Goal: Task Accomplishment & Management: Manage account settings

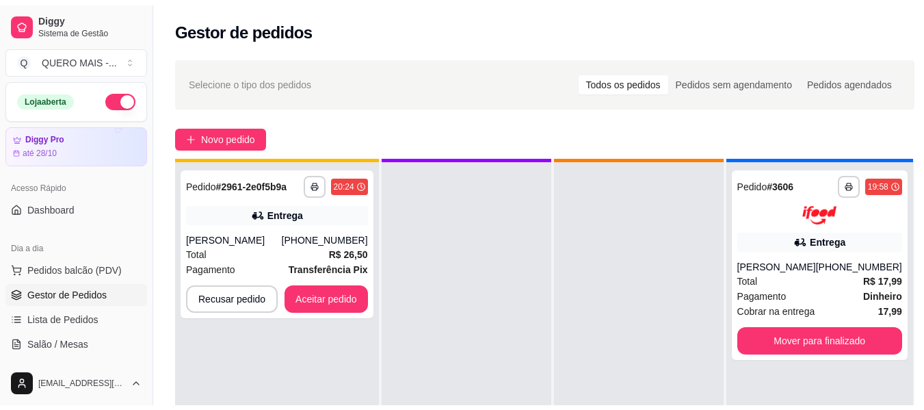
scroll to position [38, 0]
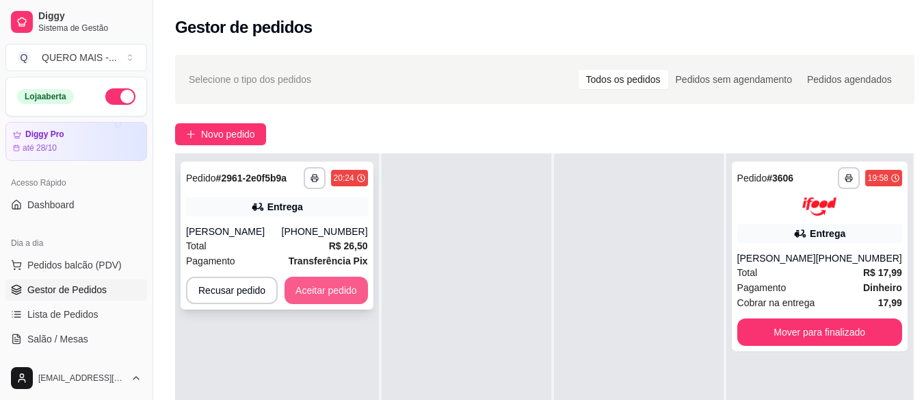
click at [335, 293] on button "Aceitar pedido" at bounding box center [326, 289] width 83 height 27
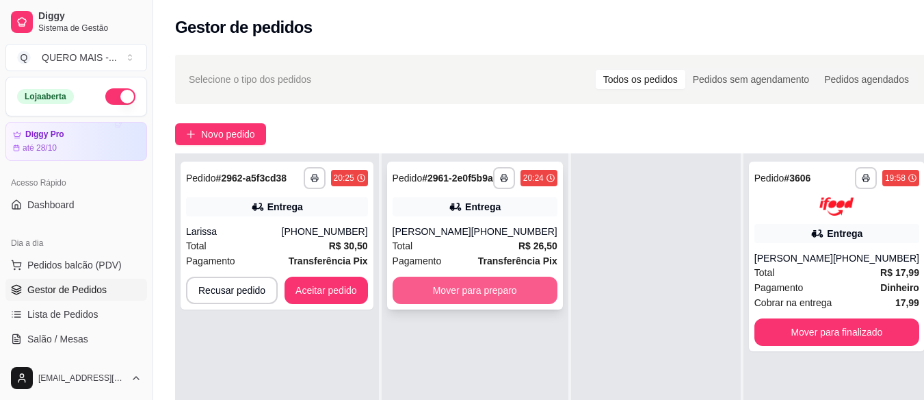
click at [469, 304] on button "Mover para preparo" at bounding box center [475, 289] width 165 height 27
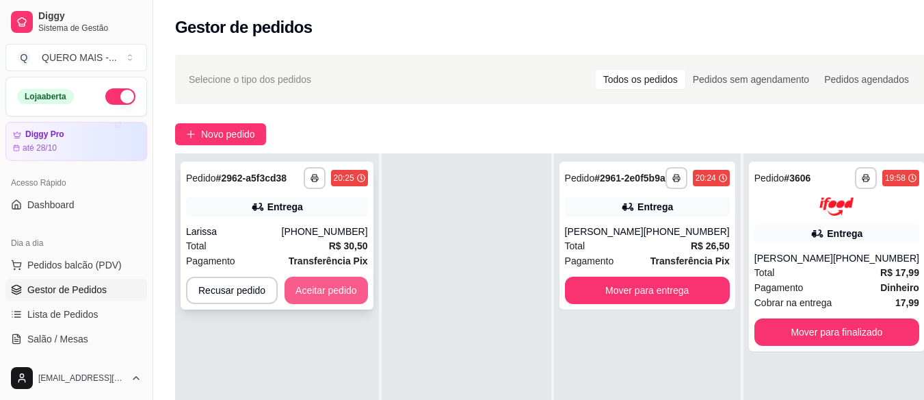
click at [321, 287] on button "Aceitar pedido" at bounding box center [326, 289] width 83 height 27
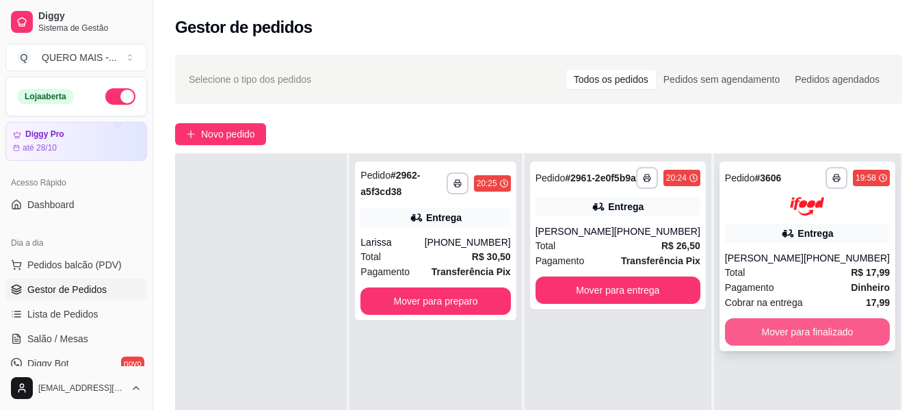
click at [764, 343] on button "Mover para finalizado" at bounding box center [807, 331] width 165 height 27
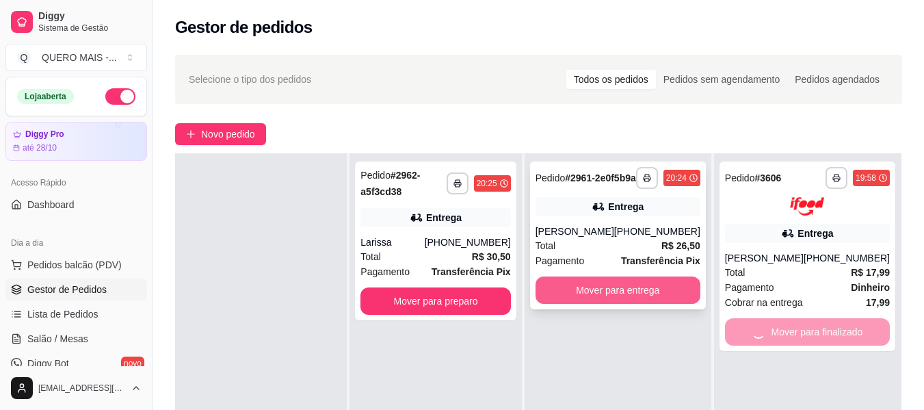
click at [612, 304] on button "Mover para entrega" at bounding box center [618, 289] width 165 height 27
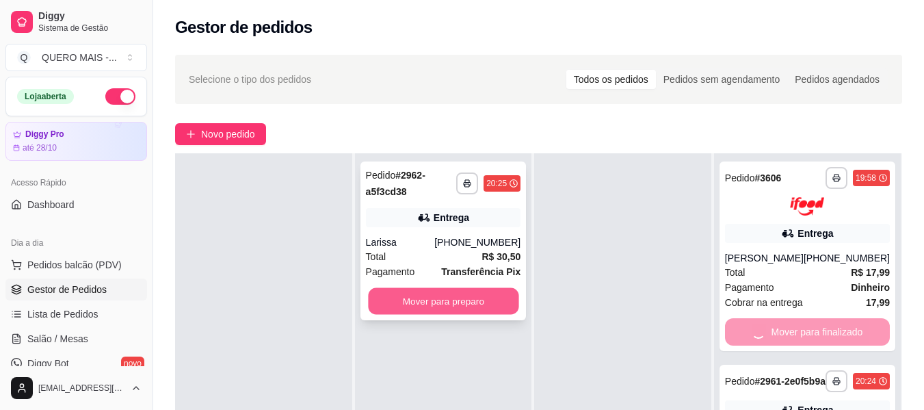
click at [430, 304] on button "Mover para preparo" at bounding box center [443, 301] width 151 height 27
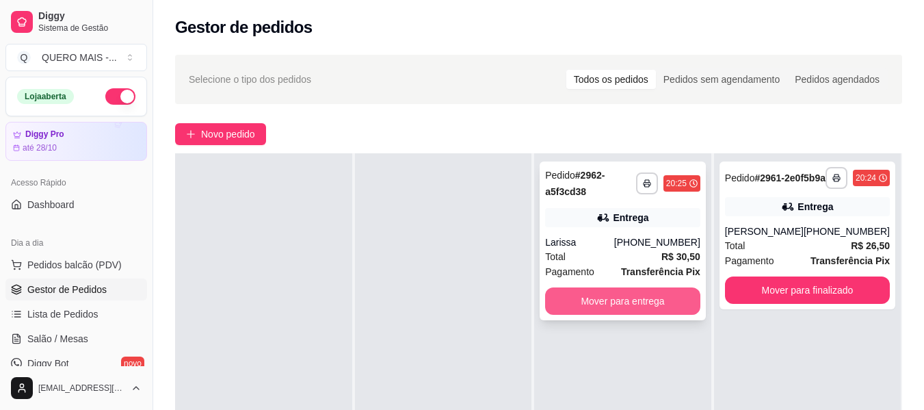
click at [606, 303] on button "Mover para entrega" at bounding box center [622, 300] width 155 height 27
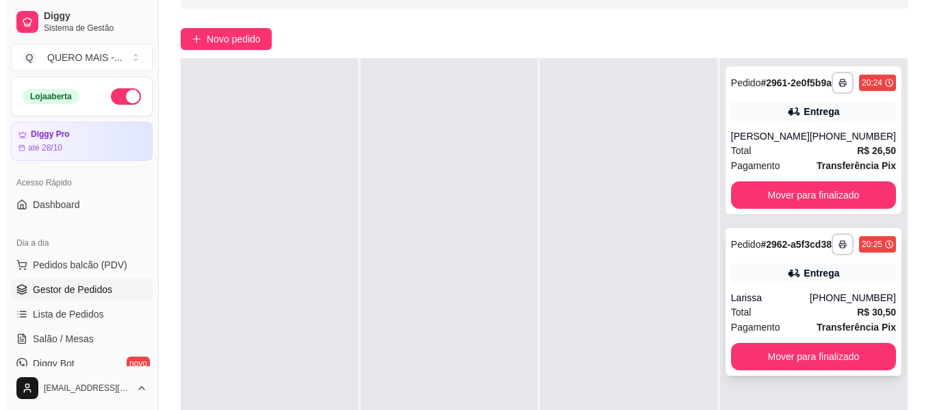
scroll to position [137, 0]
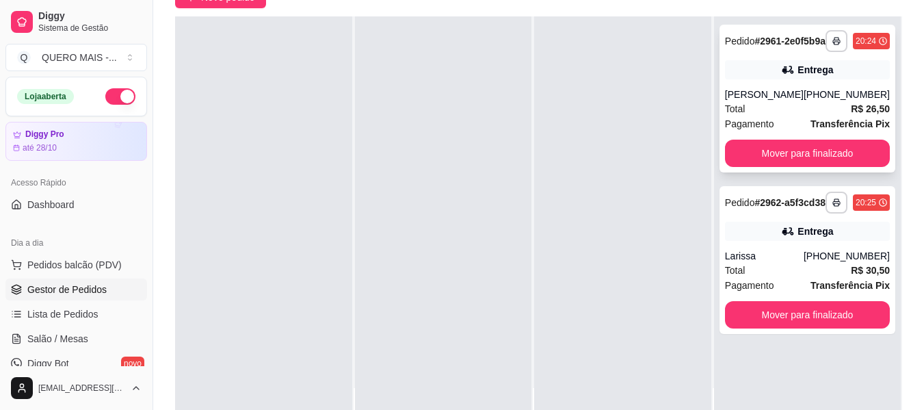
click at [775, 115] on div "Total R$ 26,50" at bounding box center [807, 108] width 165 height 15
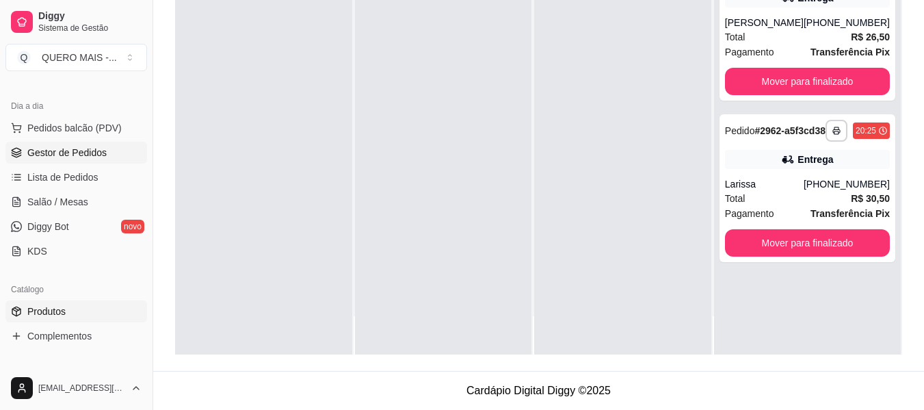
click at [61, 310] on span "Produtos" at bounding box center [46, 311] width 38 height 14
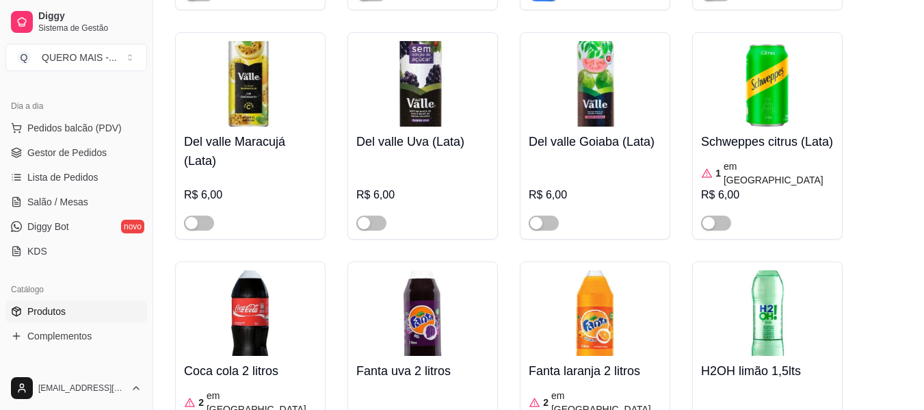
scroll to position [5406, 0]
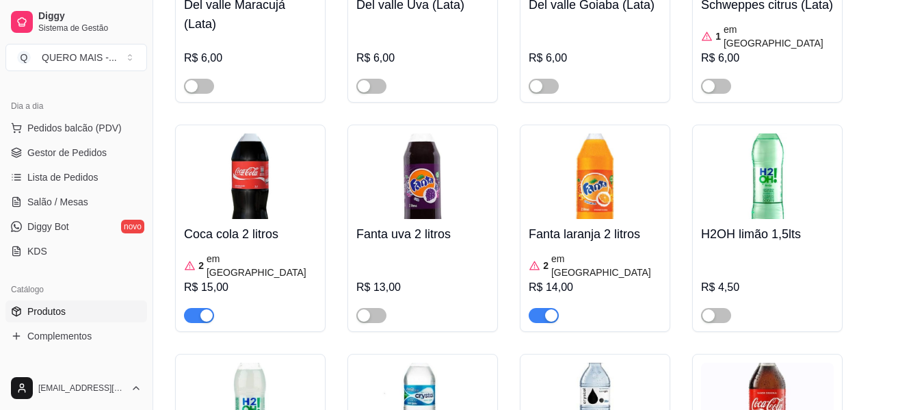
click at [209, 309] on div "button" at bounding box center [206, 315] width 12 height 12
click at [198, 308] on span "button" at bounding box center [199, 315] width 30 height 15
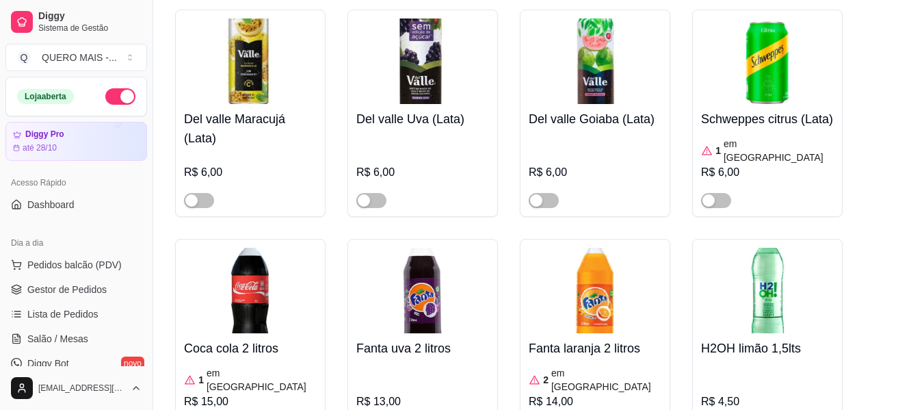
scroll to position [5269, 0]
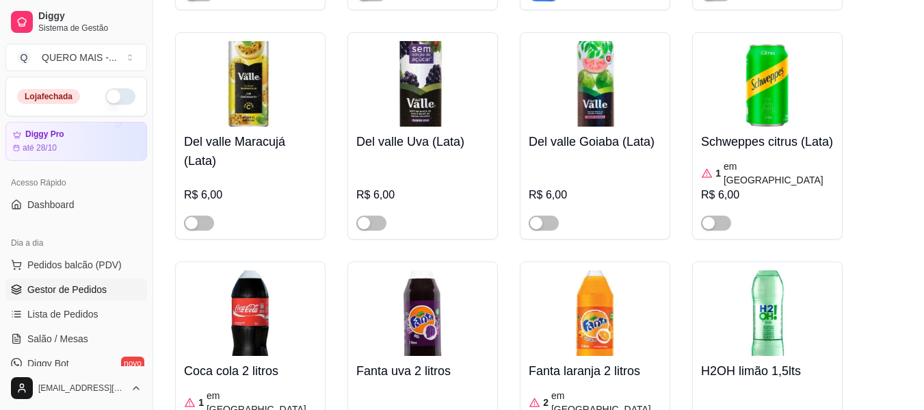
click at [66, 292] on span "Gestor de Pedidos" at bounding box center [66, 290] width 79 height 14
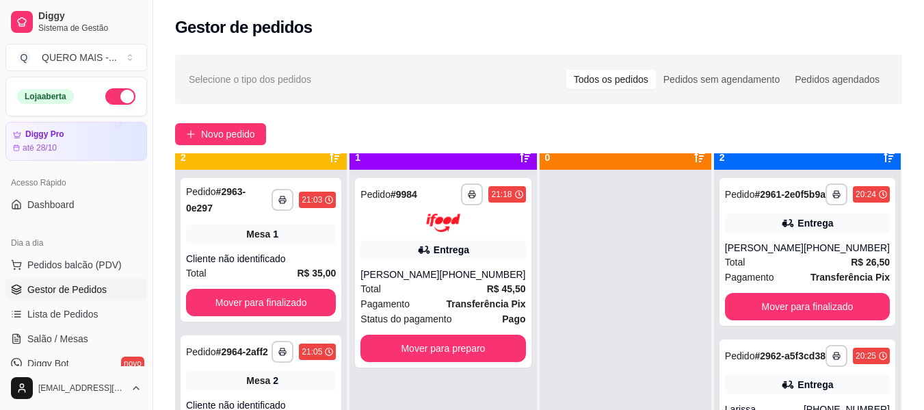
scroll to position [38, 0]
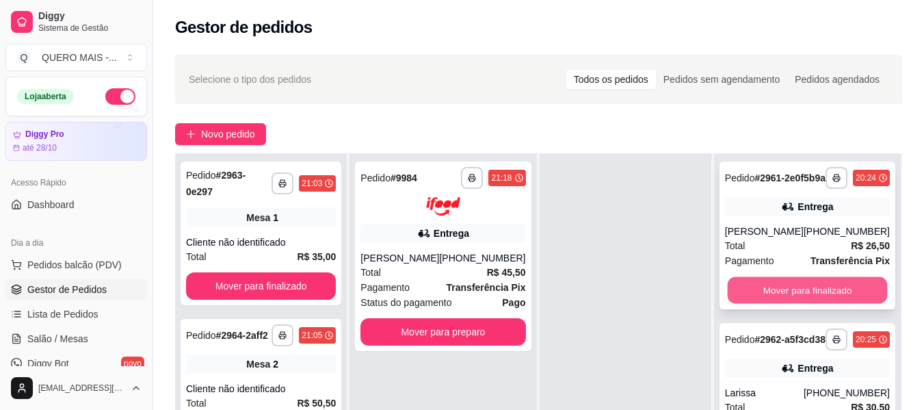
click at [748, 294] on button "Mover para finalizado" at bounding box center [807, 290] width 160 height 27
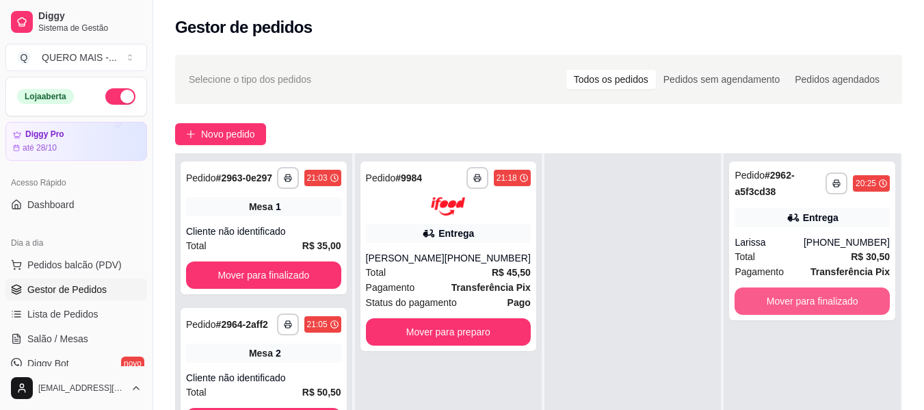
click at [750, 294] on button "Mover para finalizado" at bounding box center [812, 300] width 155 height 27
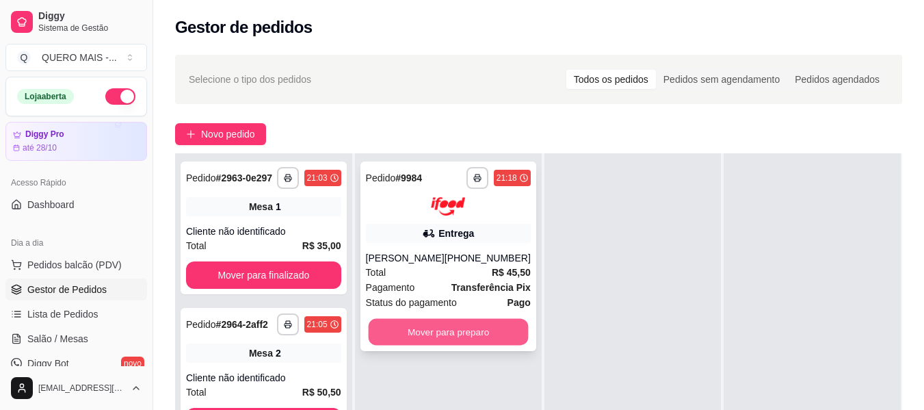
click at [421, 336] on button "Mover para preparo" at bounding box center [448, 331] width 160 height 27
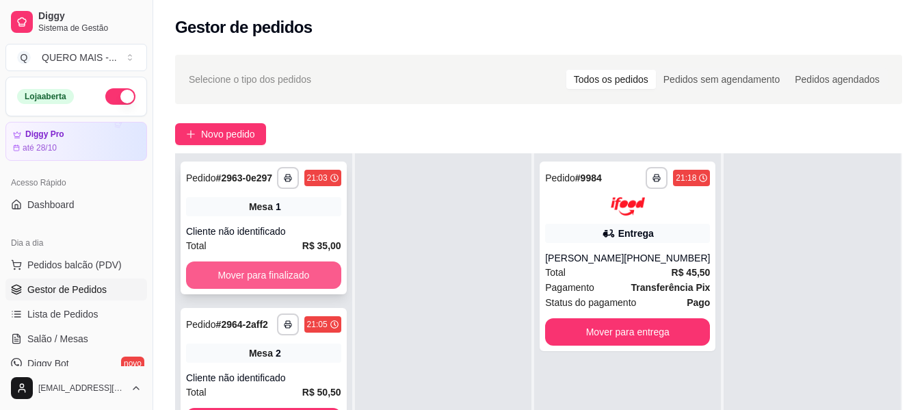
click at [267, 283] on button "Mover para finalizado" at bounding box center [263, 274] width 155 height 27
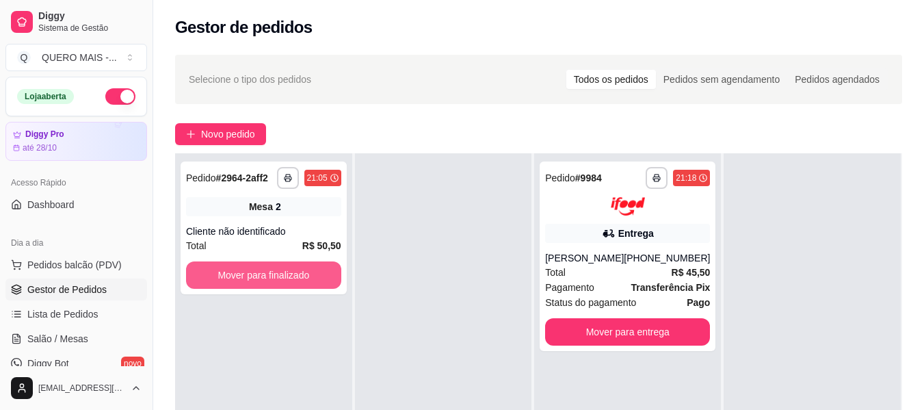
click at [267, 283] on button "Mover para finalizado" at bounding box center [263, 274] width 155 height 27
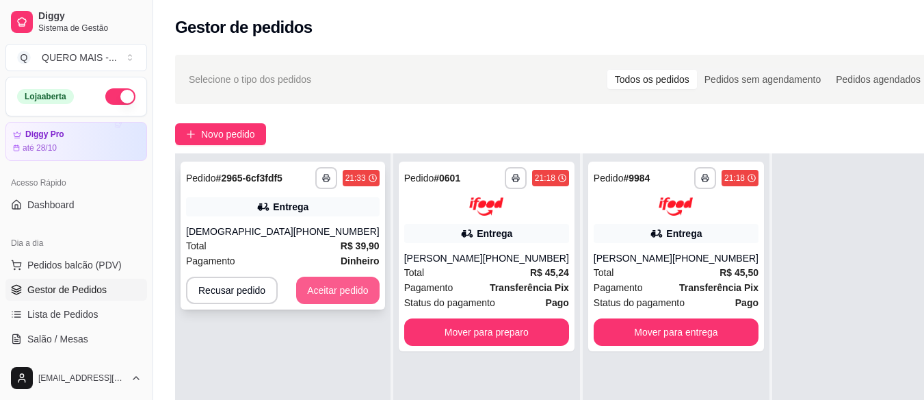
click at [344, 289] on button "Aceitar pedido" at bounding box center [337, 289] width 83 height 27
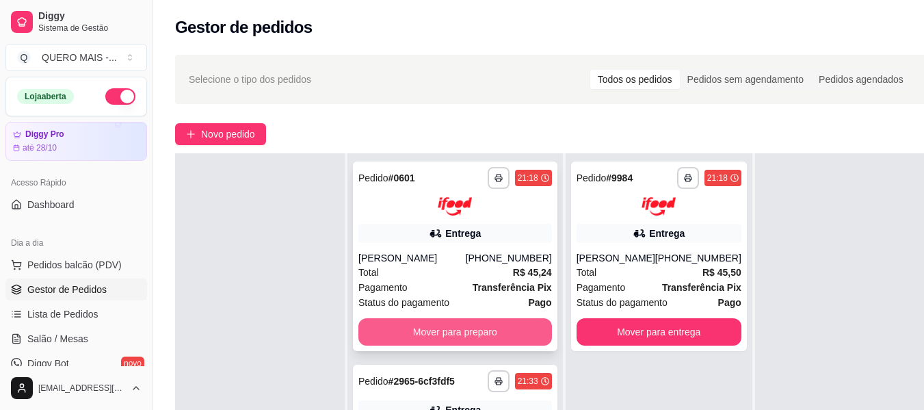
click at [385, 330] on button "Mover para preparo" at bounding box center [456, 331] width 194 height 27
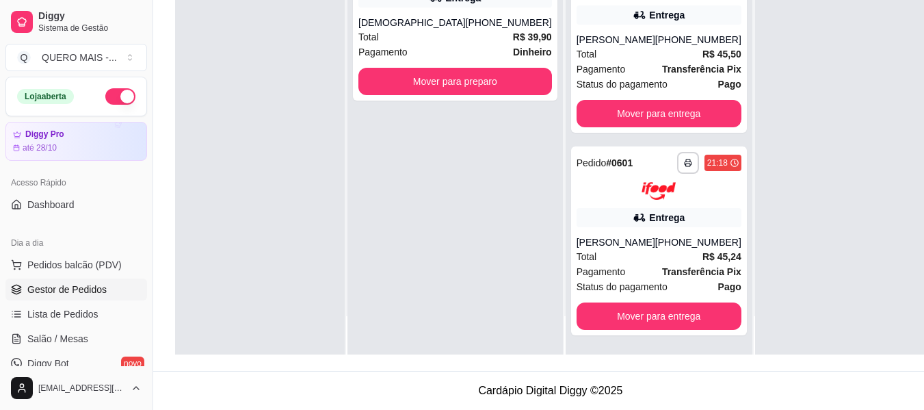
scroll to position [0, 0]
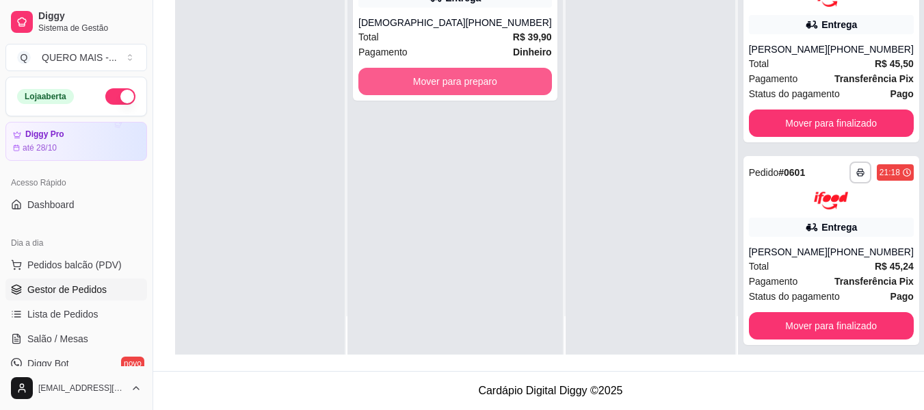
click at [438, 94] on button "Mover para preparo" at bounding box center [456, 81] width 194 height 27
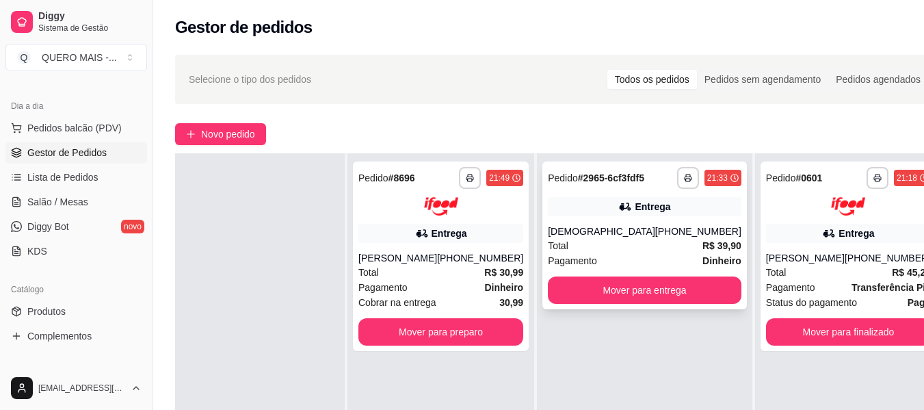
click at [612, 253] on div "Total R$ 39,90" at bounding box center [645, 245] width 194 height 15
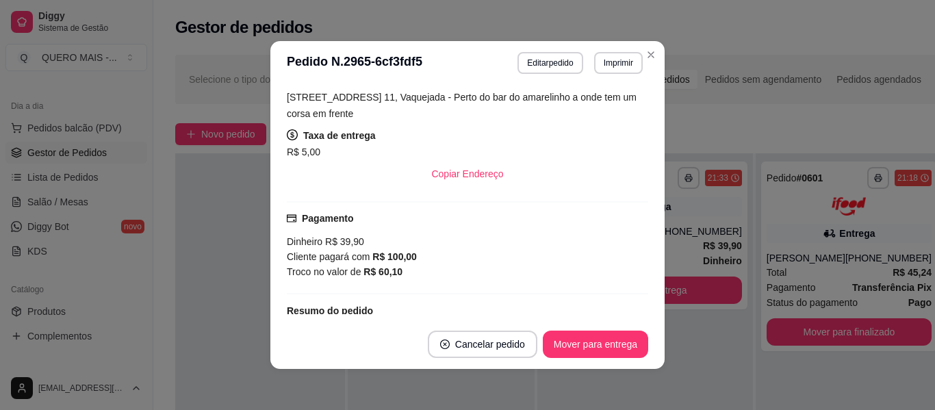
scroll to position [248, 0]
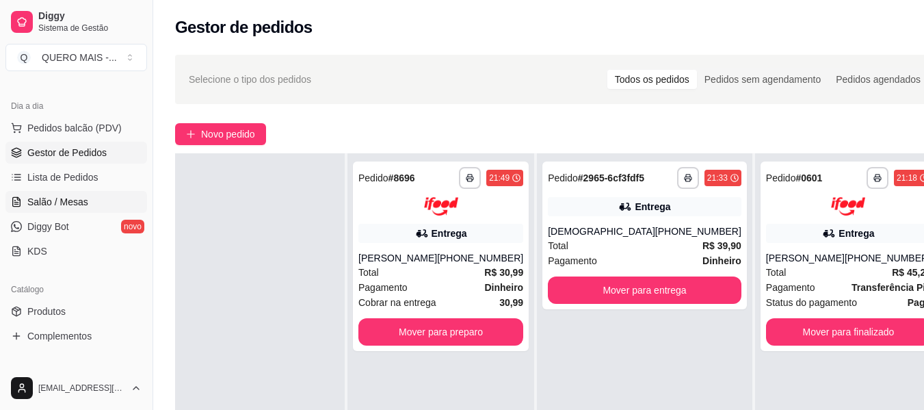
click at [55, 204] on span "Salão / Mesas" at bounding box center [57, 202] width 61 height 14
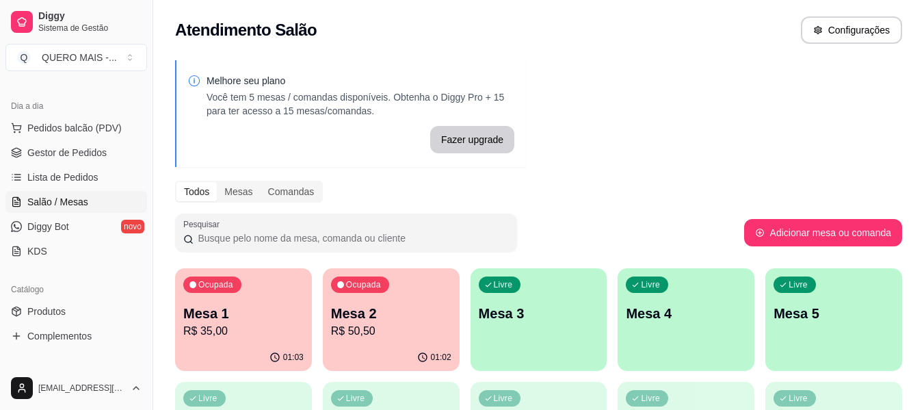
click at [575, 336] on div "Livre Mesa 3" at bounding box center [539, 311] width 137 height 86
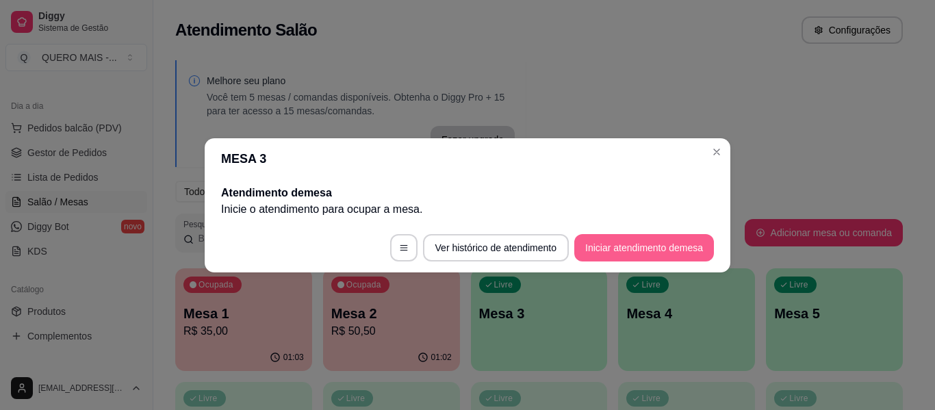
click at [612, 252] on button "Iniciar atendimento de mesa" at bounding box center [644, 247] width 140 height 27
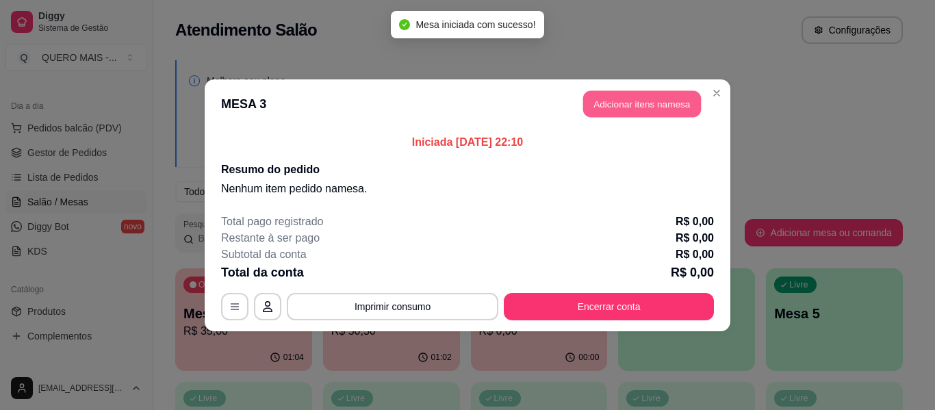
click at [646, 96] on button "Adicionar itens na mesa" at bounding box center [642, 103] width 118 height 27
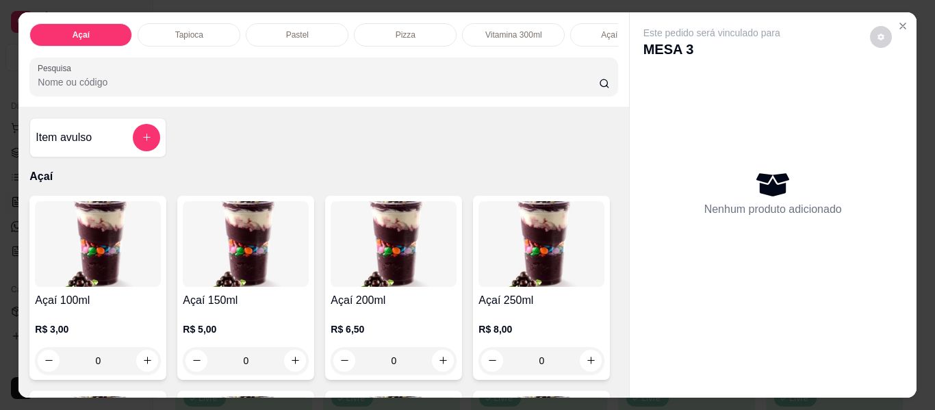
scroll to position [0, 521]
click at [203, 29] on p "Lanches" at bounding box center [209, 34] width 31 height 11
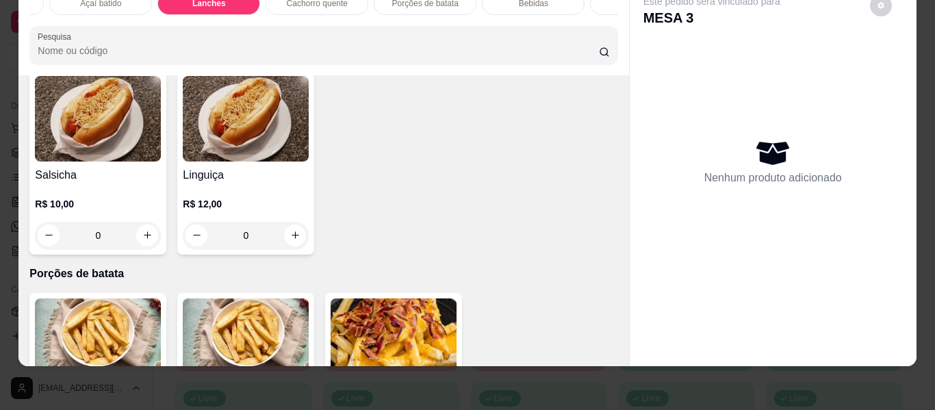
scroll to position [2762, 0]
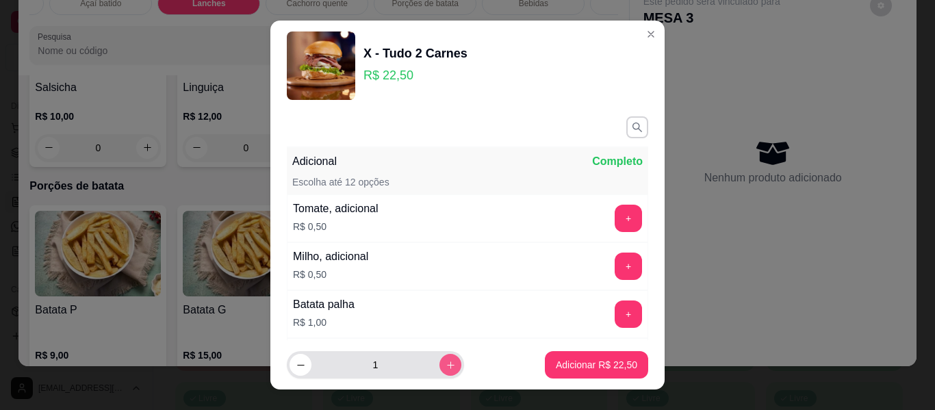
click at [439, 359] on button "increase-product-quantity" at bounding box center [450, 365] width 22 height 22
type input "2"
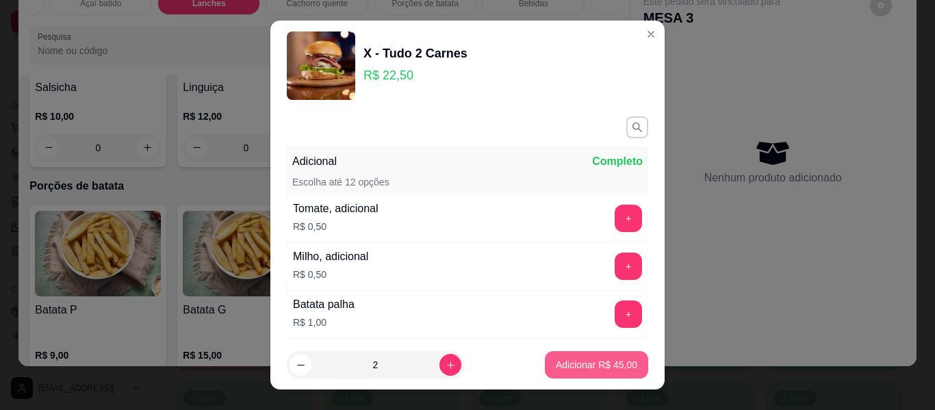
click at [556, 361] on p "Adicionar R$ 45,00" at bounding box center [596, 365] width 81 height 14
type input "2"
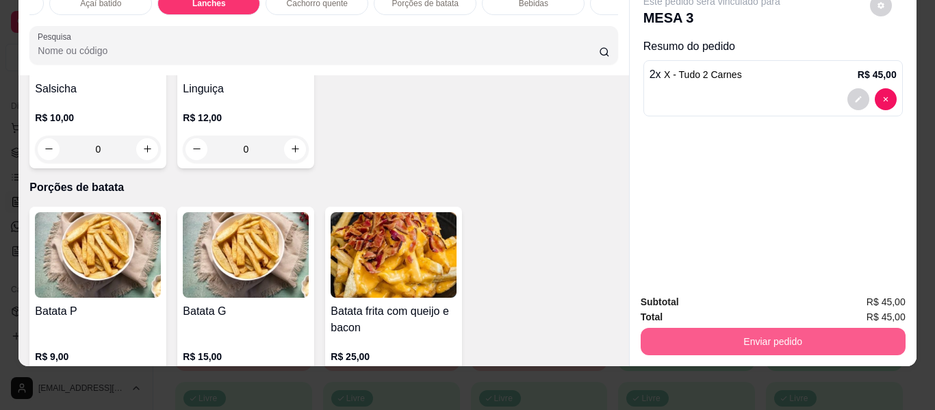
click at [754, 333] on button "Enviar pedido" at bounding box center [772, 341] width 265 height 27
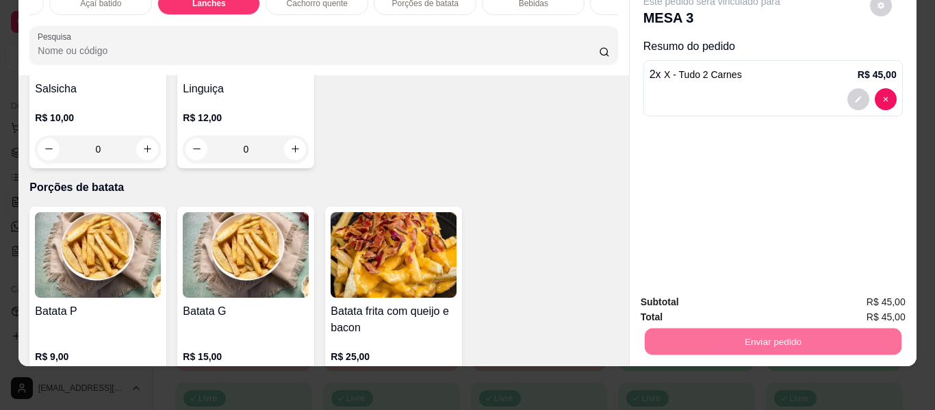
click at [851, 298] on button "Enviar pedido" at bounding box center [869, 298] width 77 height 26
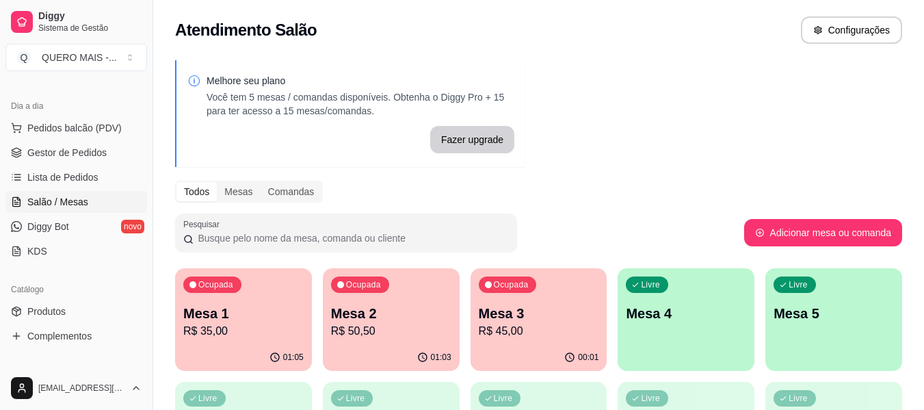
click at [566, 311] on p "Mesa 3" at bounding box center [539, 313] width 120 height 19
click at [645, 348] on div "Livre Mesa 4" at bounding box center [686, 311] width 137 height 86
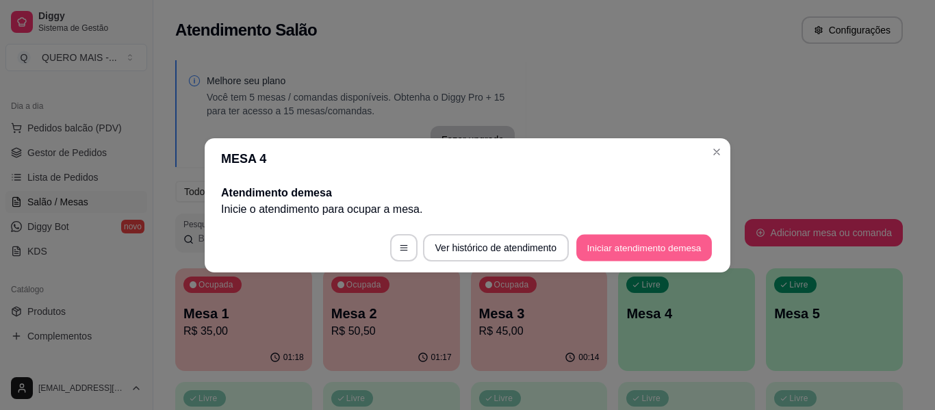
click at [645, 255] on button "Iniciar atendimento de mesa" at bounding box center [643, 247] width 135 height 27
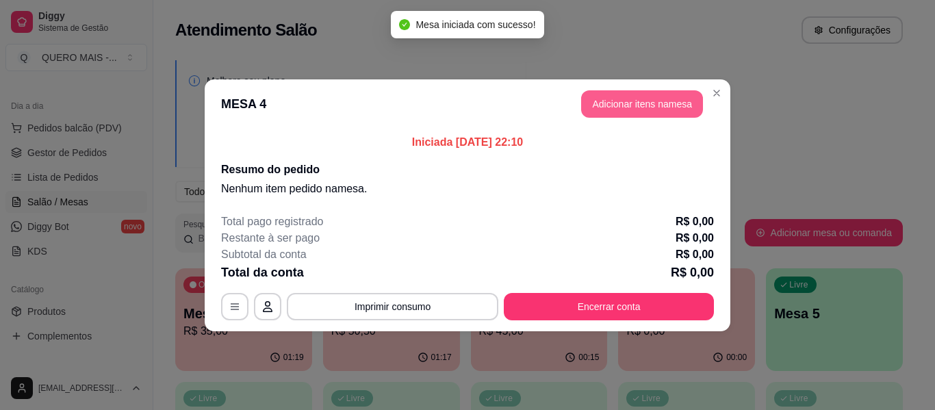
click at [634, 103] on button "Adicionar itens na mesa" at bounding box center [642, 103] width 122 height 27
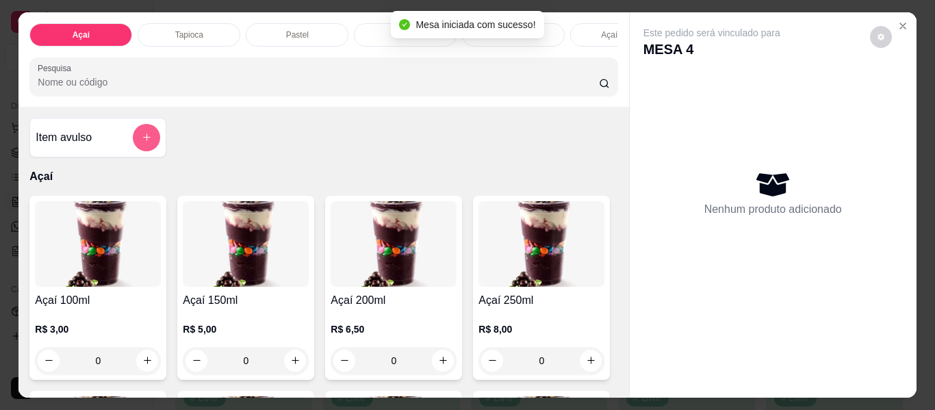
click at [142, 140] on icon "add-separate-item" at bounding box center [147, 137] width 10 height 10
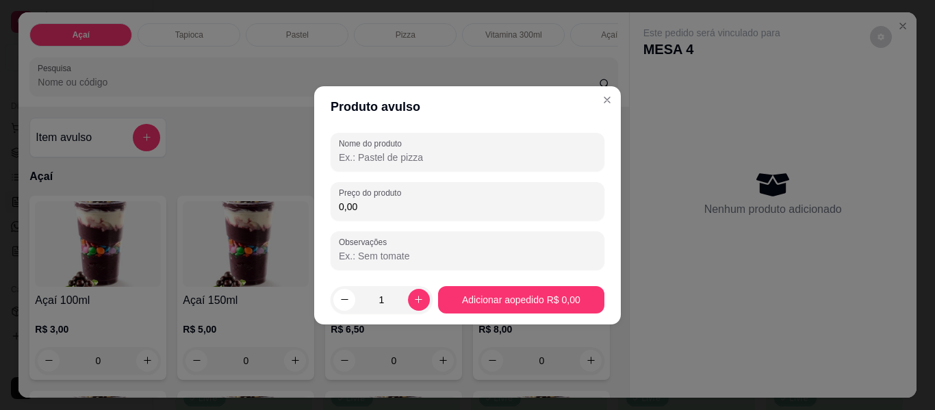
click at [372, 157] on input "Nome do produto" at bounding box center [467, 158] width 257 height 14
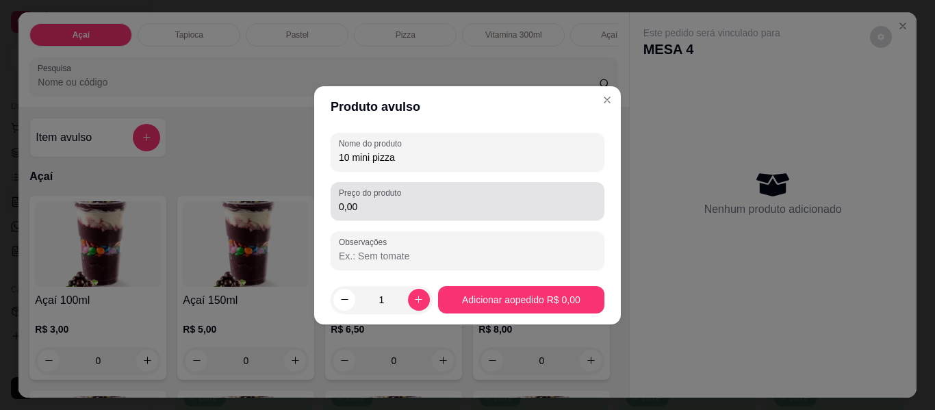
type input "10 mini pizza"
click at [408, 209] on input "0,00" at bounding box center [467, 207] width 257 height 14
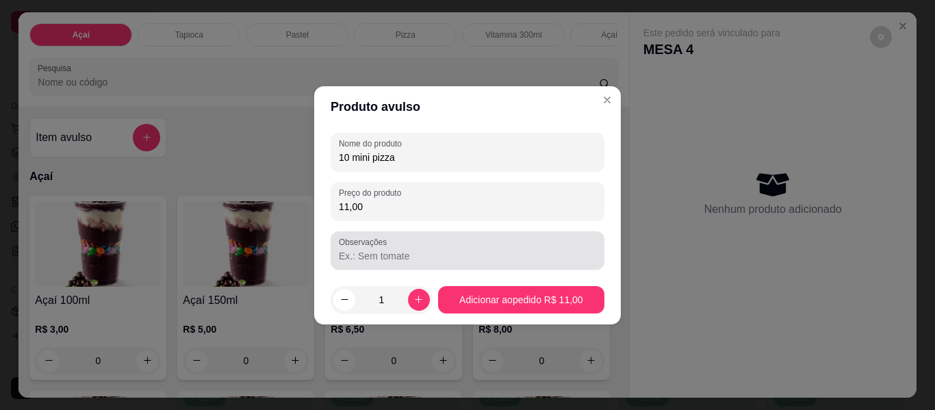
type input "11,00"
click at [422, 252] on input "Observações" at bounding box center [467, 256] width 257 height 14
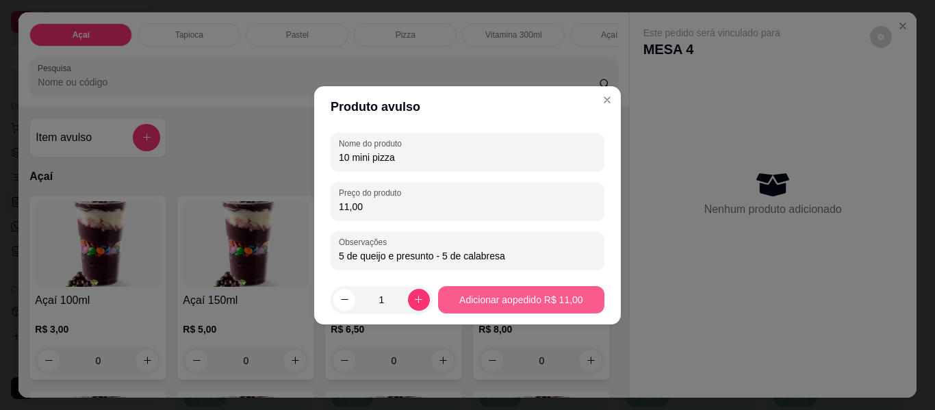
type input "5 de queijo e presunto - 5 de calabresa"
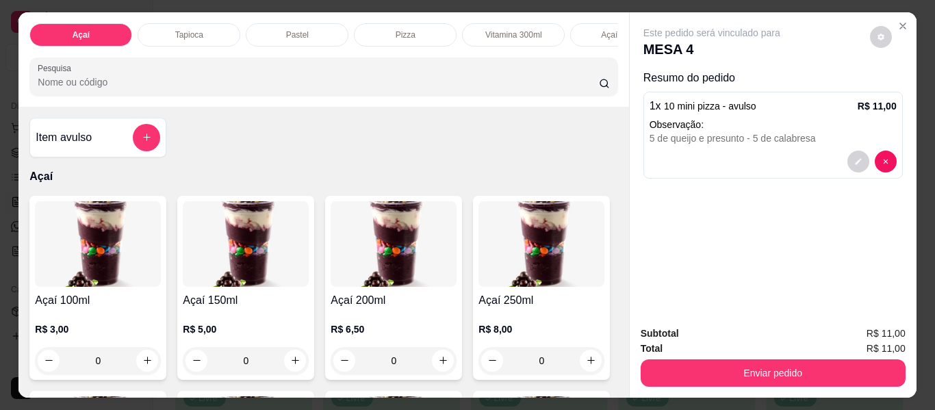
scroll to position [0, 704]
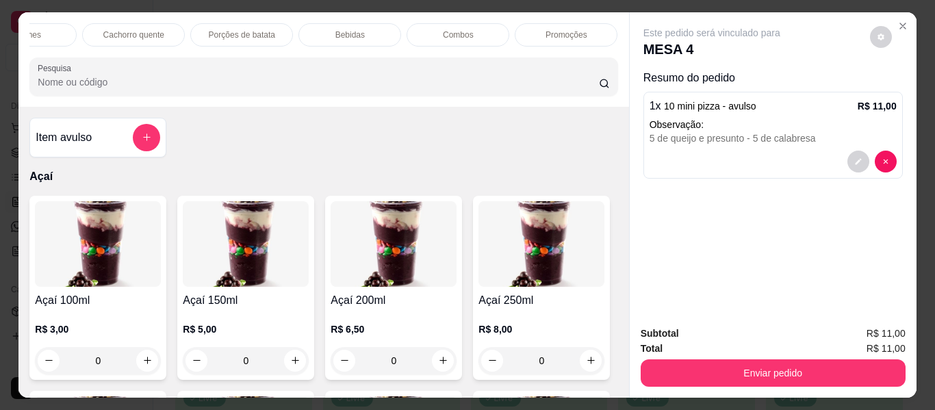
click at [156, 29] on p "Cachorro quente" at bounding box center [133, 34] width 61 height 11
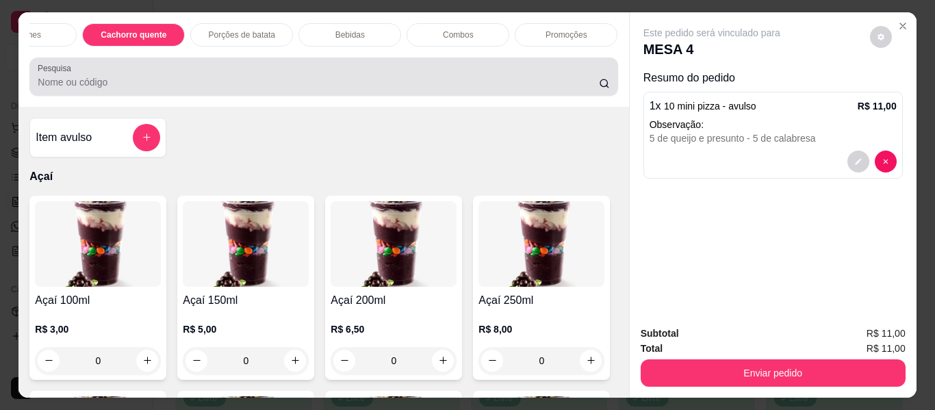
scroll to position [37, 0]
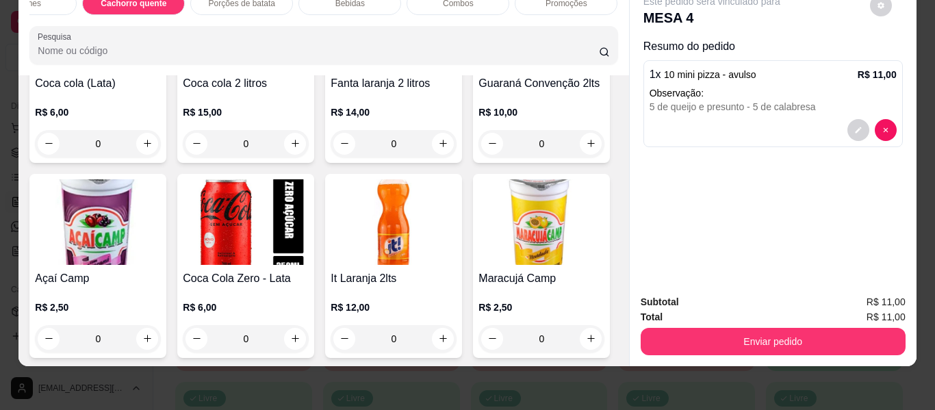
type input "1"
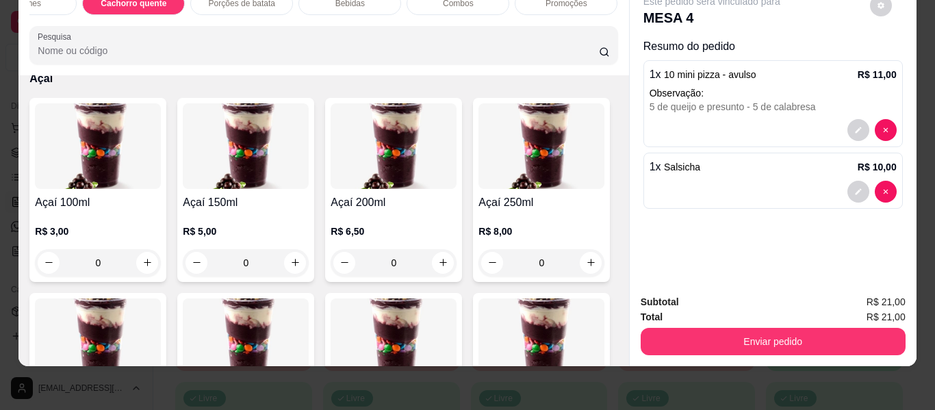
scroll to position [0, 0]
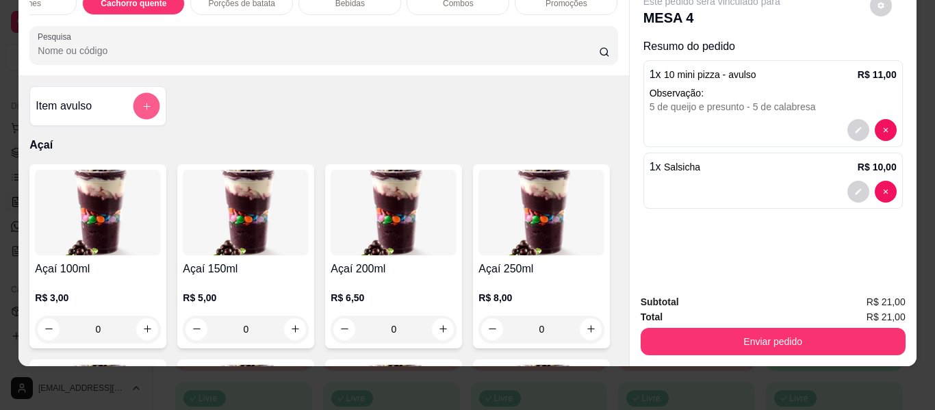
click at [146, 106] on icon "add-separate-item" at bounding box center [147, 106] width 10 height 10
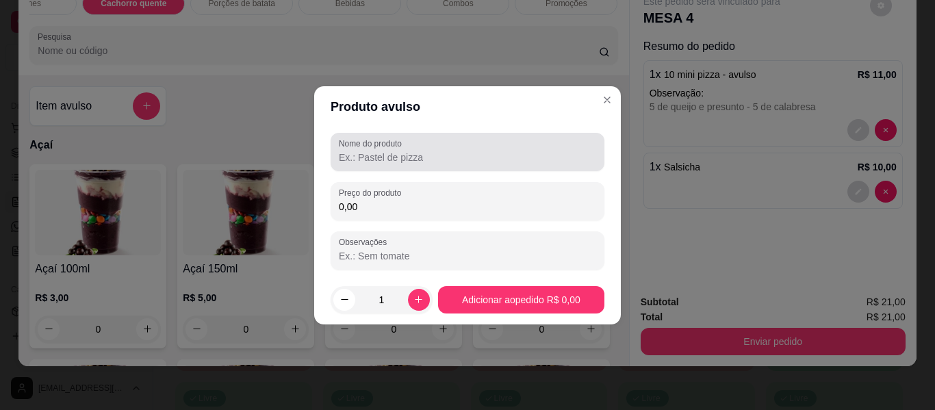
click at [375, 158] on input "Nome do produto" at bounding box center [467, 158] width 257 height 14
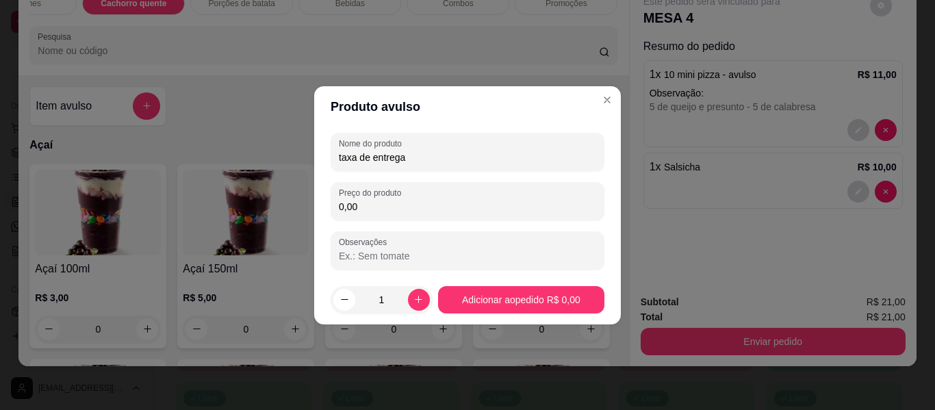
type input "taxa de entrega"
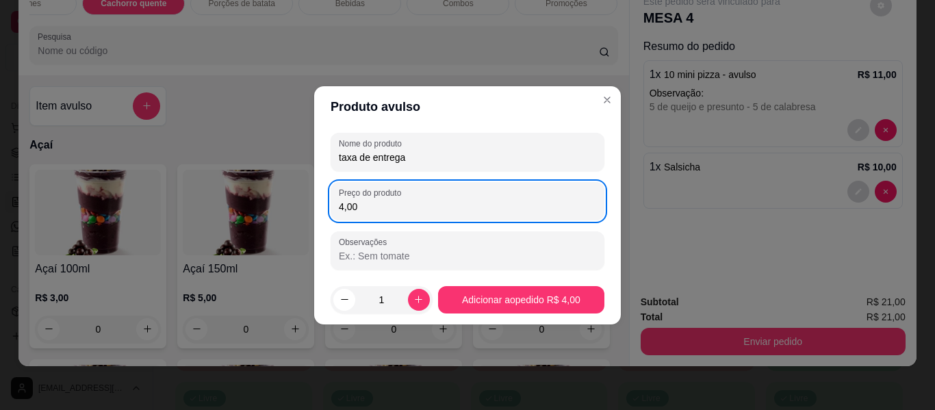
type input "4,00"
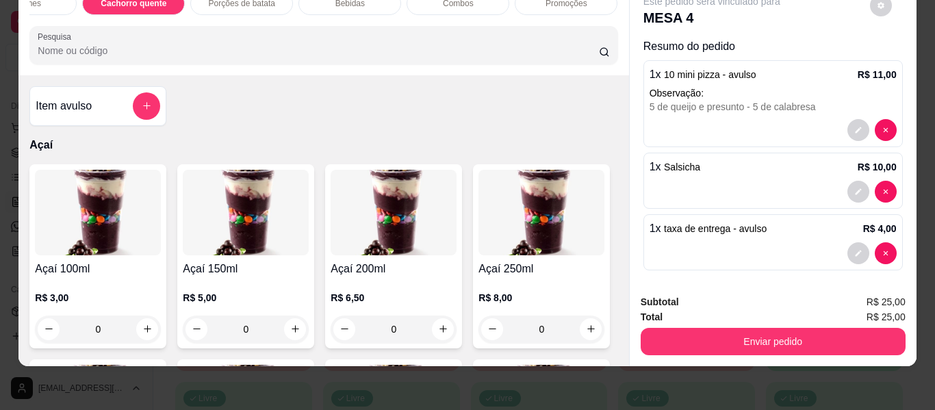
click at [750, 333] on button "Enviar pedido" at bounding box center [772, 341] width 265 height 27
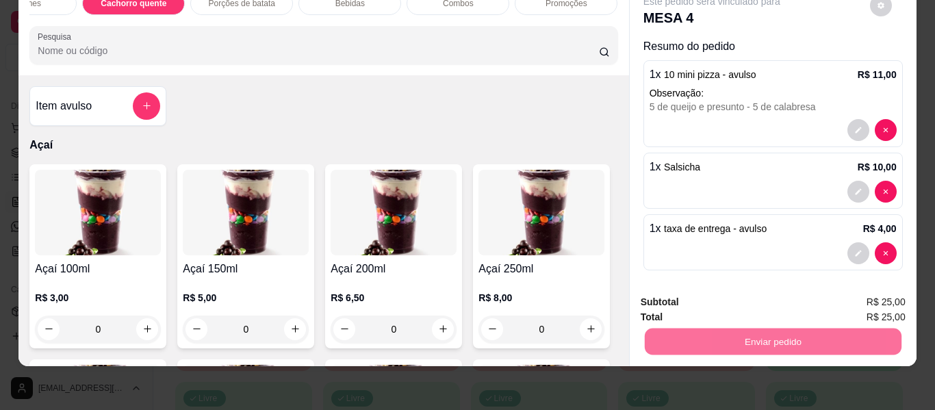
click at [856, 293] on button "Enviar pedido" at bounding box center [869, 297] width 77 height 26
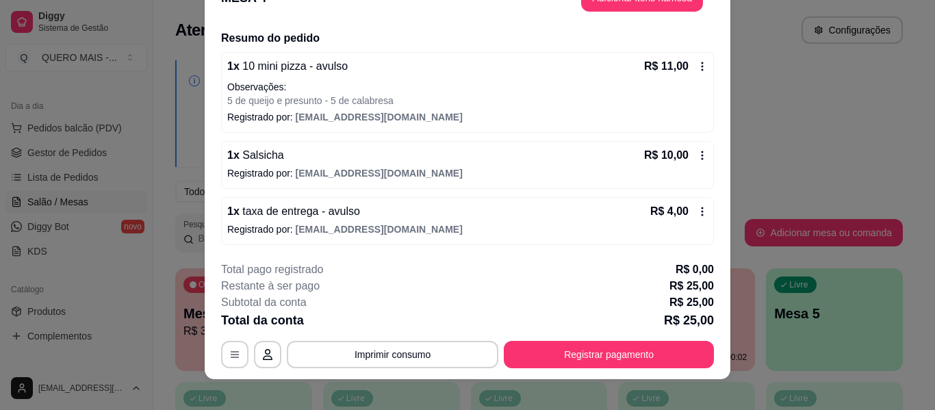
scroll to position [42, 0]
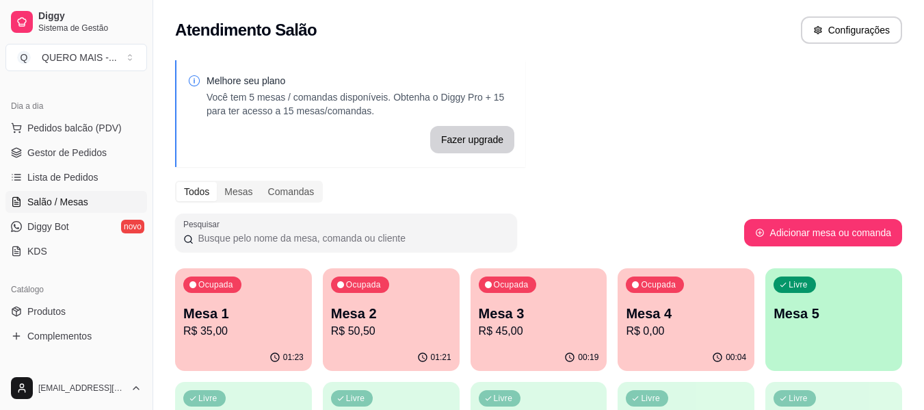
click at [822, 332] on div "Livre Mesa 5" at bounding box center [834, 311] width 137 height 86
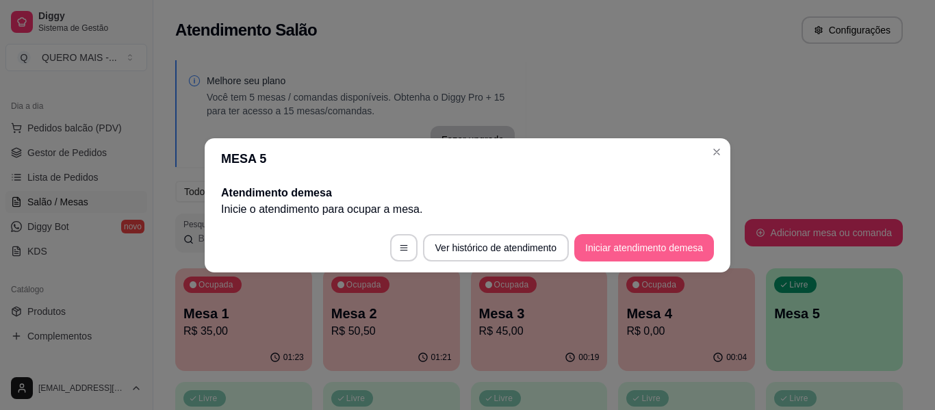
click at [614, 250] on button "Iniciar atendimento de mesa" at bounding box center [644, 247] width 140 height 27
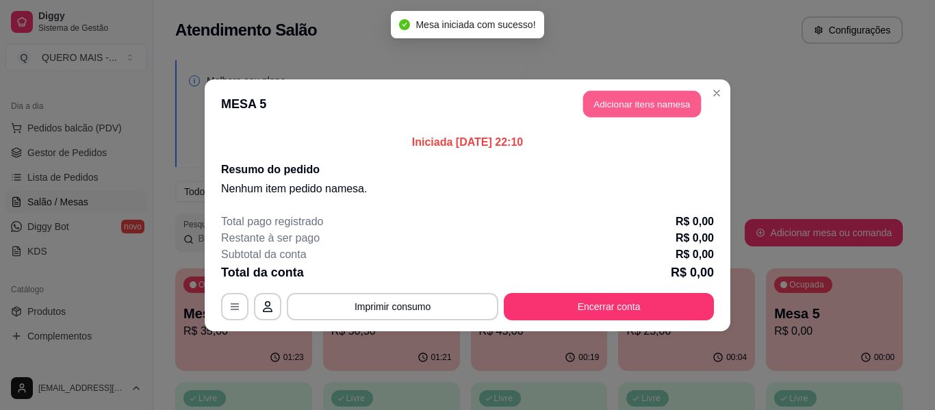
click at [633, 105] on button "Adicionar itens na mesa" at bounding box center [642, 103] width 118 height 27
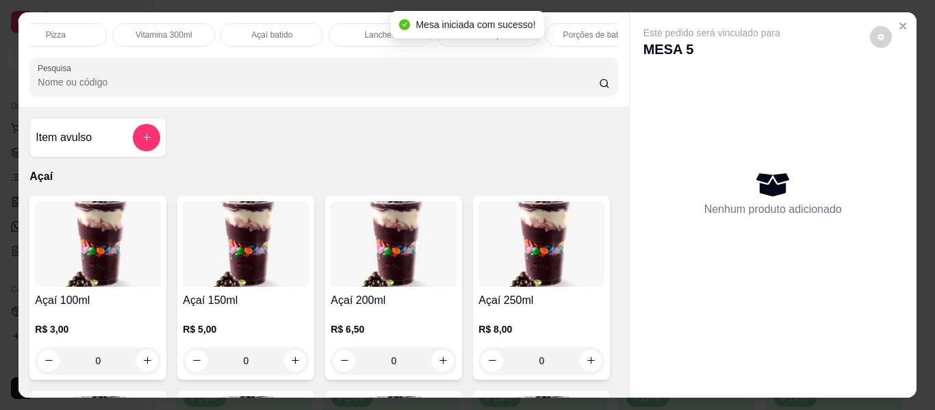
scroll to position [0, 352]
click at [363, 29] on p "Lanches" at bounding box center [378, 34] width 31 height 11
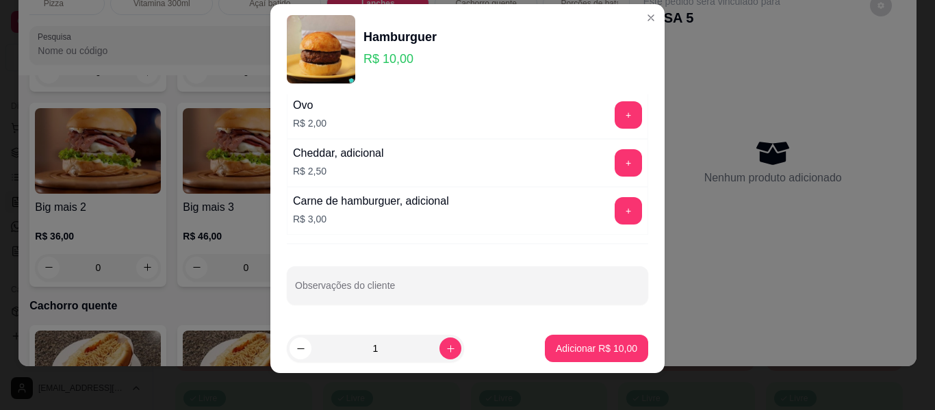
scroll to position [23, 0]
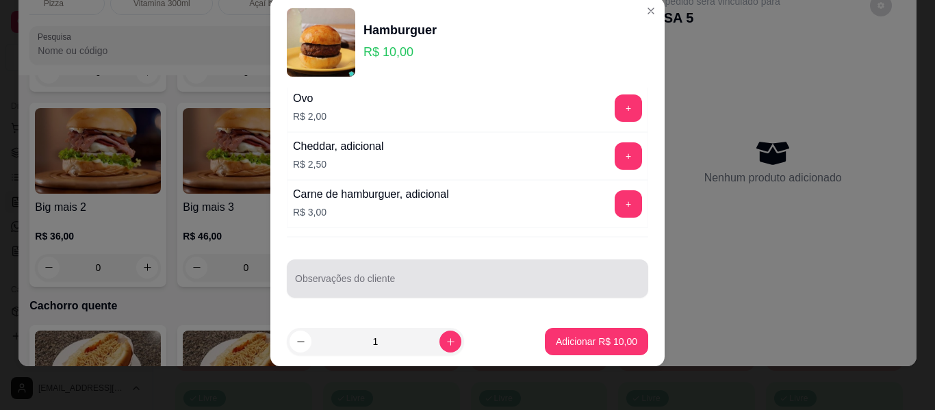
click at [422, 281] on input "Observações do cliente" at bounding box center [467, 284] width 345 height 14
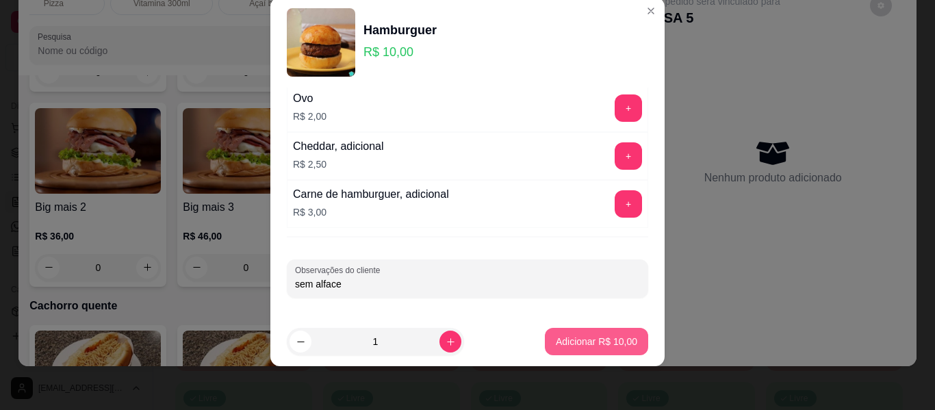
type input "sem alface"
click at [580, 337] on p "Adicionar R$ 10,00" at bounding box center [596, 342] width 81 height 14
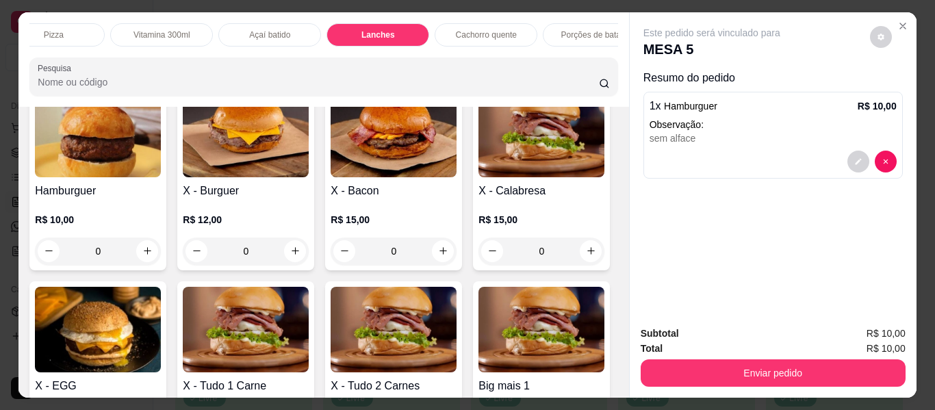
scroll to position [0, 704]
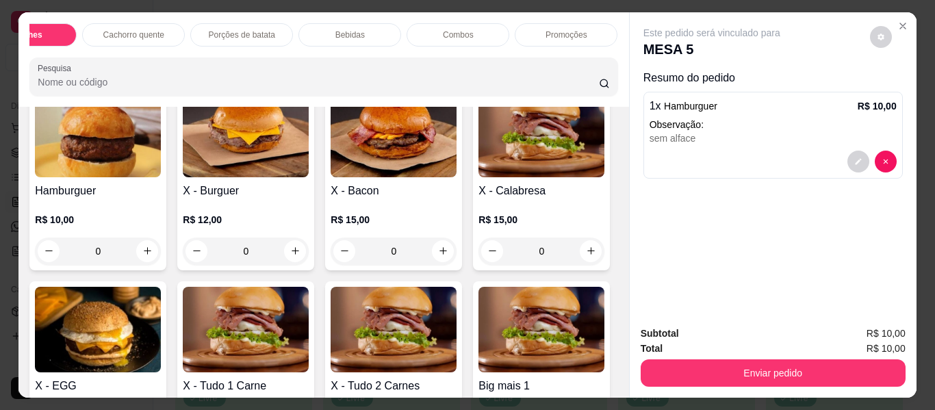
click at [364, 31] on div "Bebidas" at bounding box center [349, 34] width 103 height 23
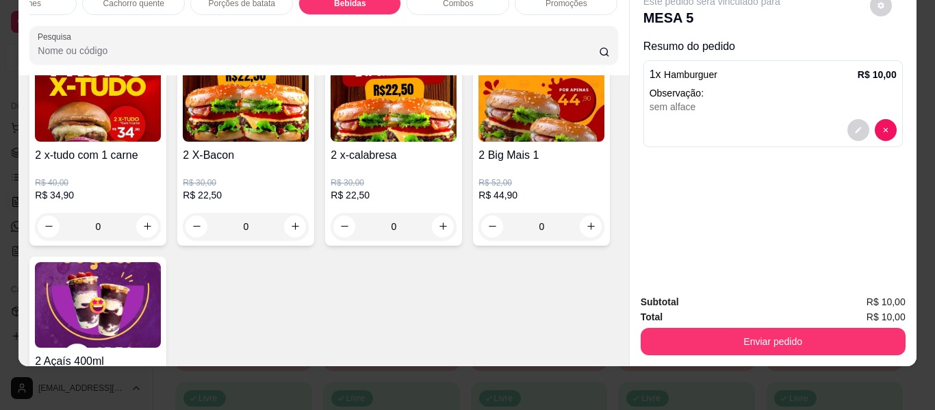
scroll to position [3826, 0]
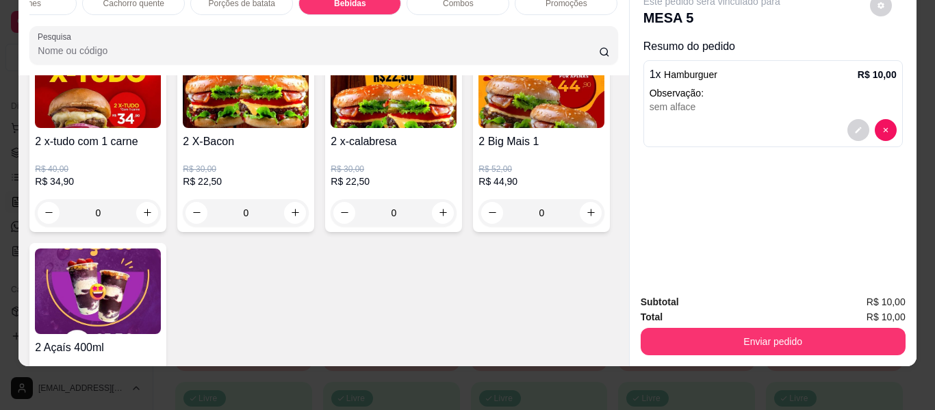
type input "1"
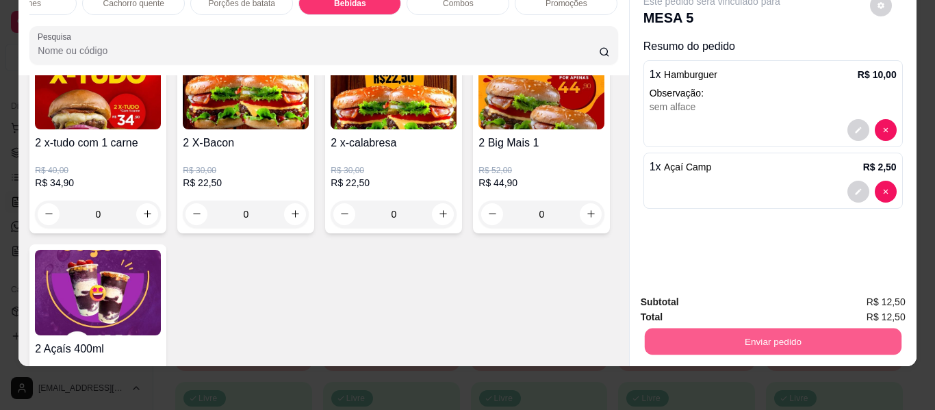
click at [738, 328] on button "Enviar pedido" at bounding box center [772, 341] width 257 height 27
click at [761, 330] on button "Enviar pedido" at bounding box center [772, 341] width 257 height 27
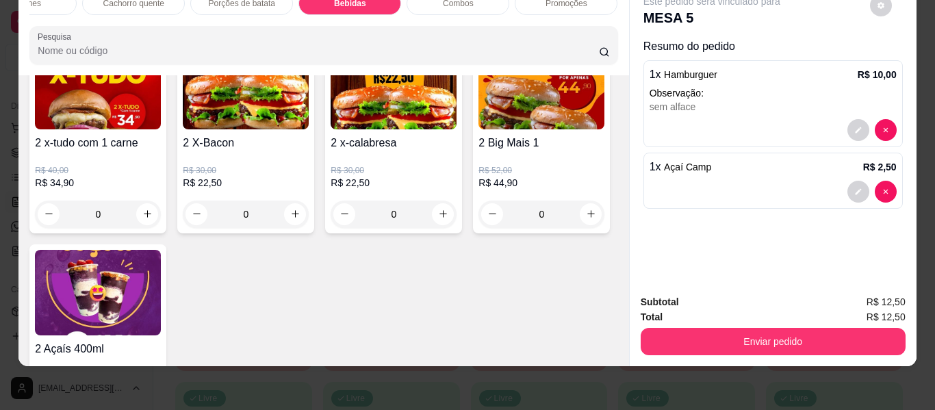
click at [857, 309] on div "Total R$ 12,50" at bounding box center [772, 316] width 265 height 15
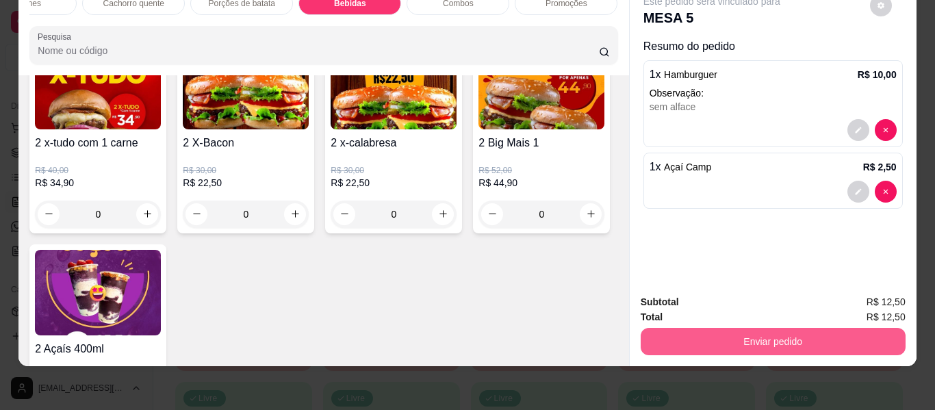
click at [801, 334] on button "Enviar pedido" at bounding box center [772, 341] width 265 height 27
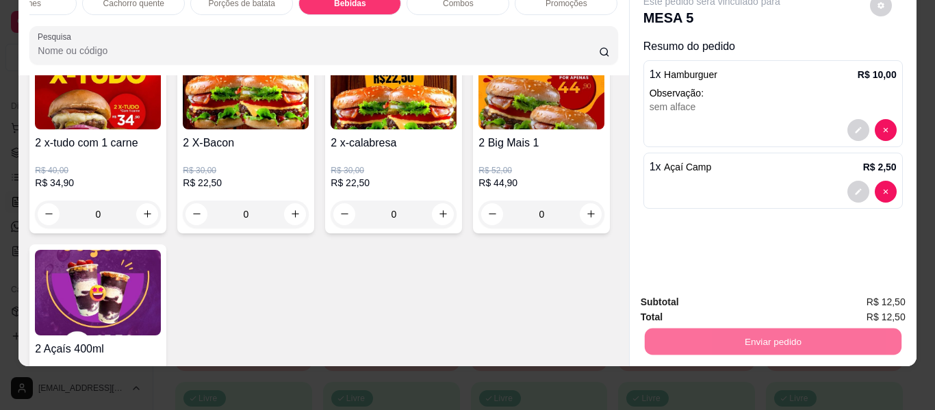
click at [846, 302] on button "Enviar pedido" at bounding box center [869, 296] width 75 height 25
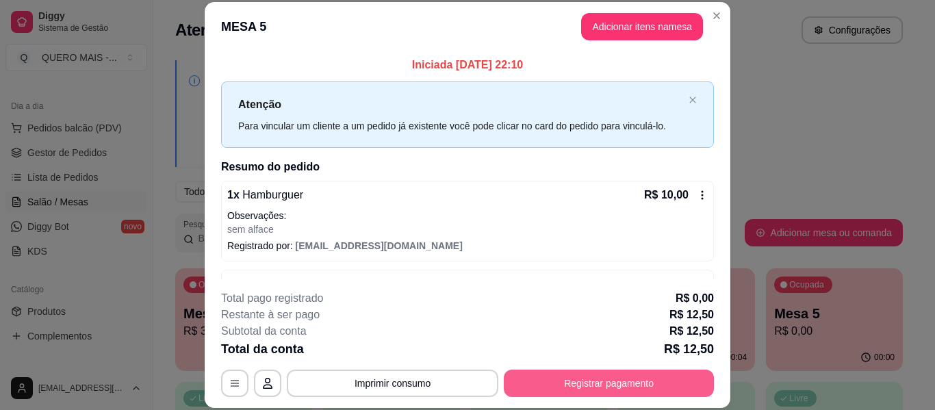
click at [624, 374] on button "Registrar pagamento" at bounding box center [609, 382] width 210 height 27
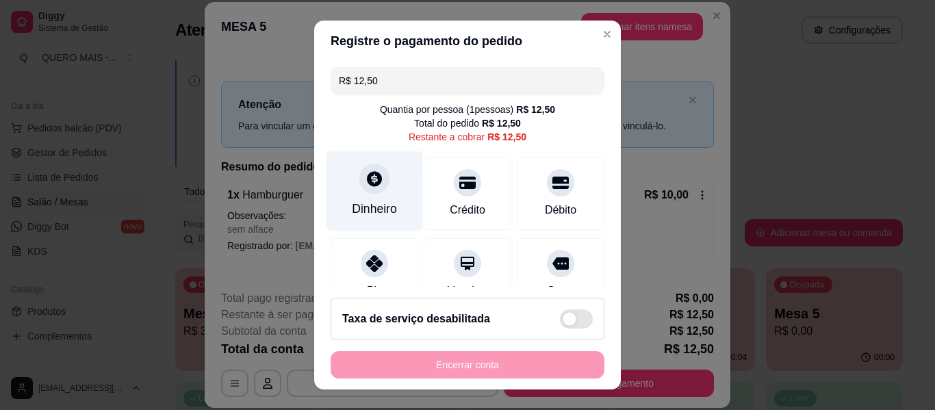
click at [362, 195] on div "Dinheiro" at bounding box center [374, 191] width 96 height 80
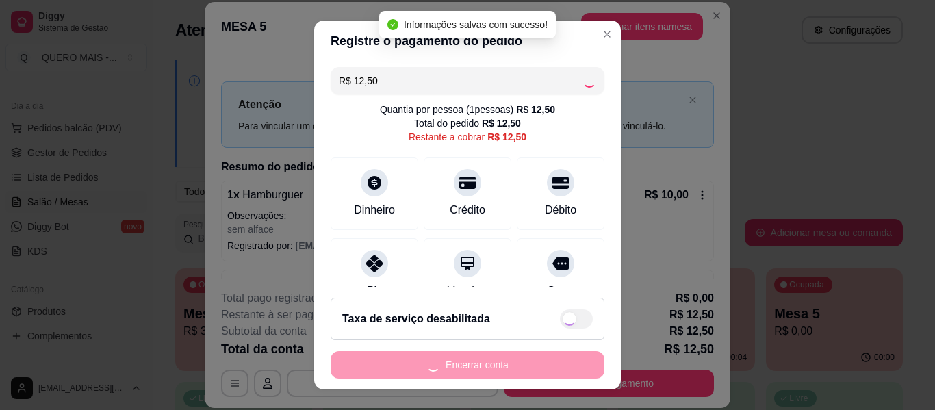
type input "R$ 0,00"
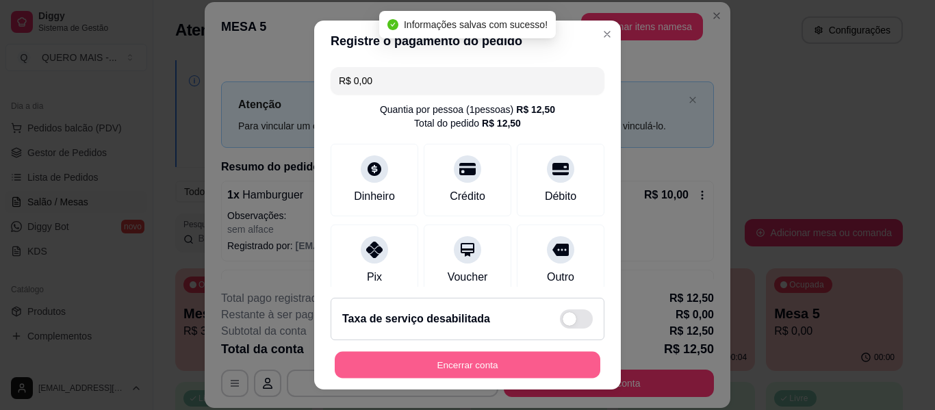
click at [482, 365] on button "Encerrar conta" at bounding box center [467, 365] width 265 height 27
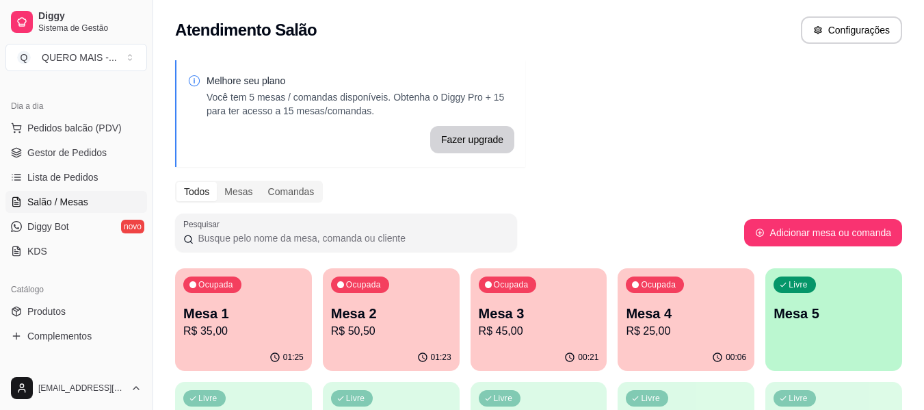
click at [682, 322] on div "Mesa 4 R$ 25,00" at bounding box center [686, 322] width 120 height 36
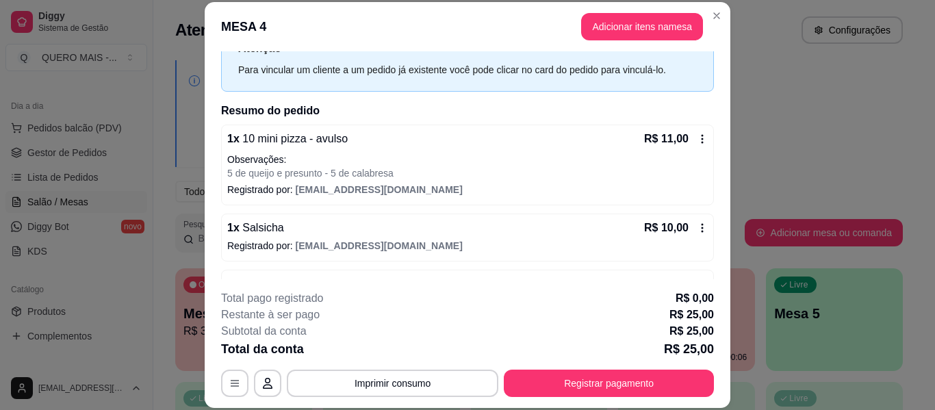
scroll to position [100, 0]
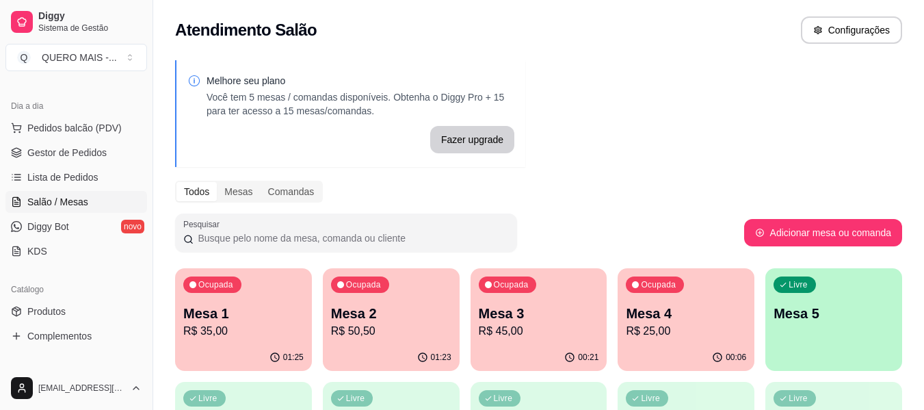
click at [554, 312] on p "Mesa 3" at bounding box center [539, 313] width 120 height 19
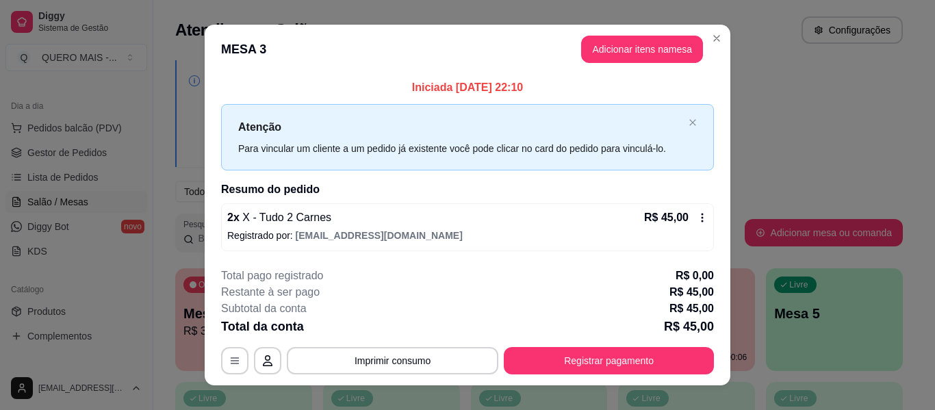
scroll to position [19, 0]
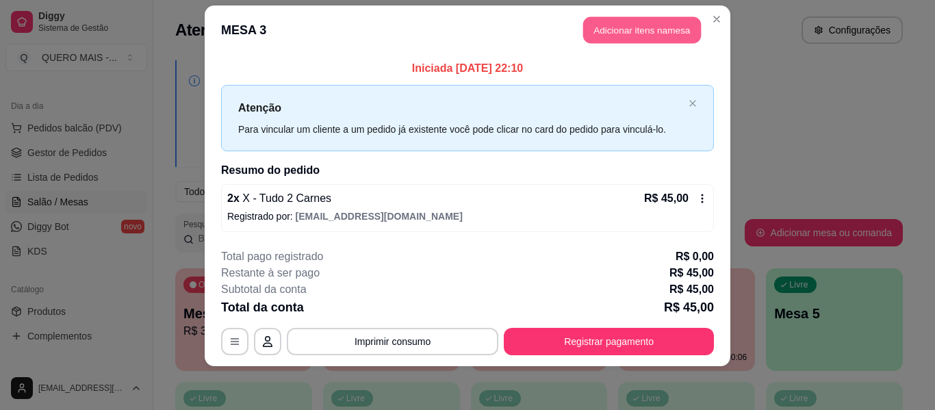
click at [587, 36] on button "Adicionar itens na mesa" at bounding box center [642, 30] width 118 height 27
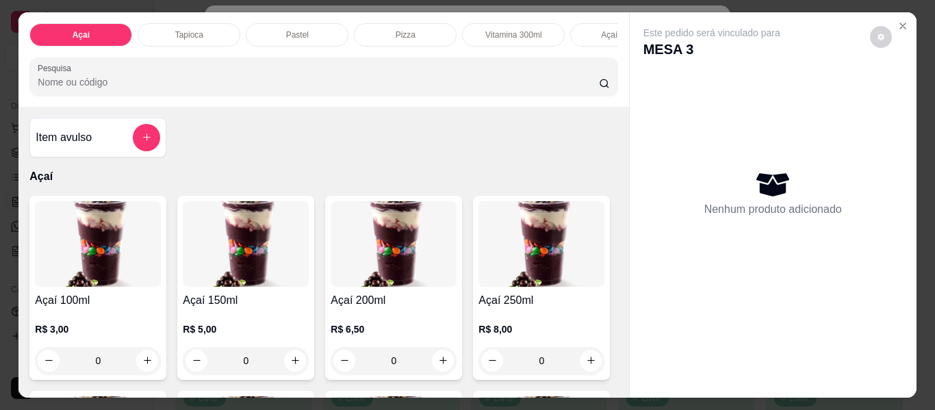
scroll to position [0, 704]
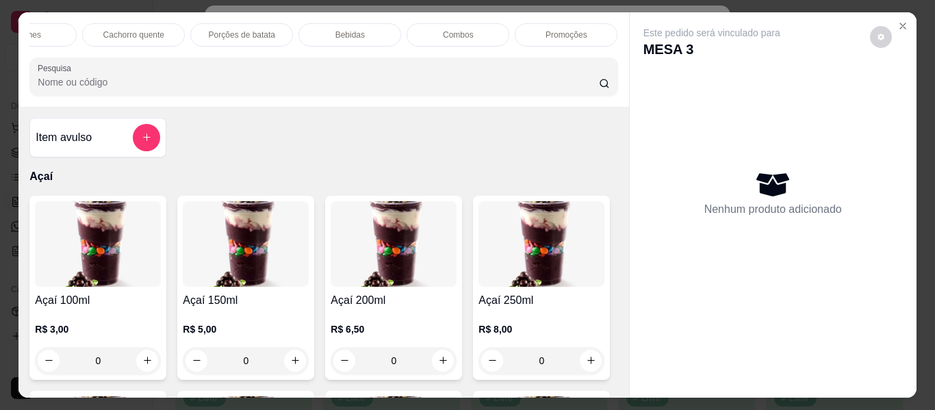
click at [367, 29] on div "Bebidas" at bounding box center [349, 34] width 103 height 23
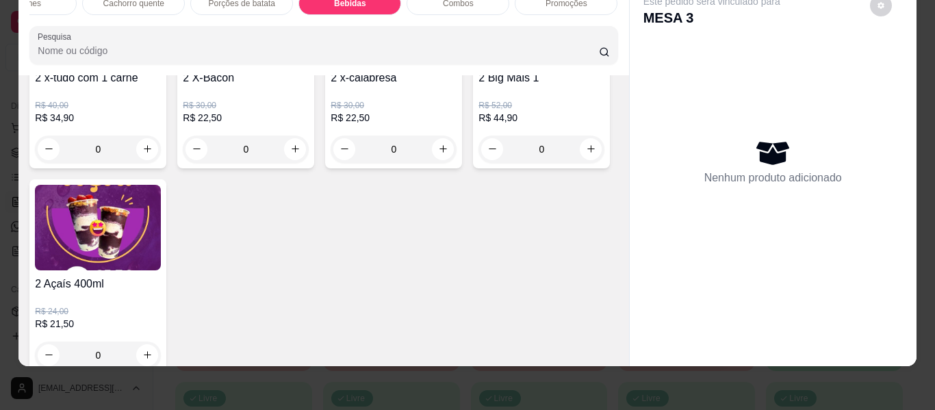
scroll to position [3894, 0]
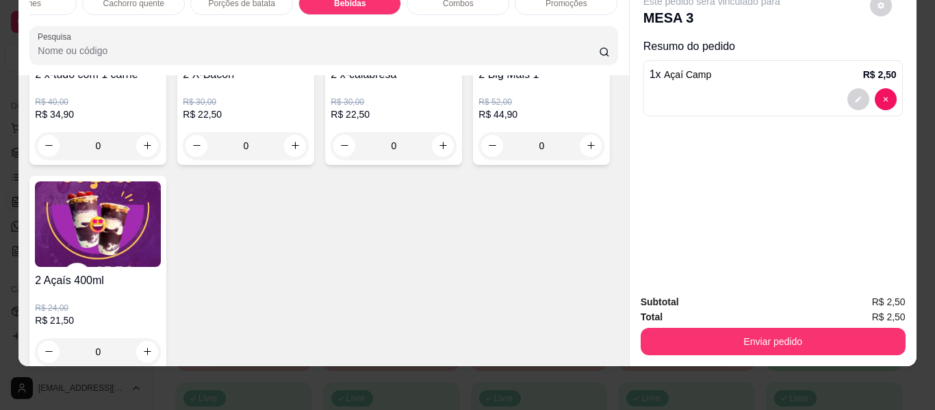
type input "2"
click at [753, 341] on button "Enviar pedido" at bounding box center [772, 341] width 265 height 27
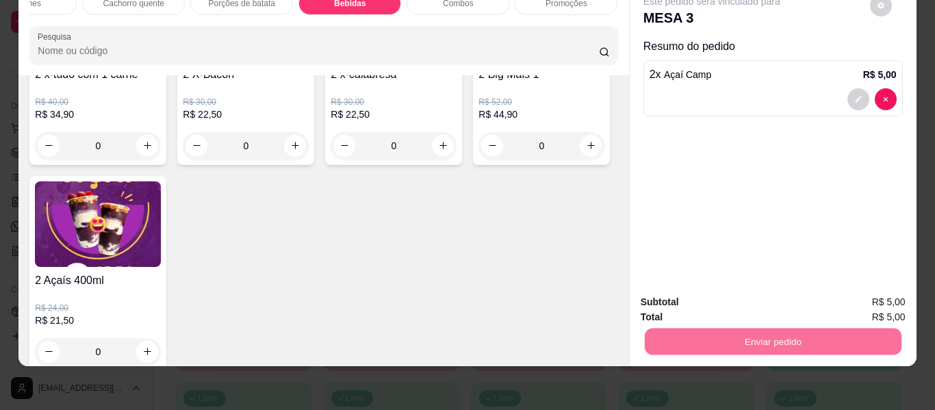
click at [858, 294] on button "Enviar pedido" at bounding box center [869, 296] width 75 height 25
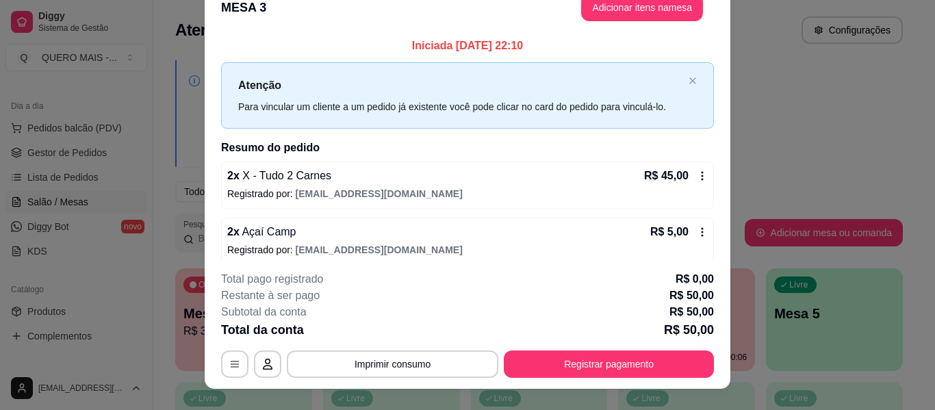
scroll to position [0, 0]
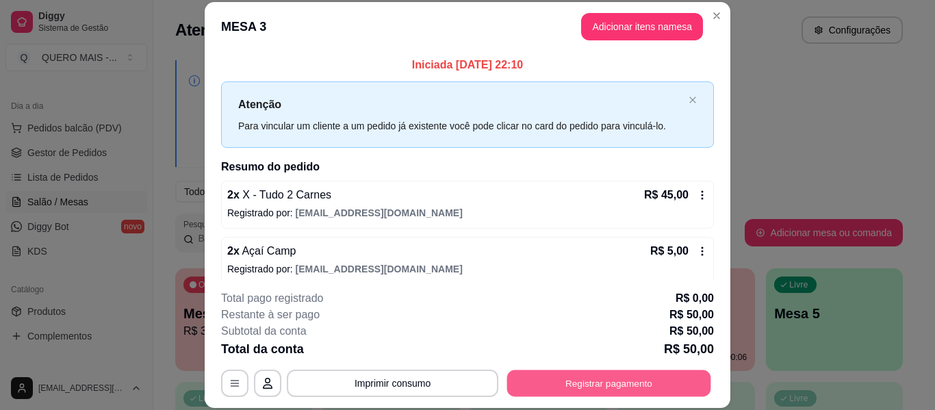
click at [582, 379] on button "Registrar pagamento" at bounding box center [609, 383] width 204 height 27
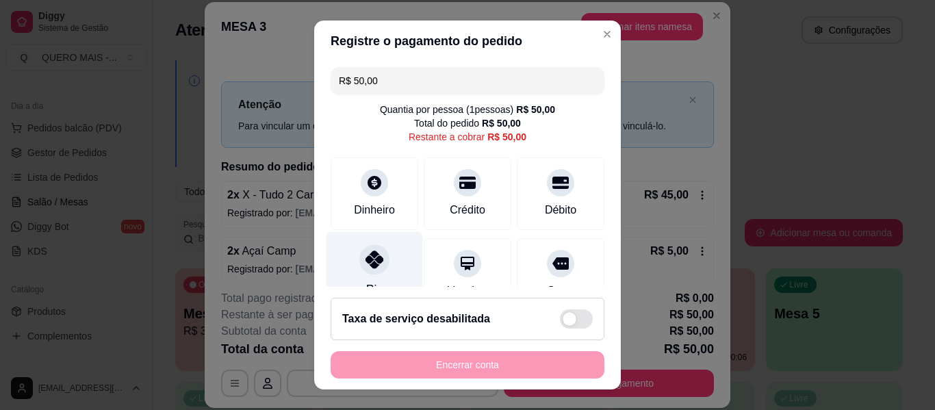
click at [370, 268] on icon at bounding box center [374, 259] width 18 height 18
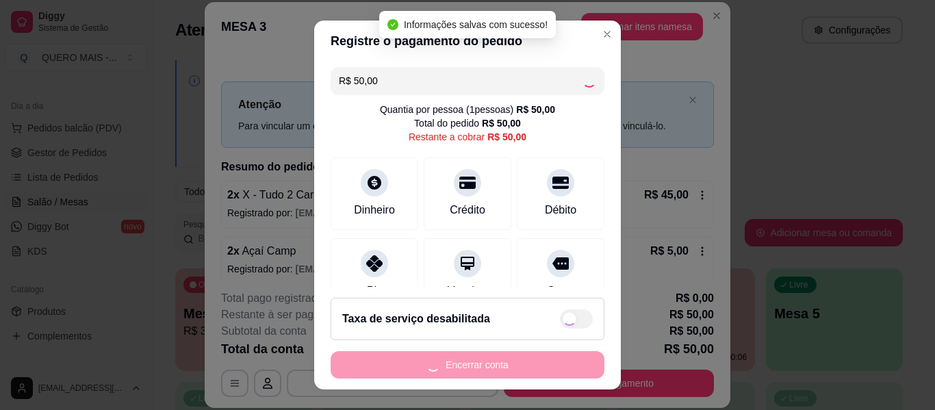
type input "R$ 0,00"
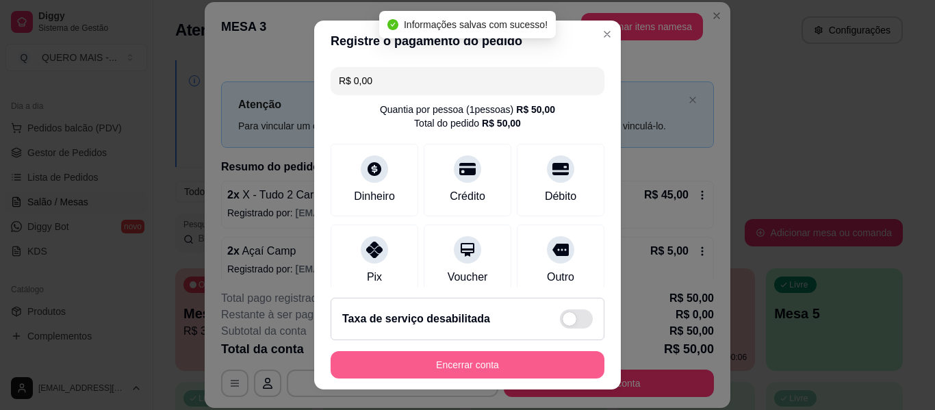
click at [428, 365] on button "Encerrar conta" at bounding box center [467, 364] width 274 height 27
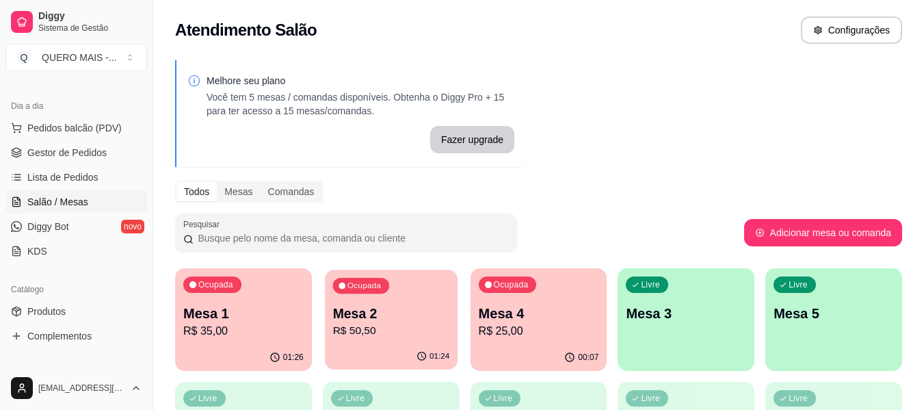
click at [367, 334] on p "R$ 50,50" at bounding box center [391, 331] width 117 height 16
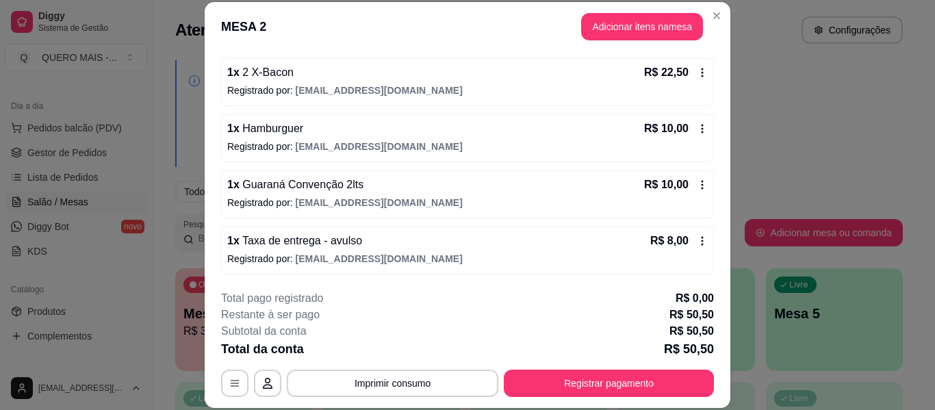
scroll to position [123, 0]
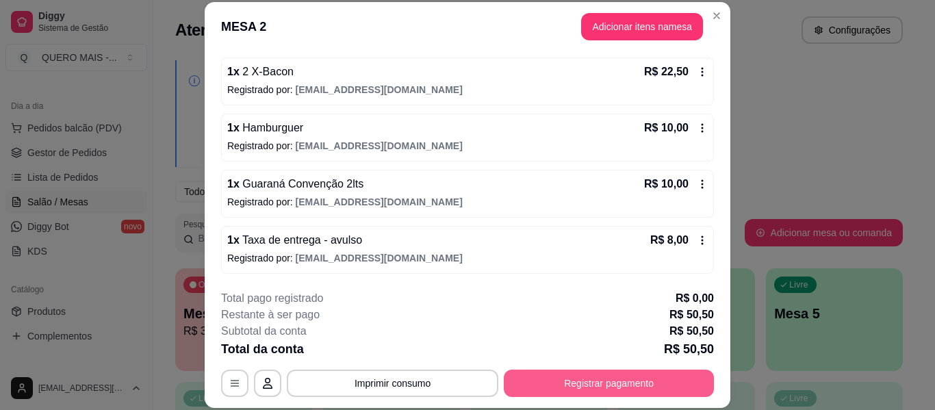
click at [598, 376] on button "Registrar pagamento" at bounding box center [609, 382] width 210 height 27
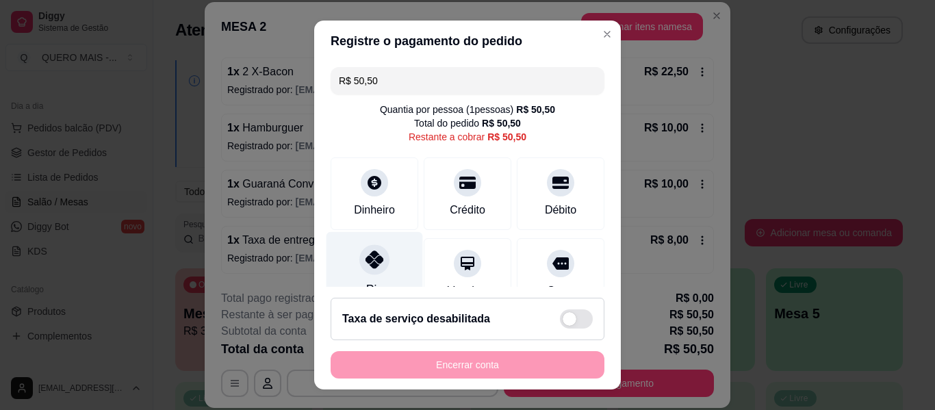
click at [368, 268] on div at bounding box center [374, 259] width 30 height 30
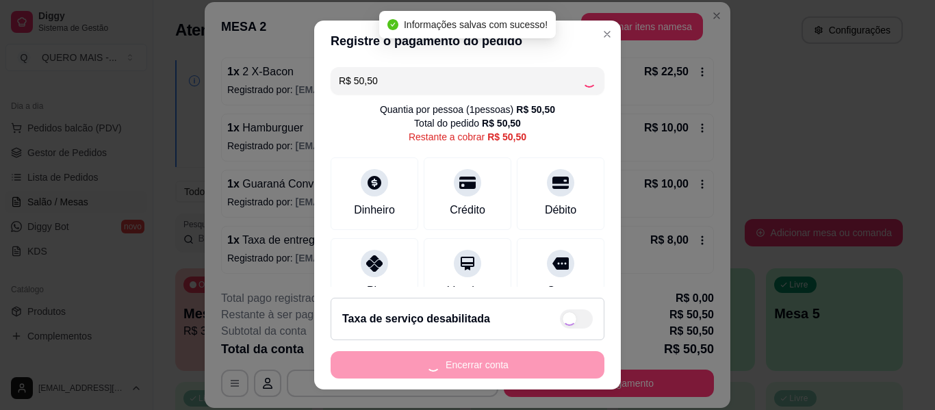
type input "R$ 0,00"
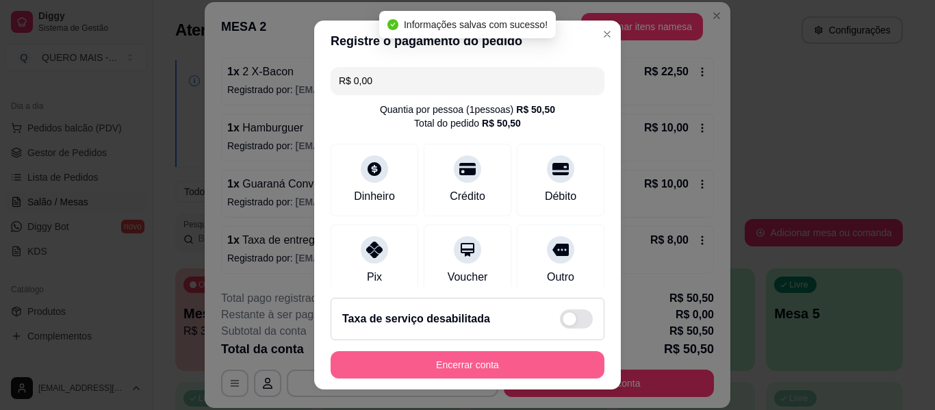
click at [443, 370] on button "Encerrar conta" at bounding box center [467, 364] width 274 height 27
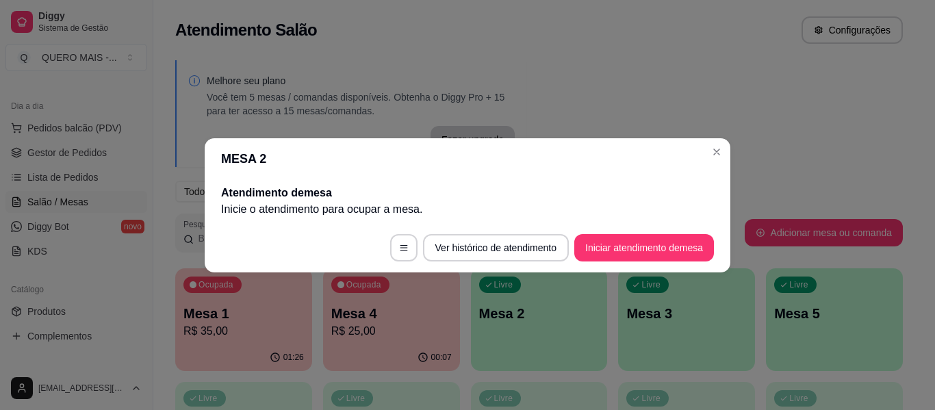
scroll to position [0, 0]
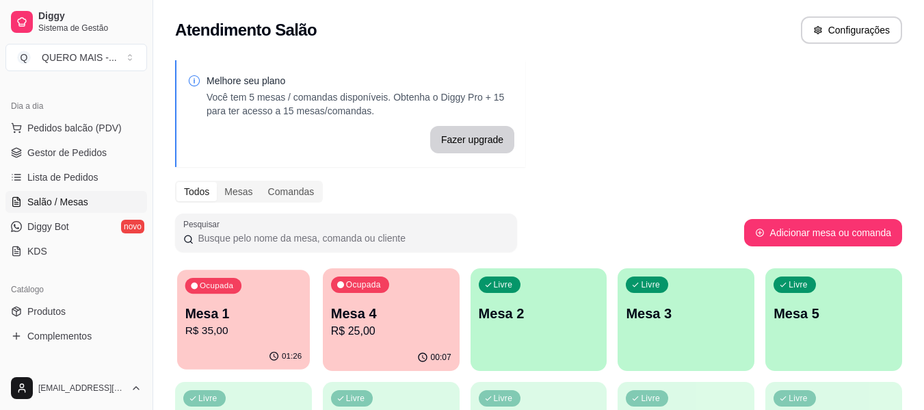
click at [244, 337] on p "R$ 35,00" at bounding box center [243, 331] width 117 height 16
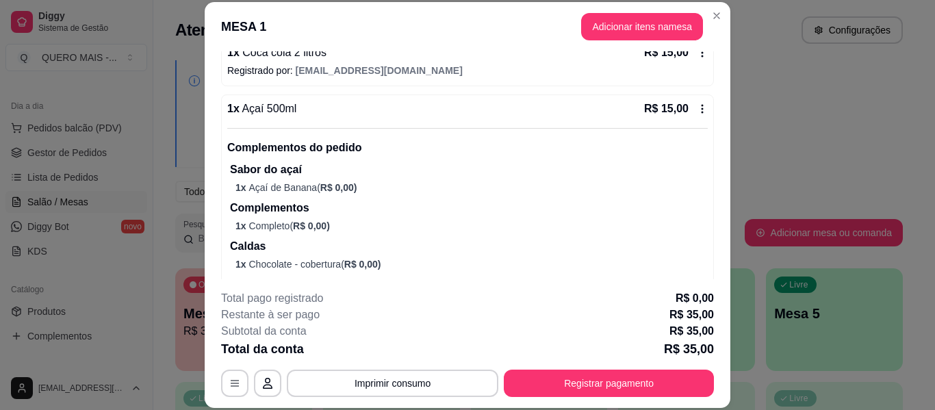
scroll to position [254, 0]
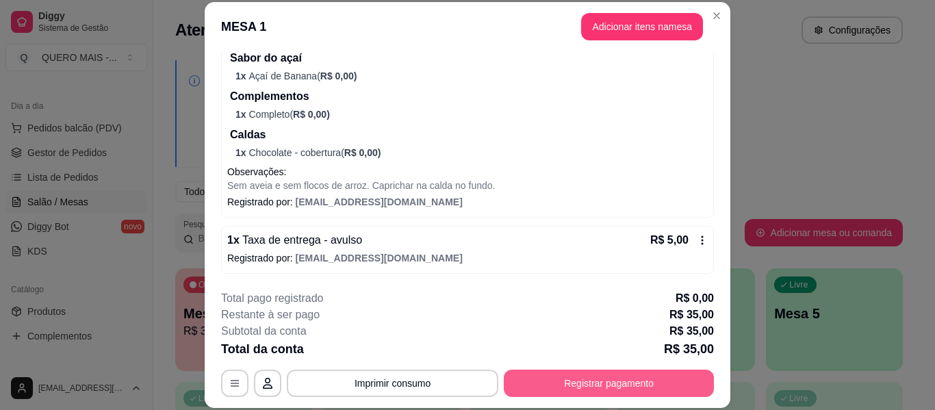
click at [530, 369] on button "Registrar pagamento" at bounding box center [609, 382] width 210 height 27
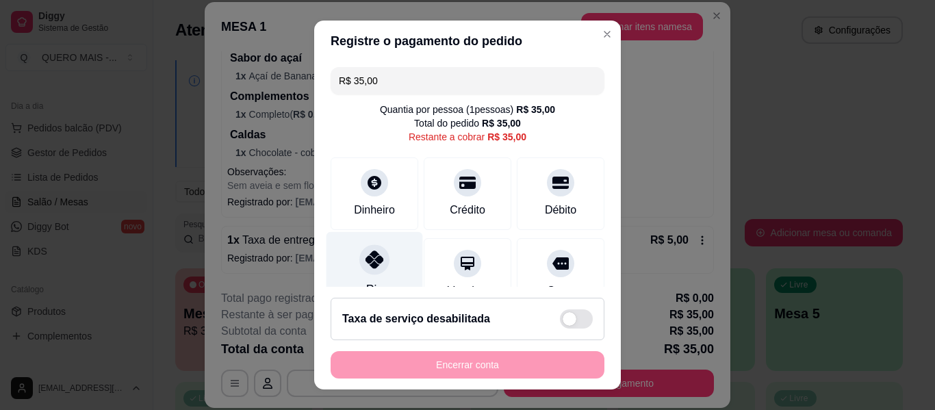
click at [365, 266] on icon at bounding box center [374, 259] width 18 height 18
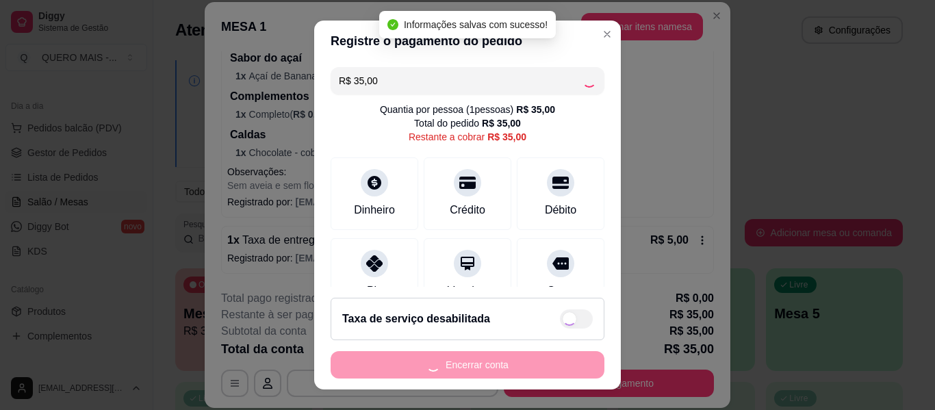
type input "R$ 0,00"
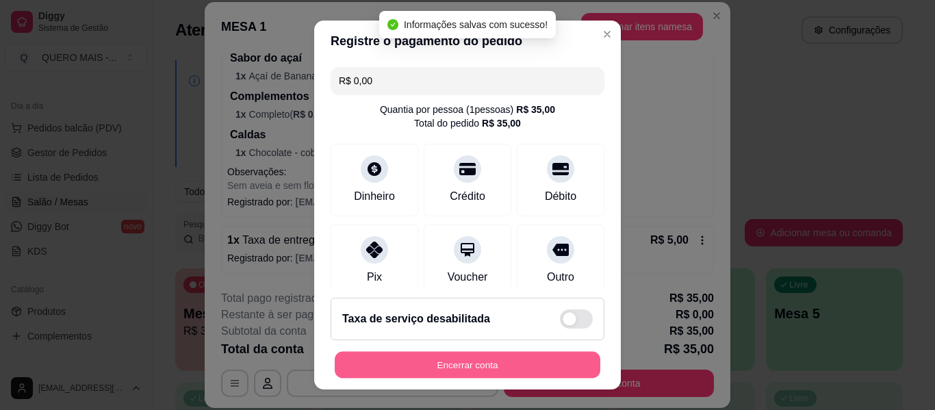
click at [426, 371] on button "Encerrar conta" at bounding box center [467, 365] width 265 height 27
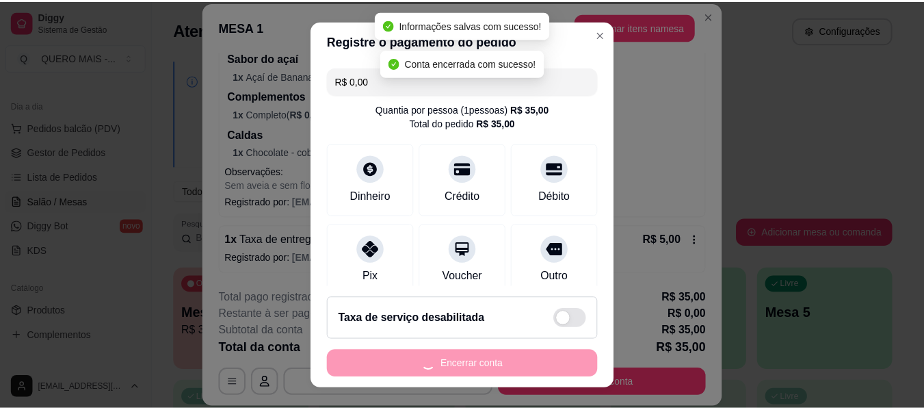
scroll to position [0, 0]
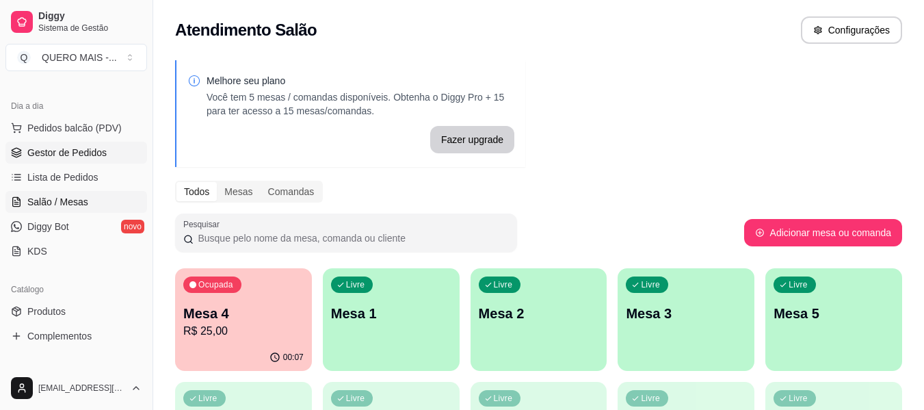
click at [81, 155] on span "Gestor de Pedidos" at bounding box center [66, 153] width 79 height 14
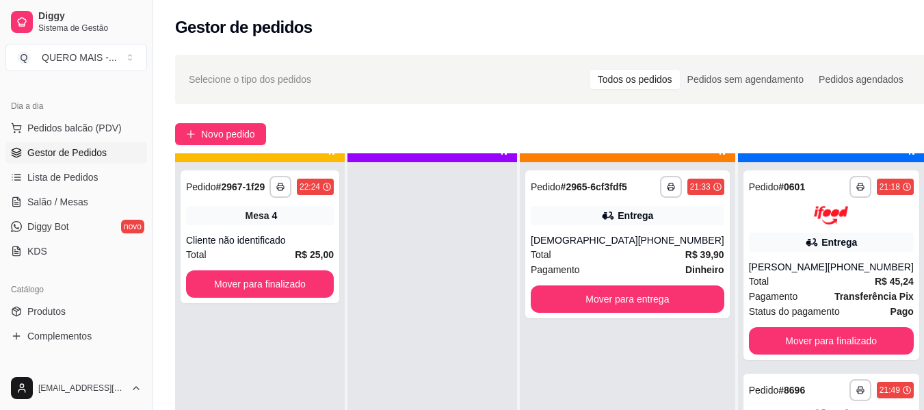
scroll to position [38, 0]
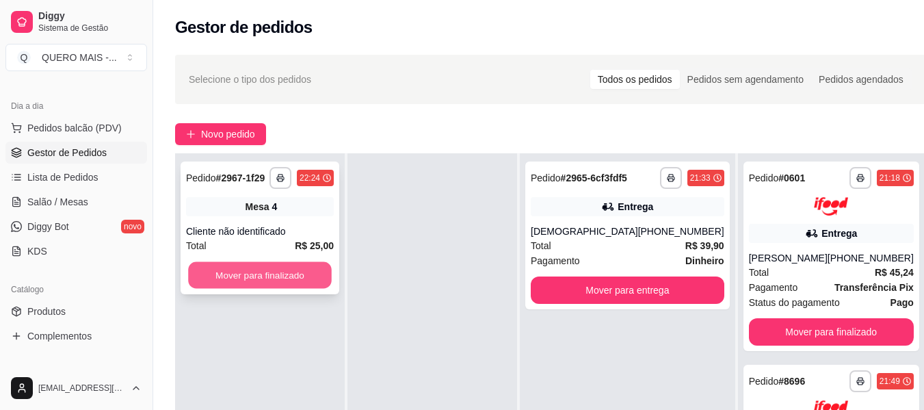
click at [330, 276] on button "Mover para finalizado" at bounding box center [260, 275] width 144 height 27
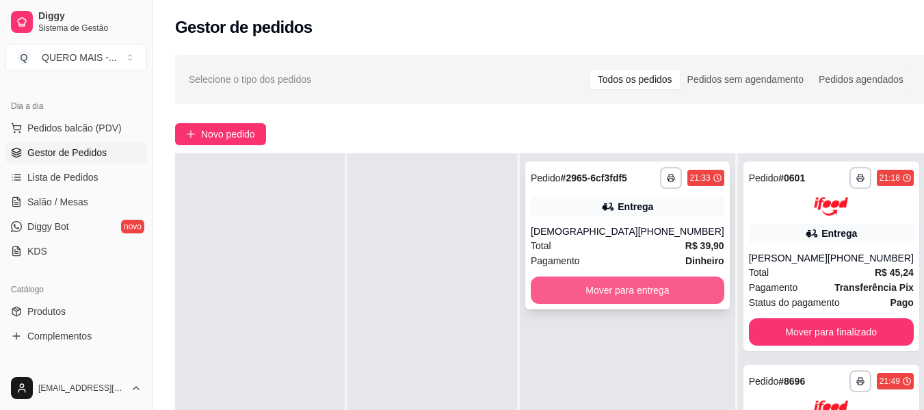
click at [603, 304] on button "Mover para entrega" at bounding box center [628, 289] width 194 height 27
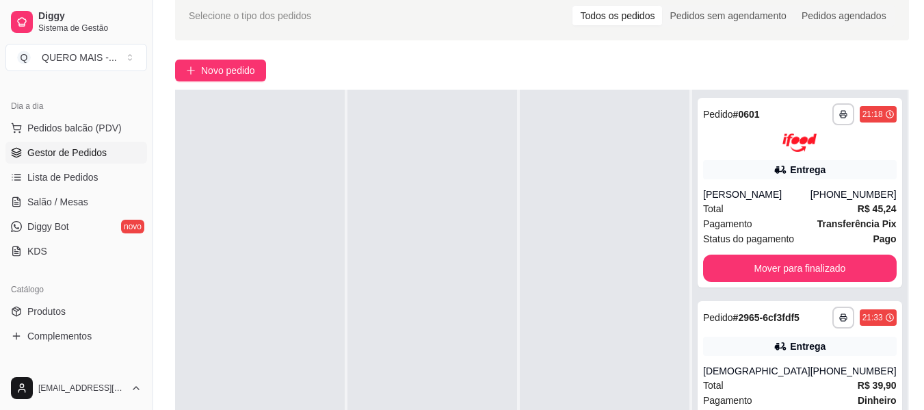
scroll to position [205, 0]
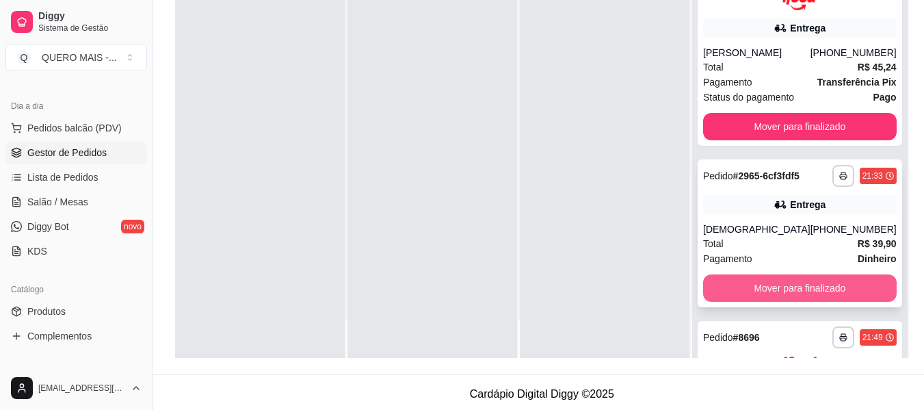
click at [820, 297] on button "Mover para finalizado" at bounding box center [800, 287] width 194 height 27
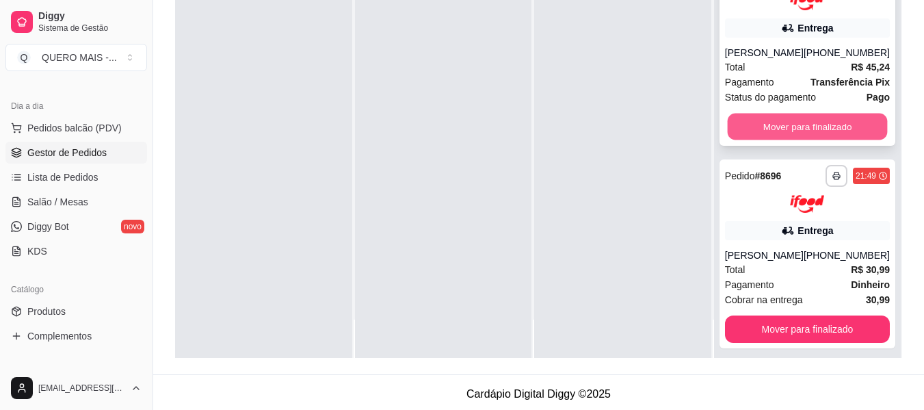
click at [787, 133] on button "Mover para finalizado" at bounding box center [807, 126] width 160 height 27
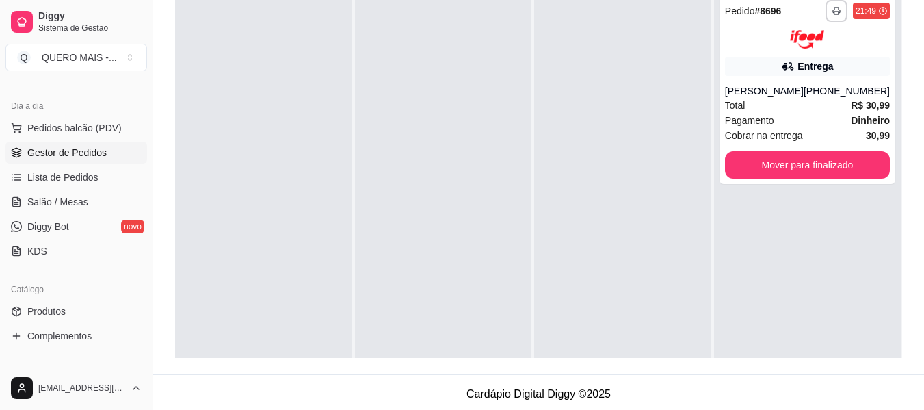
scroll to position [0, 0]
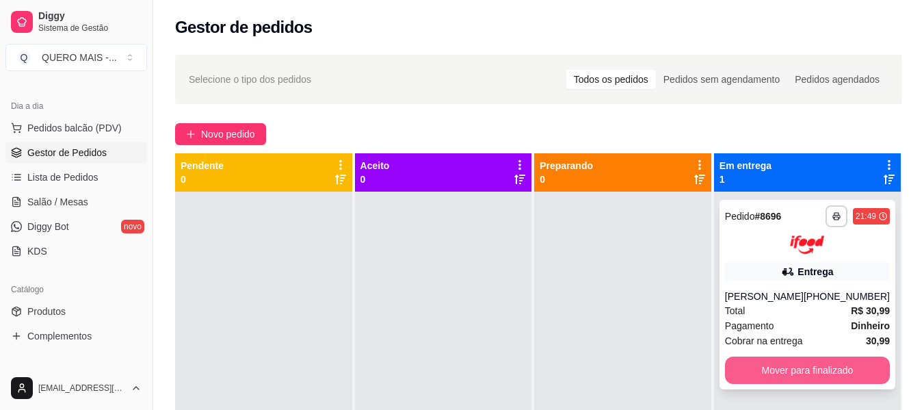
click at [749, 373] on button "Mover para finalizado" at bounding box center [807, 369] width 165 height 27
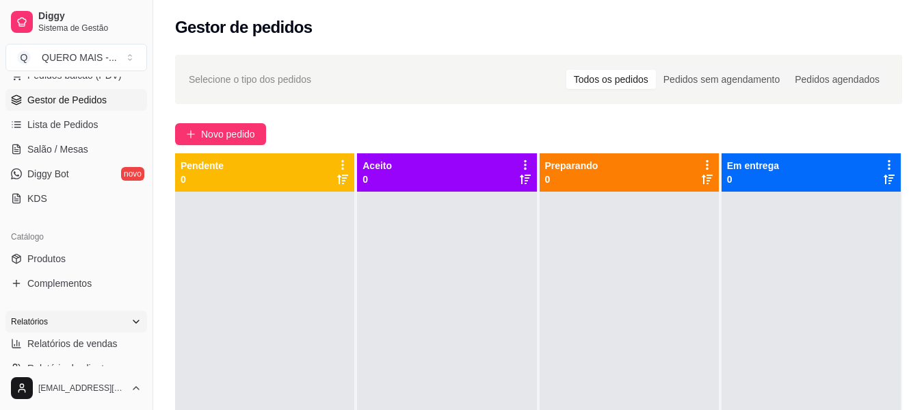
scroll to position [274, 0]
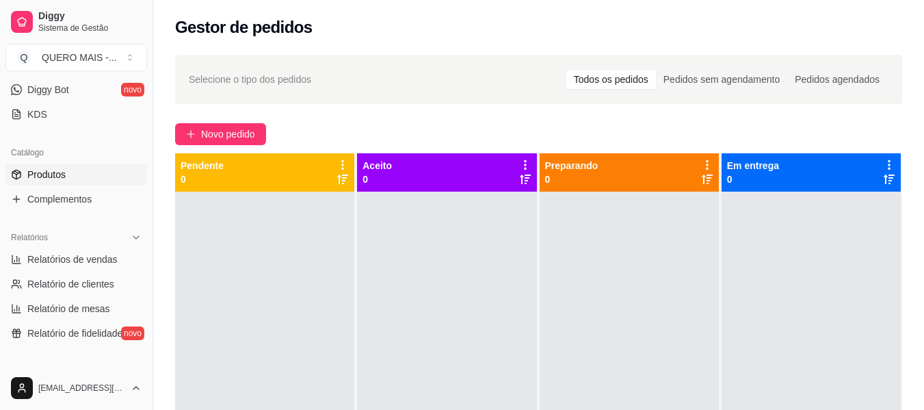
click at [51, 177] on span "Produtos" at bounding box center [46, 175] width 38 height 14
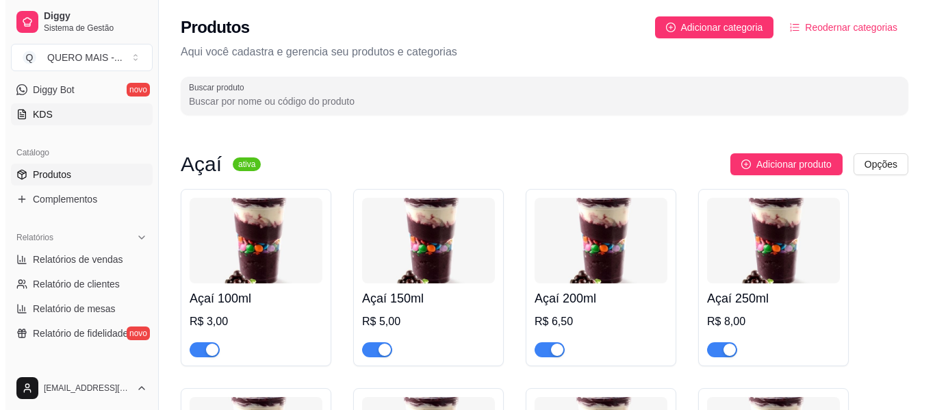
scroll to position [68, 0]
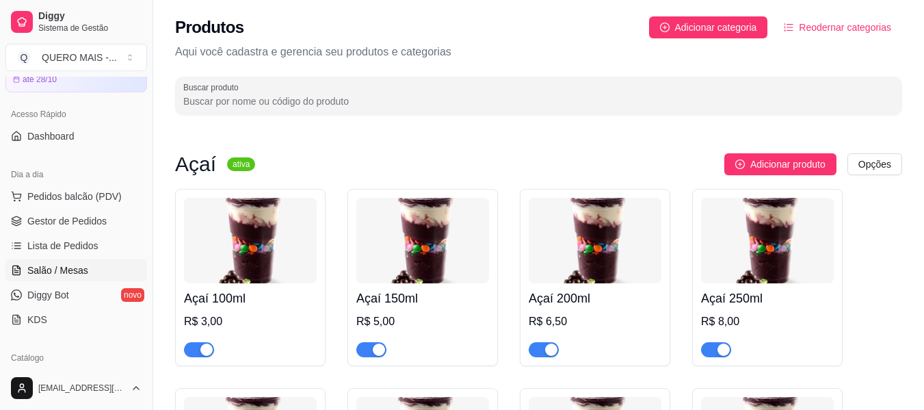
click at [47, 264] on span "Salão / Mesas" at bounding box center [57, 270] width 61 height 14
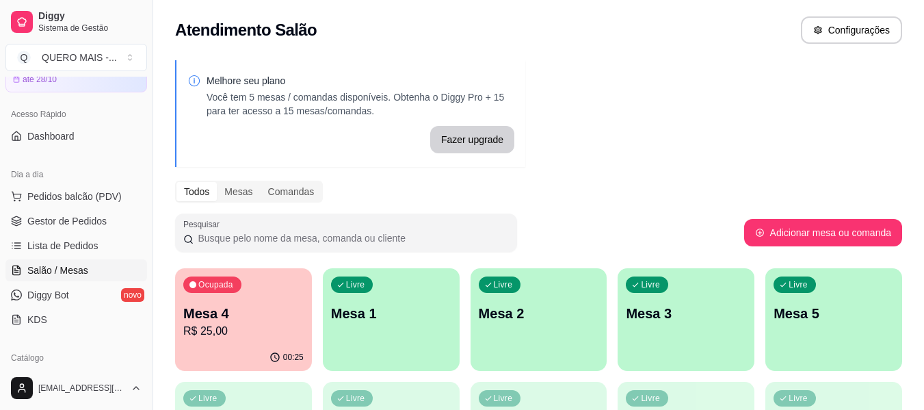
click at [393, 317] on p "Mesa 1" at bounding box center [391, 313] width 120 height 19
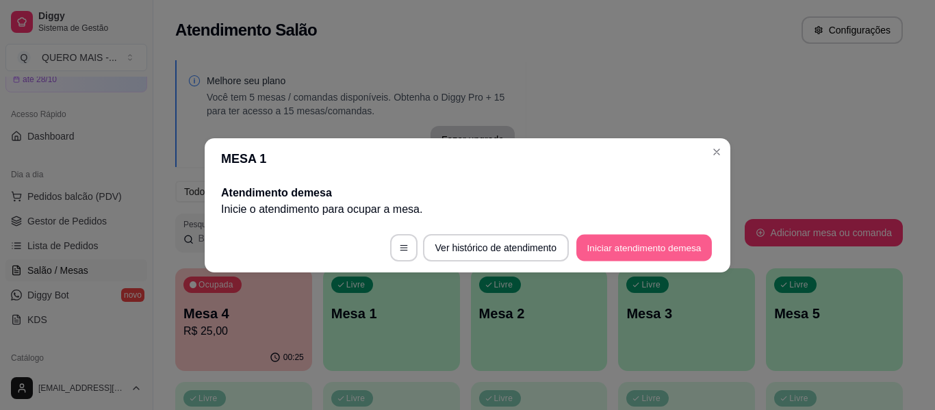
click at [623, 249] on button "Iniciar atendimento de mesa" at bounding box center [643, 247] width 135 height 27
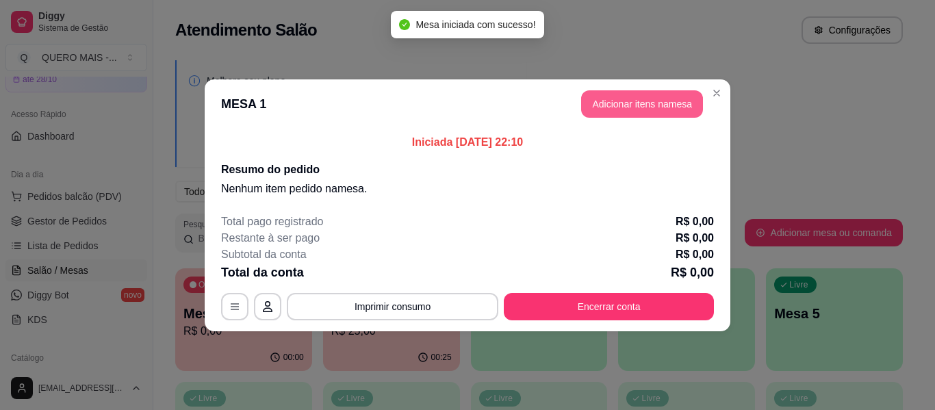
click at [623, 100] on button "Adicionar itens na mesa" at bounding box center [642, 103] width 122 height 27
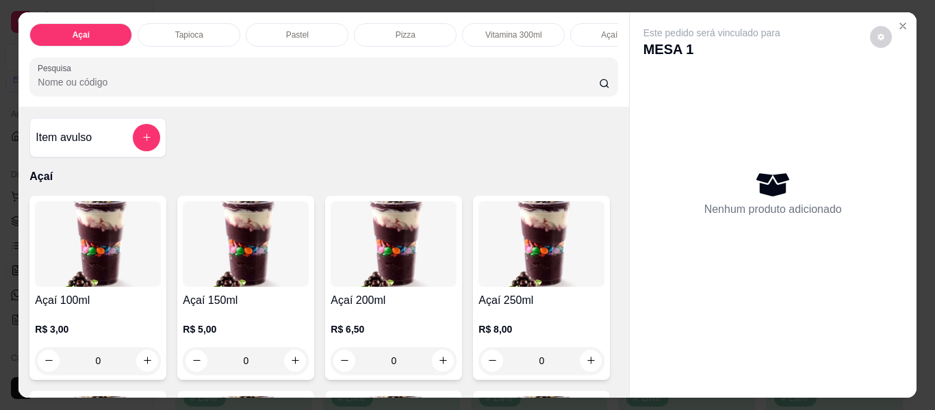
click at [389, 33] on div "Pizza" at bounding box center [405, 34] width 103 height 23
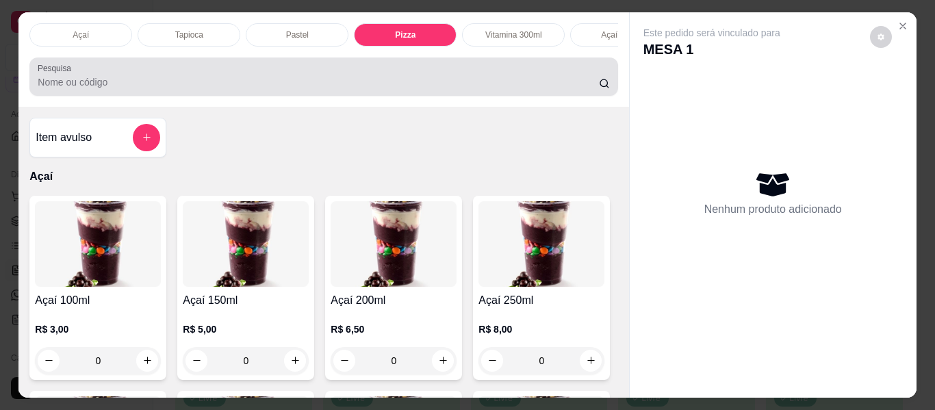
scroll to position [37, 0]
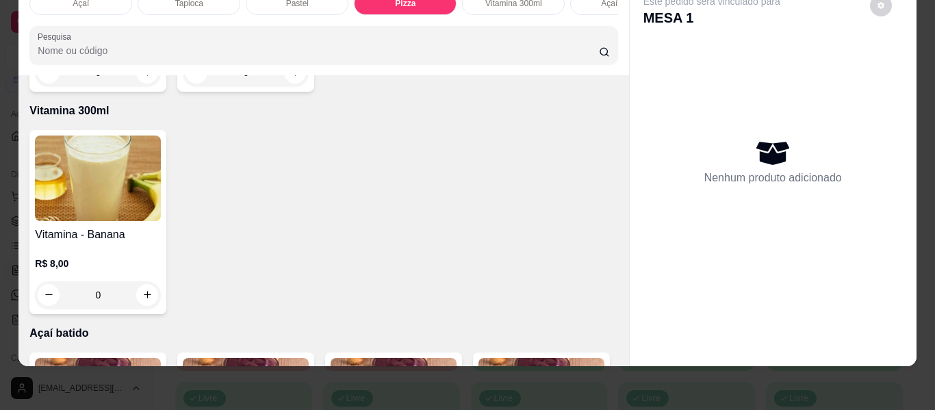
click at [294, 86] on div "0" at bounding box center [246, 72] width 126 height 27
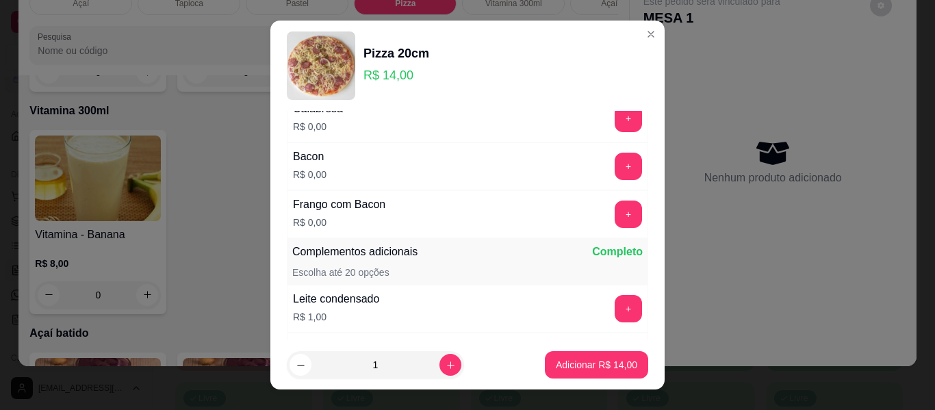
scroll to position [205, 0]
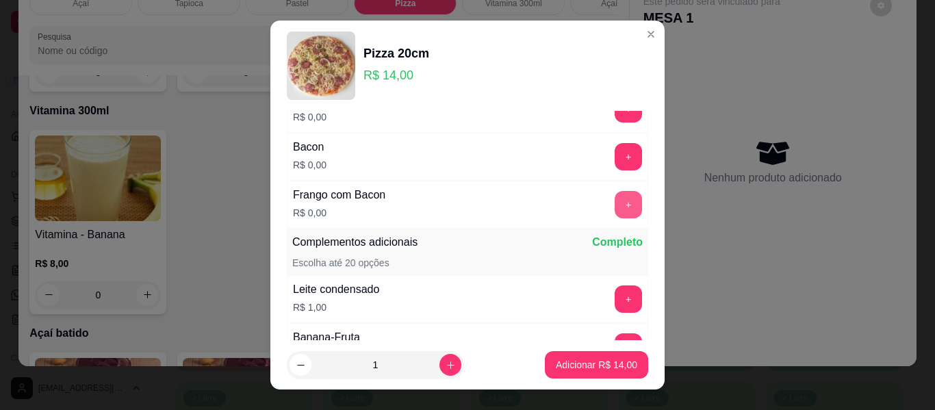
click at [614, 205] on button "+" at bounding box center [627, 204] width 27 height 27
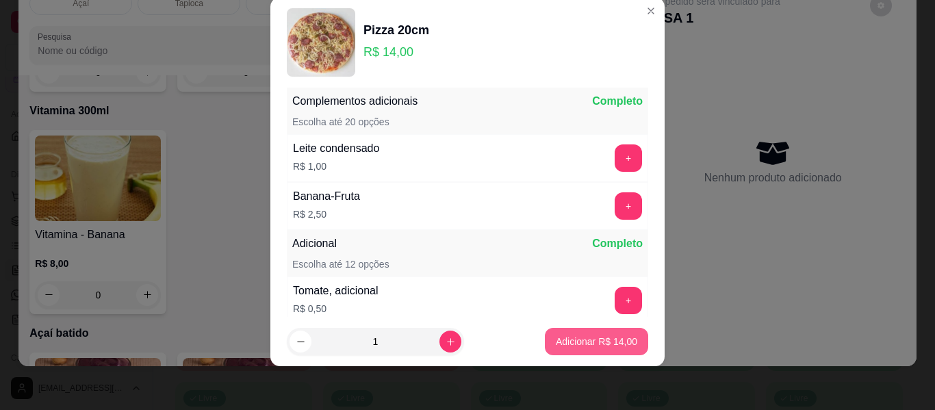
click at [575, 352] on button "Adicionar R$ 14,00" at bounding box center [596, 341] width 103 height 27
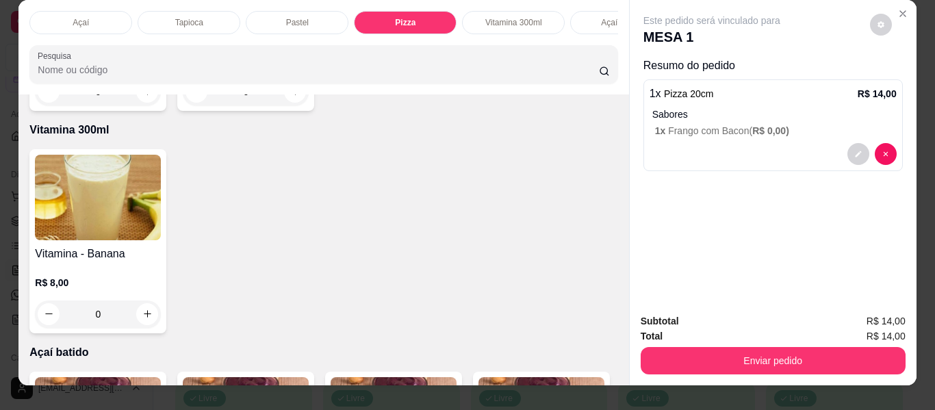
scroll to position [0, 0]
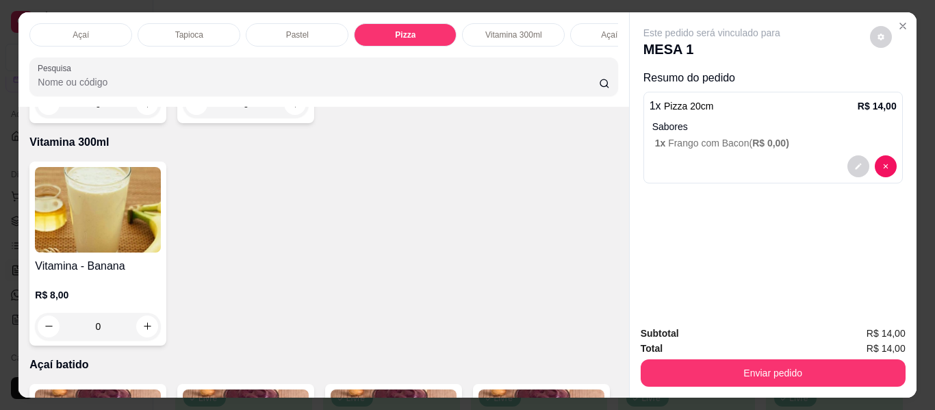
click at [583, 33] on div "Açaí batido" at bounding box center [621, 34] width 103 height 23
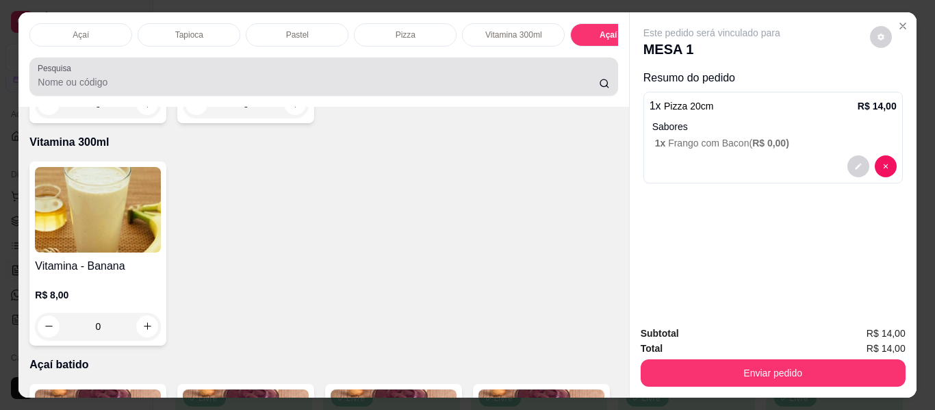
scroll to position [37, 0]
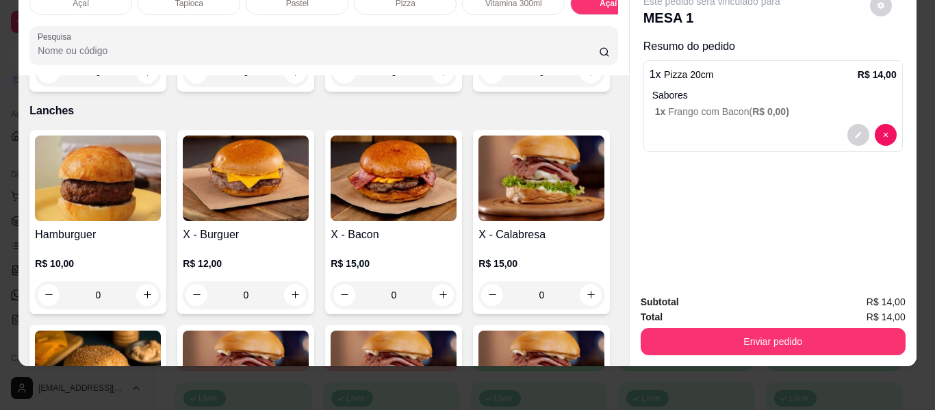
click at [286, 86] on div "0" at bounding box center [246, 72] width 126 height 27
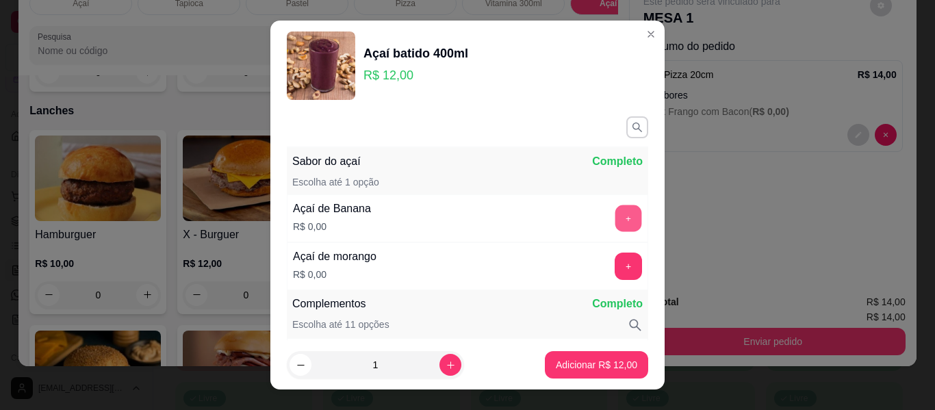
click at [615, 218] on button "+" at bounding box center [628, 218] width 27 height 27
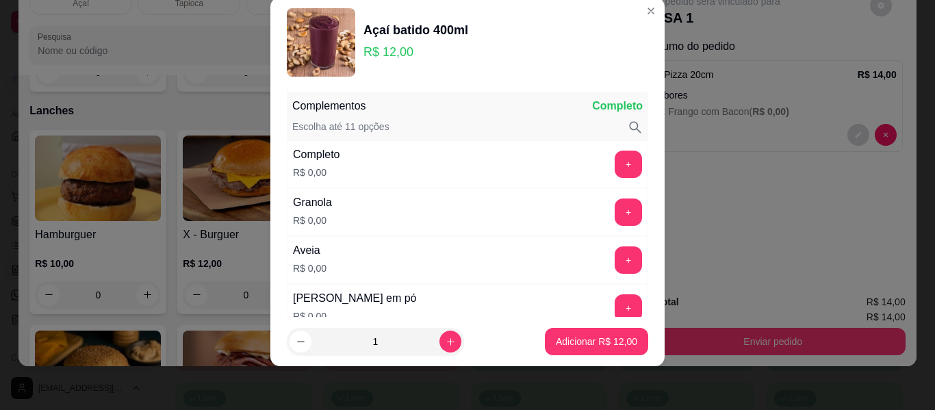
scroll to position [179, 0]
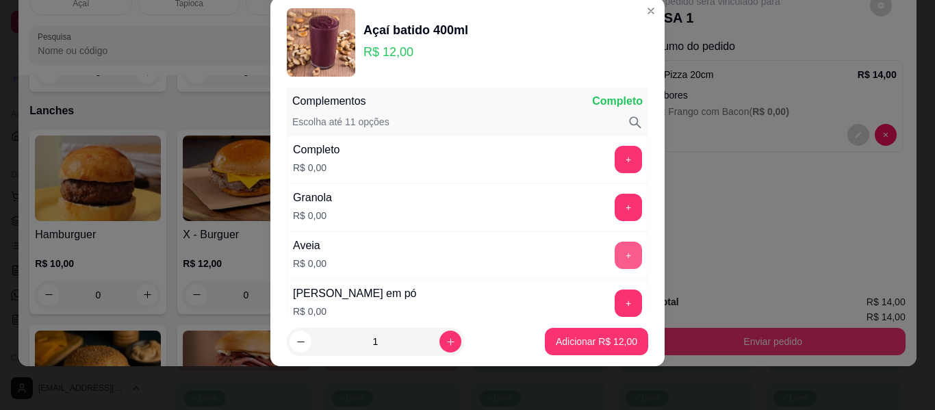
click at [614, 251] on button "+" at bounding box center [627, 255] width 27 height 27
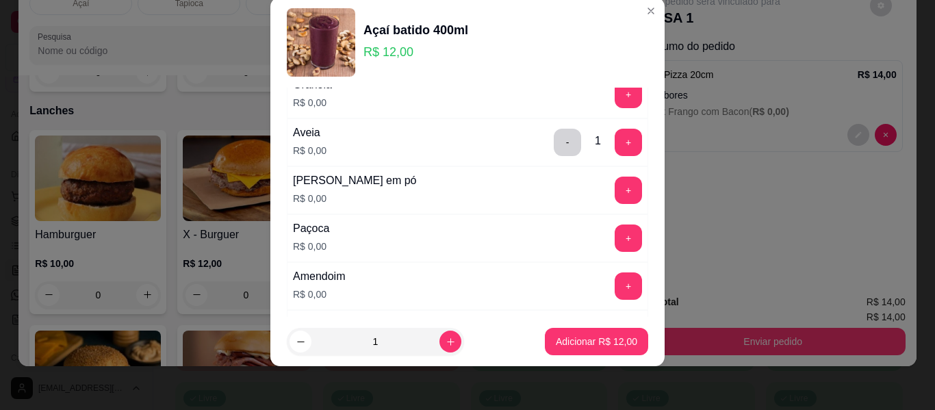
scroll to position [316, 0]
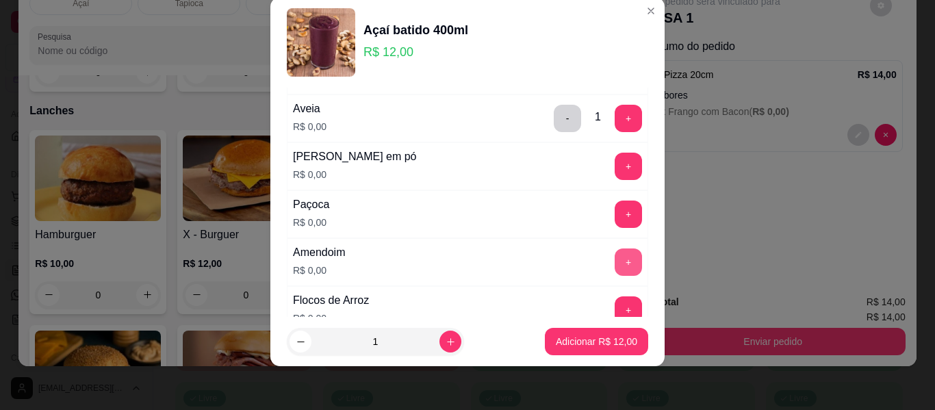
click at [614, 261] on button "+" at bounding box center [627, 261] width 27 height 27
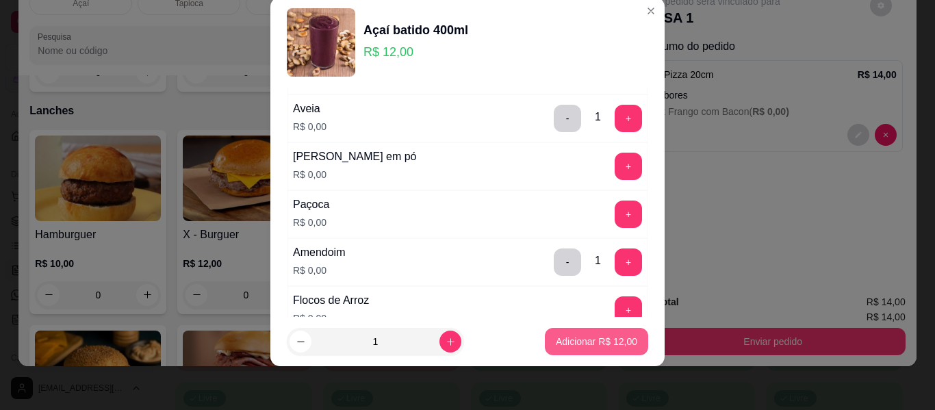
click at [562, 329] on button "Adicionar R$ 12,00" at bounding box center [596, 341] width 103 height 27
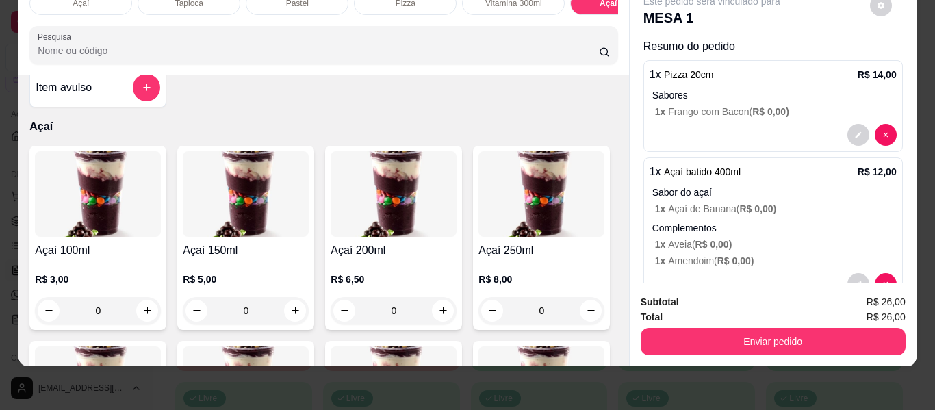
scroll to position [0, 0]
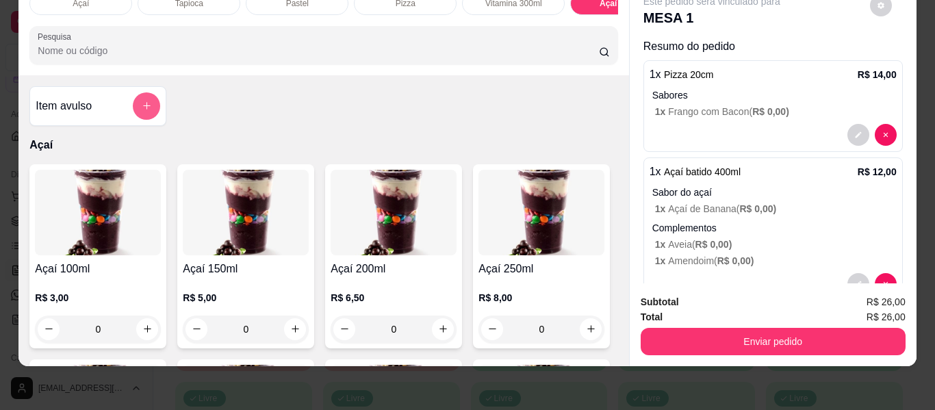
click at [134, 102] on button "add-separate-item" at bounding box center [146, 105] width 27 height 27
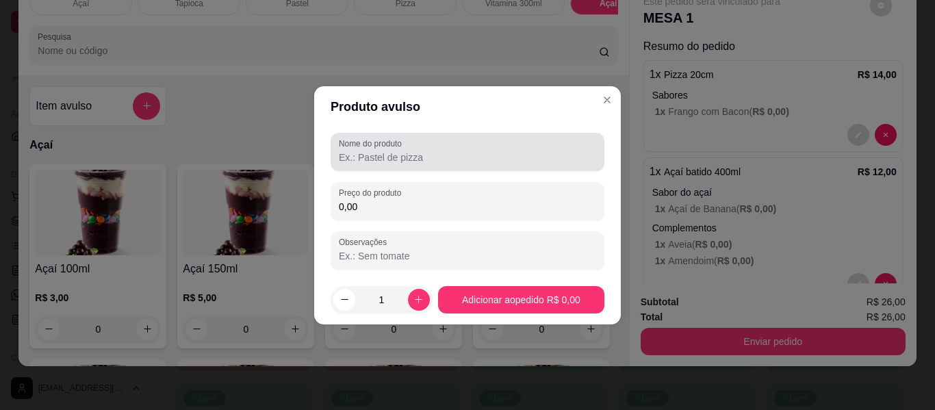
click at [428, 165] on div at bounding box center [467, 151] width 257 height 27
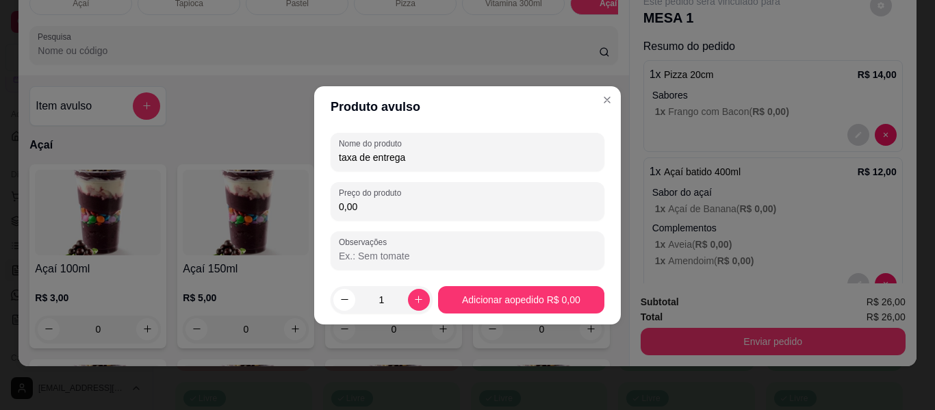
type input "taxa de entrega"
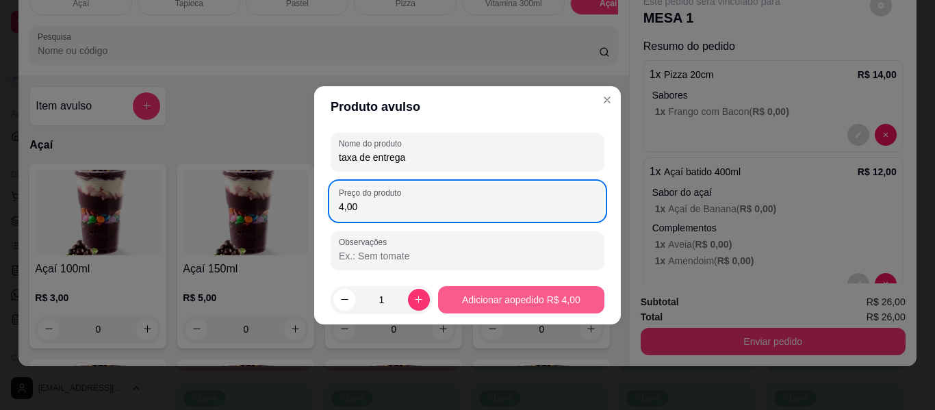
type input "4,00"
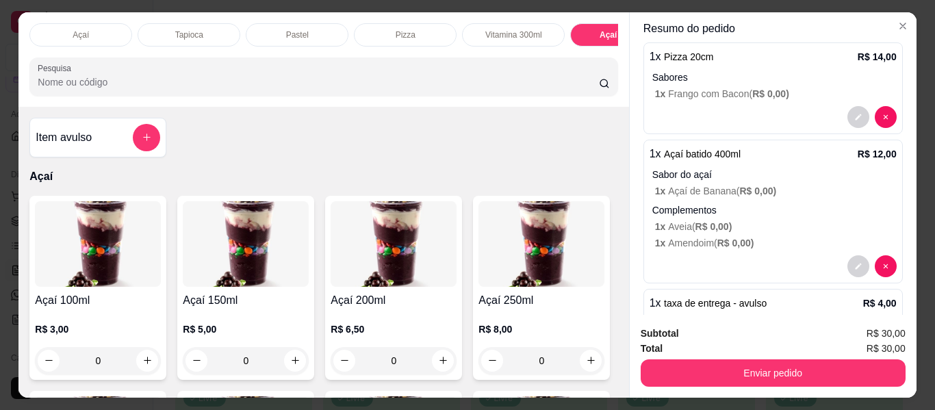
scroll to position [98, 0]
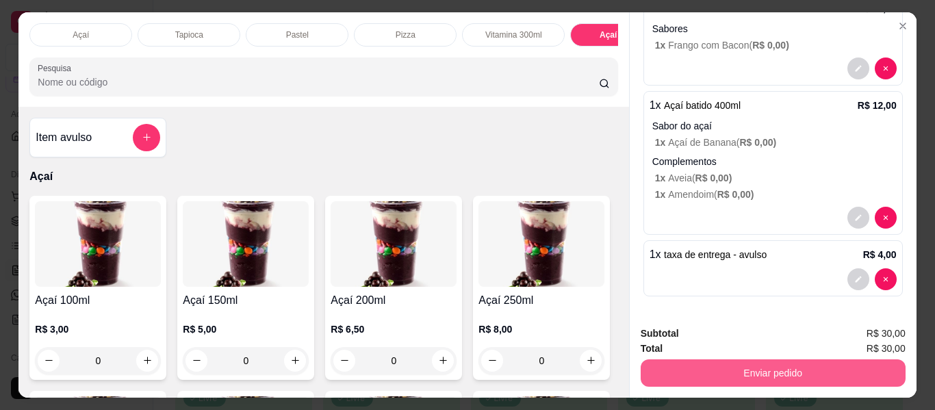
click at [760, 372] on button "Enviar pedido" at bounding box center [772, 372] width 265 height 27
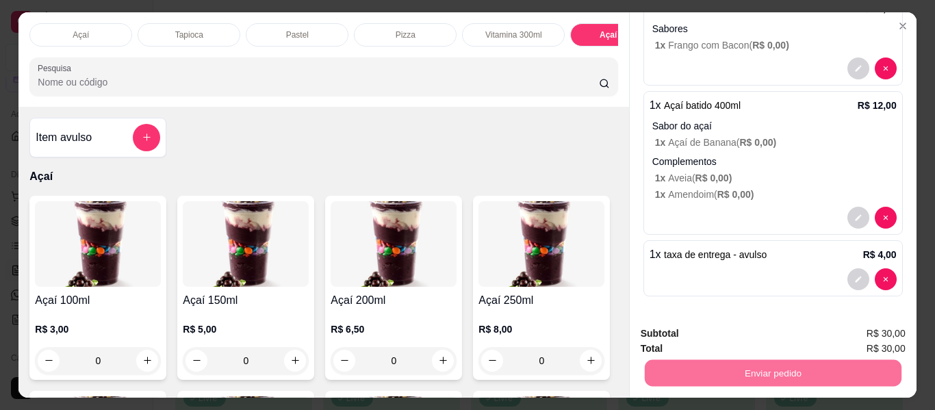
click at [852, 333] on button "Enviar pedido" at bounding box center [869, 334] width 77 height 26
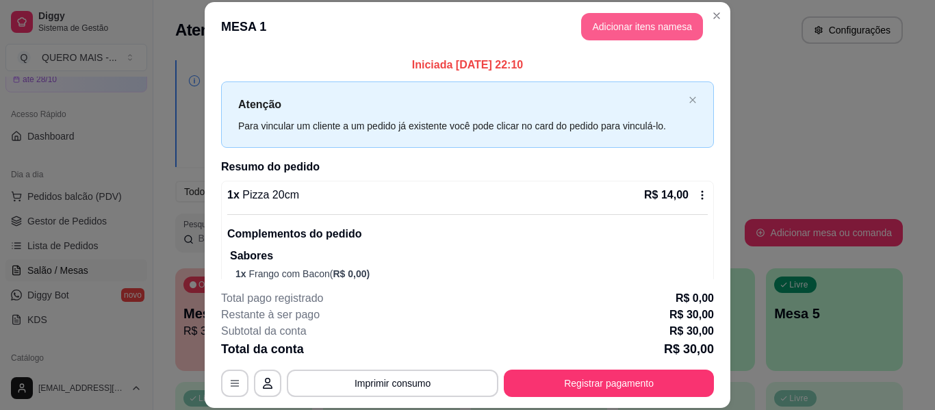
click at [591, 35] on button "Adicionar itens na mesa" at bounding box center [642, 26] width 122 height 27
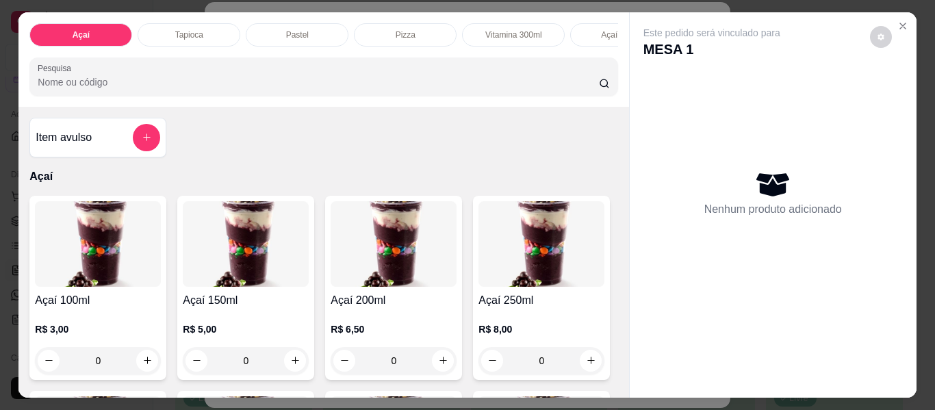
click at [142, 372] on div "0" at bounding box center [98, 360] width 126 height 27
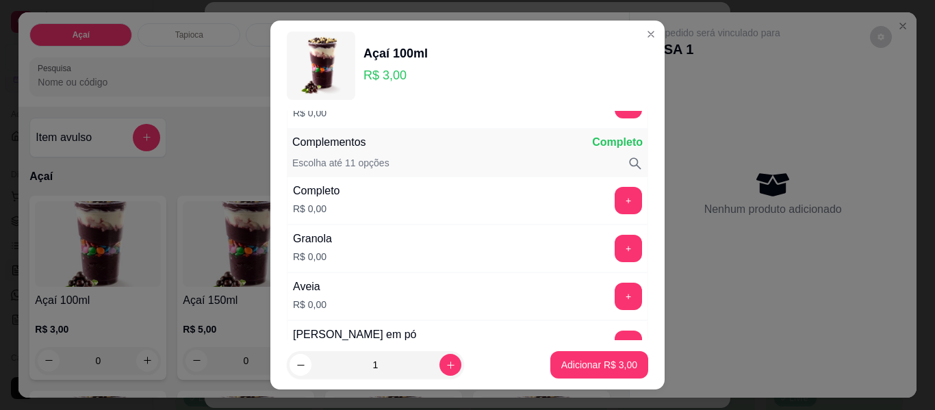
scroll to position [274, 0]
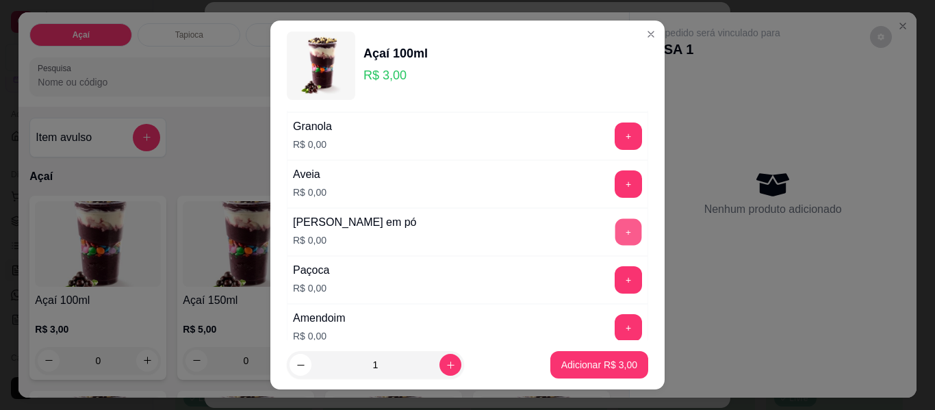
click at [615, 235] on button "+" at bounding box center [628, 232] width 27 height 27
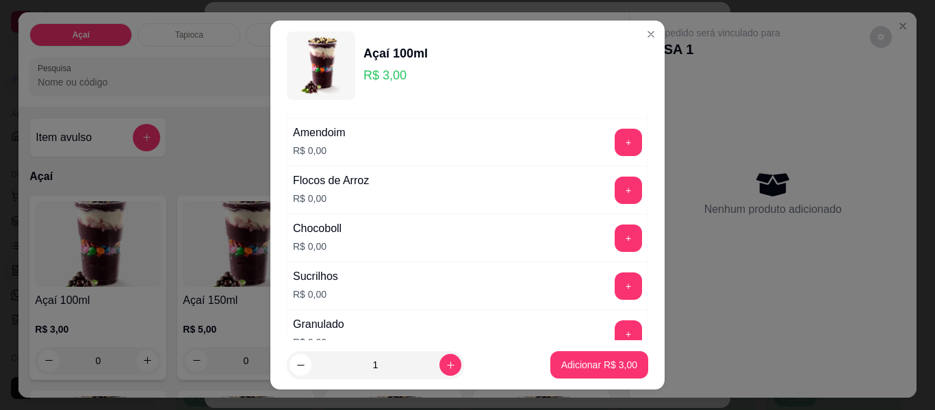
scroll to position [479, 0]
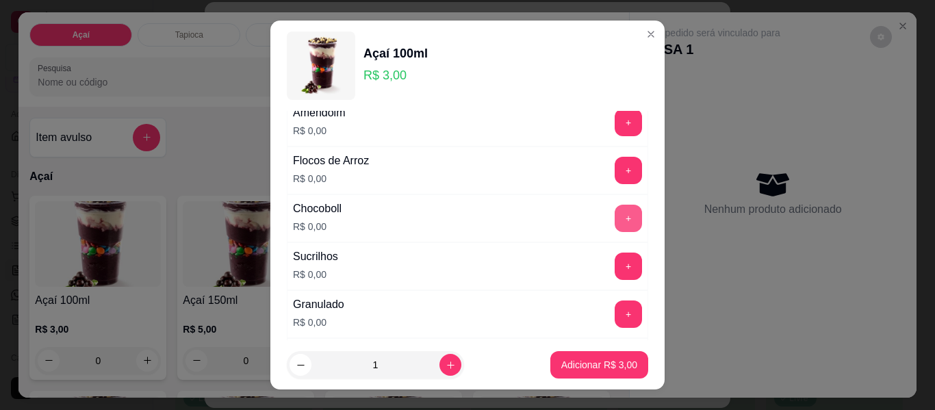
click at [614, 222] on button "+" at bounding box center [627, 218] width 27 height 27
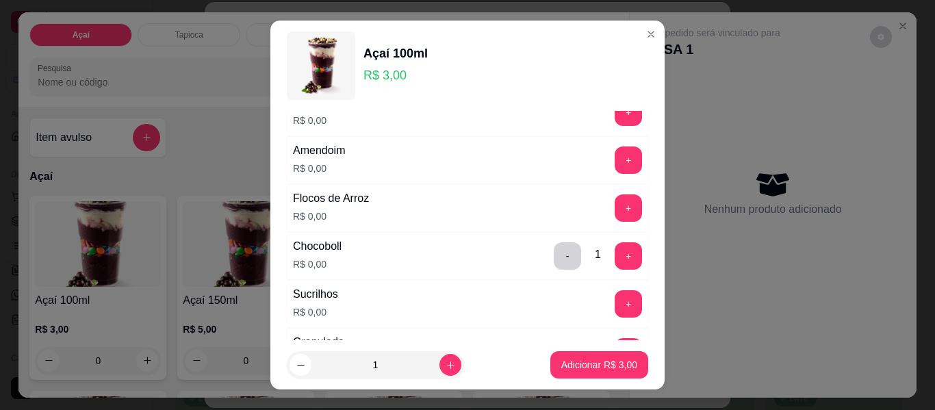
scroll to position [411, 0]
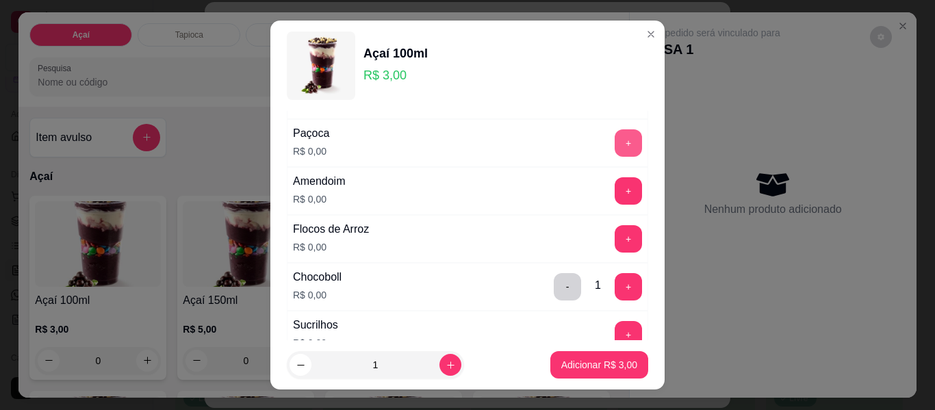
click at [614, 142] on button "+" at bounding box center [627, 142] width 27 height 27
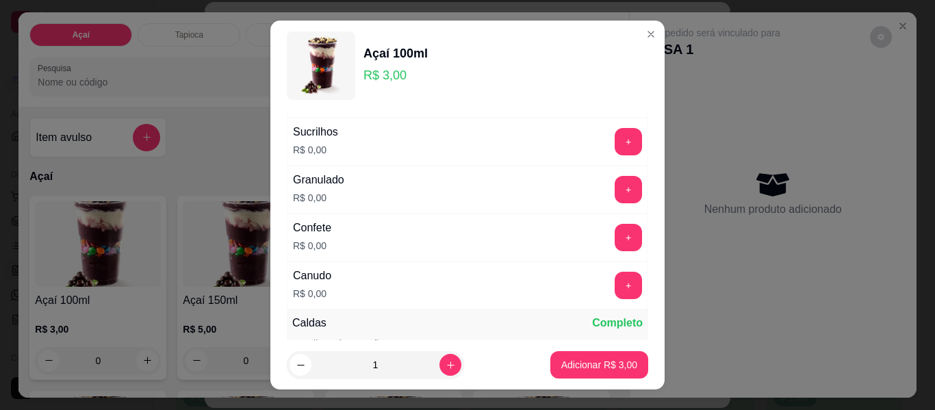
scroll to position [616, 0]
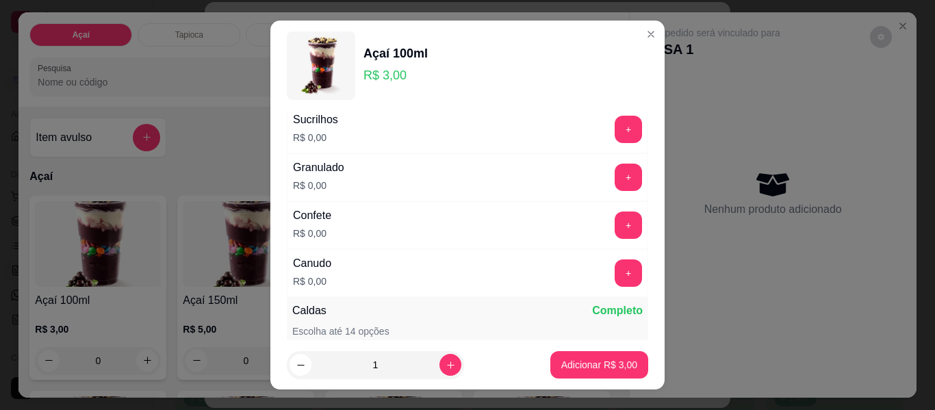
click at [614, 276] on button "+" at bounding box center [627, 272] width 27 height 27
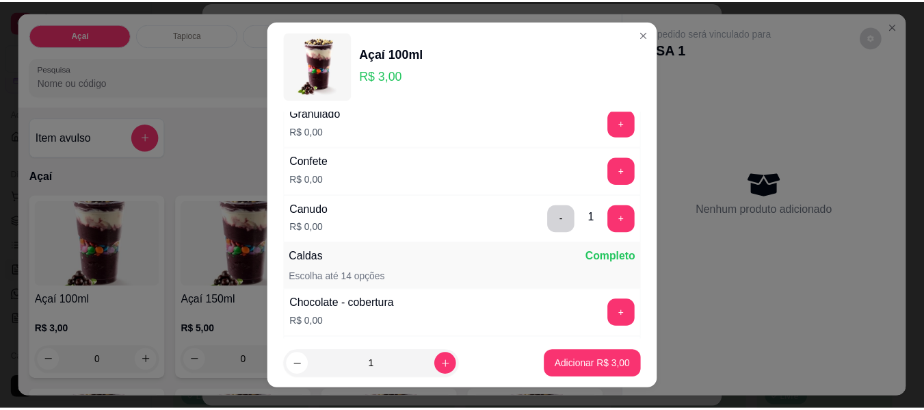
scroll to position [684, 0]
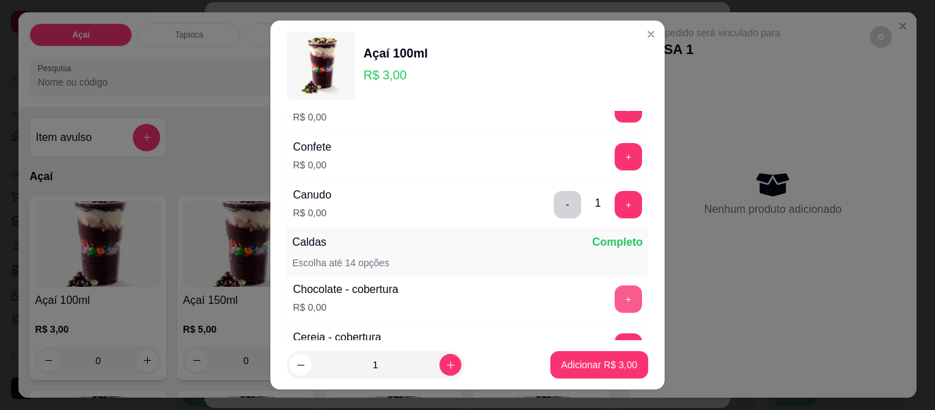
click at [614, 294] on button "+" at bounding box center [627, 298] width 27 height 27
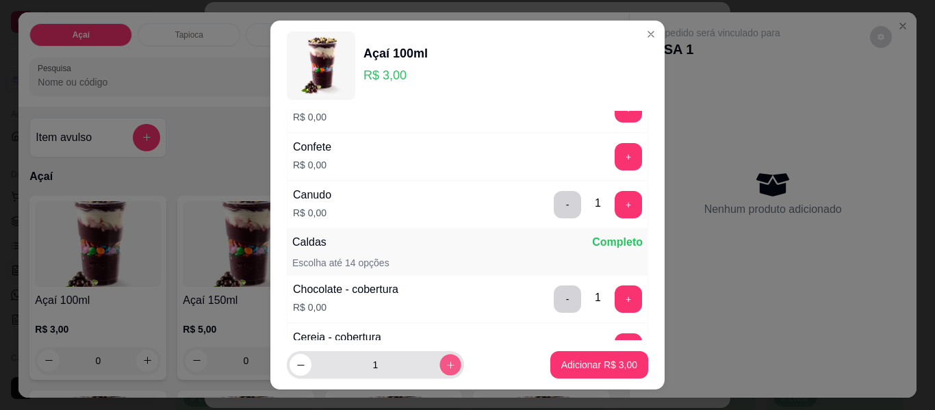
click at [445, 369] on icon "increase-product-quantity" at bounding box center [450, 365] width 10 height 10
type input "2"
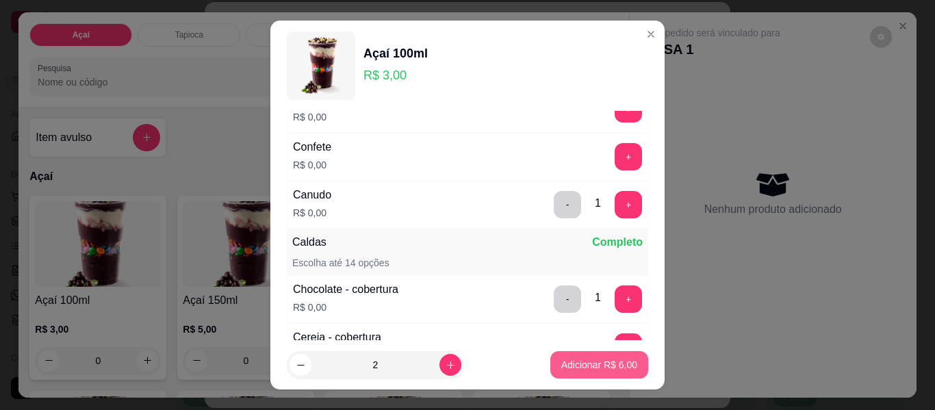
click at [598, 366] on p "Adicionar R$ 6,00" at bounding box center [599, 365] width 76 height 14
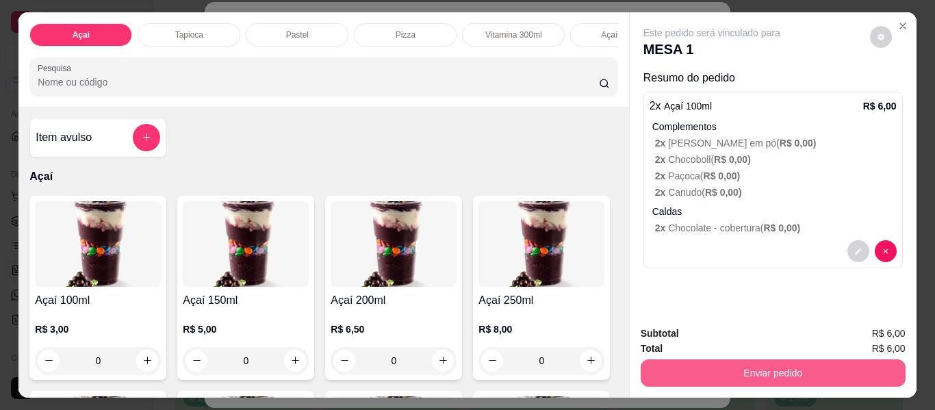
click at [741, 367] on button "Enviar pedido" at bounding box center [772, 372] width 265 height 27
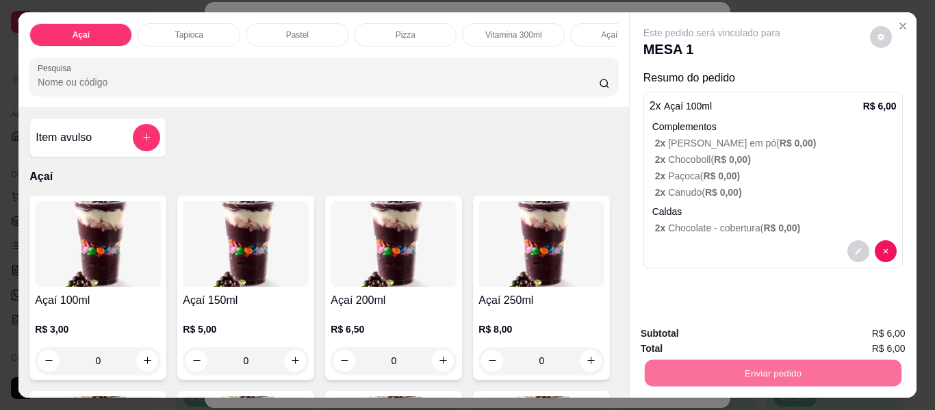
click at [864, 334] on button "Enviar pedido" at bounding box center [869, 335] width 77 height 26
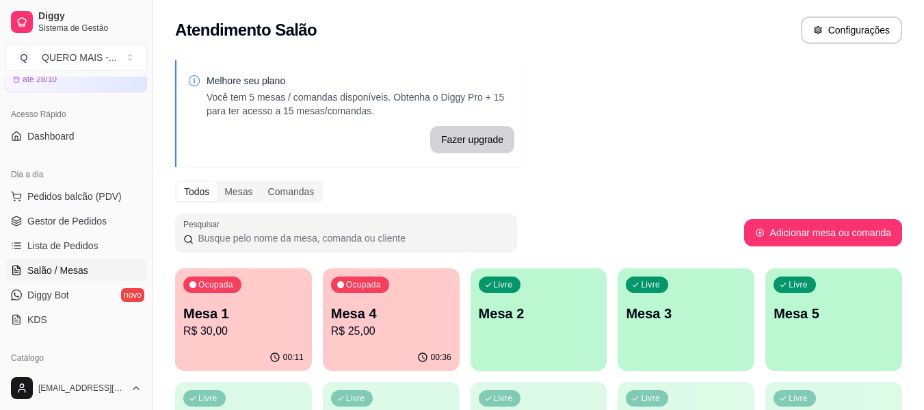
click at [361, 336] on p "R$ 25,00" at bounding box center [391, 331] width 120 height 16
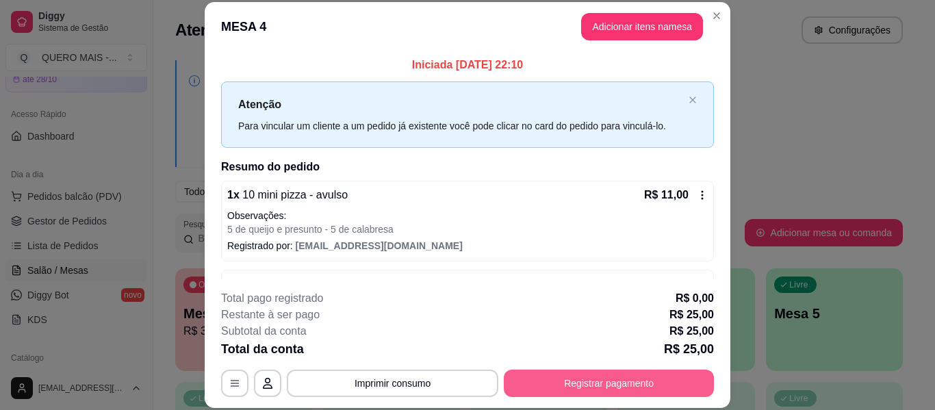
click at [608, 381] on button "Registrar pagamento" at bounding box center [609, 382] width 210 height 27
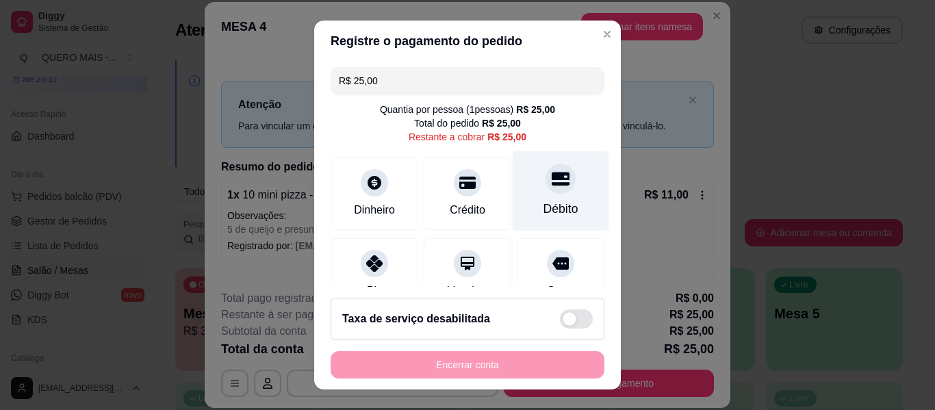
click at [545, 194] on div at bounding box center [560, 179] width 30 height 30
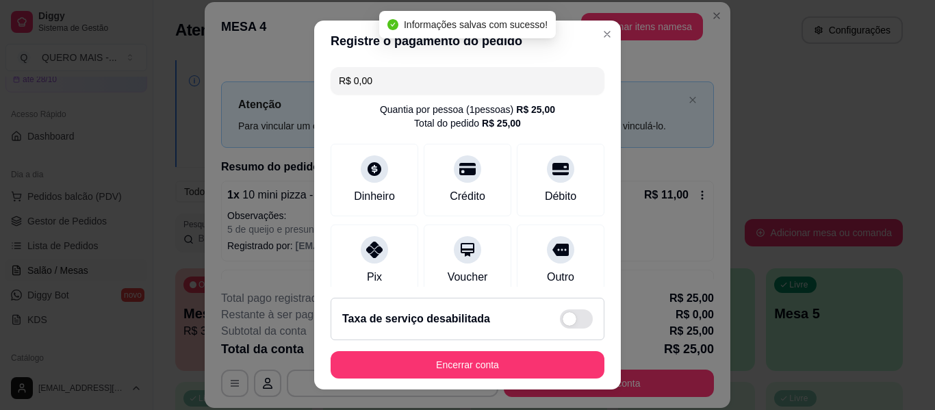
type input "R$ 0,00"
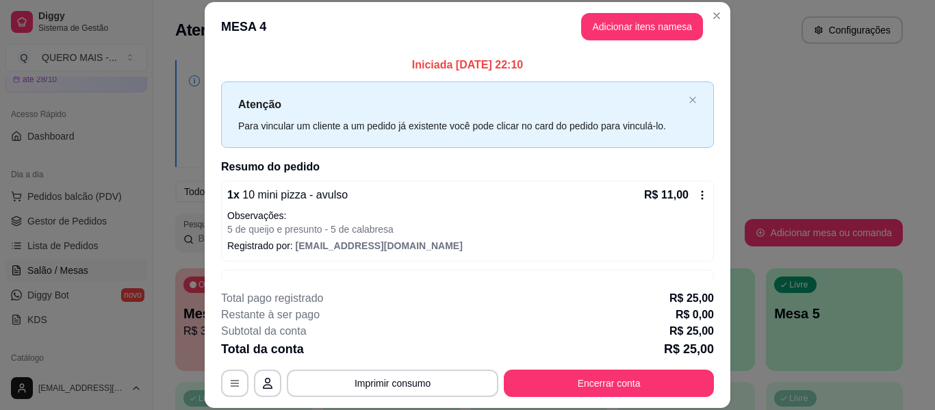
click at [583, 381] on button "Encerrar conta" at bounding box center [609, 382] width 210 height 27
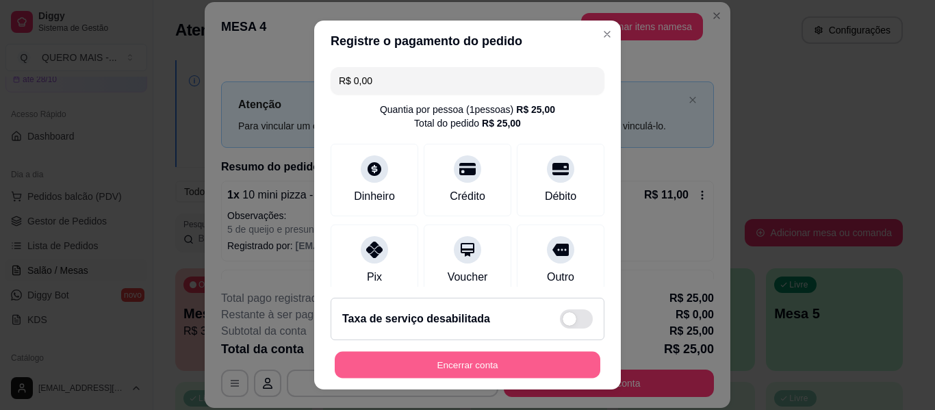
click at [469, 365] on button "Encerrar conta" at bounding box center [467, 365] width 265 height 27
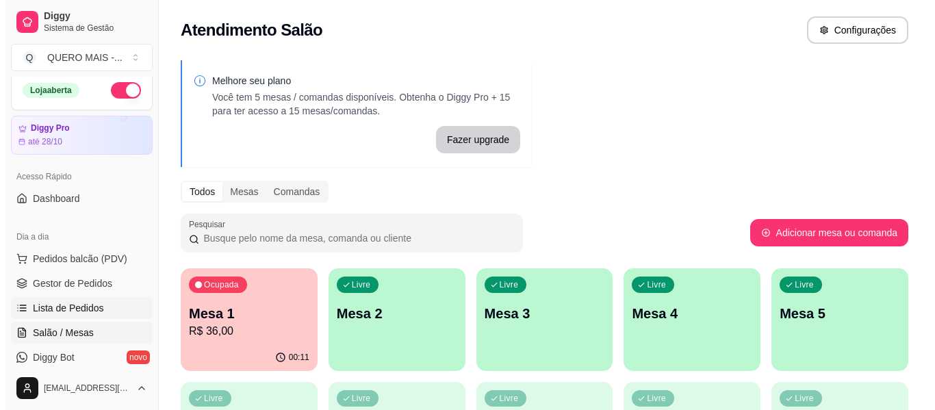
scroll to position [0, 0]
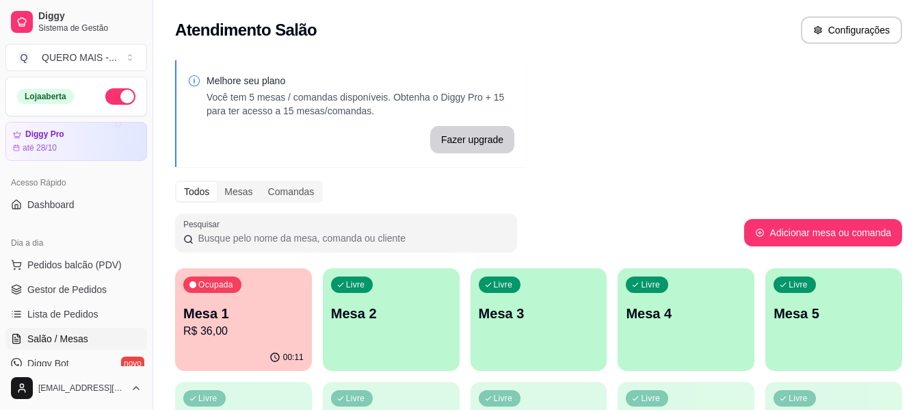
click at [116, 96] on button "button" at bounding box center [120, 96] width 30 height 16
click at [212, 341] on div "Ocupada Mesa 1 R$ 36,00" at bounding box center [243, 306] width 137 height 76
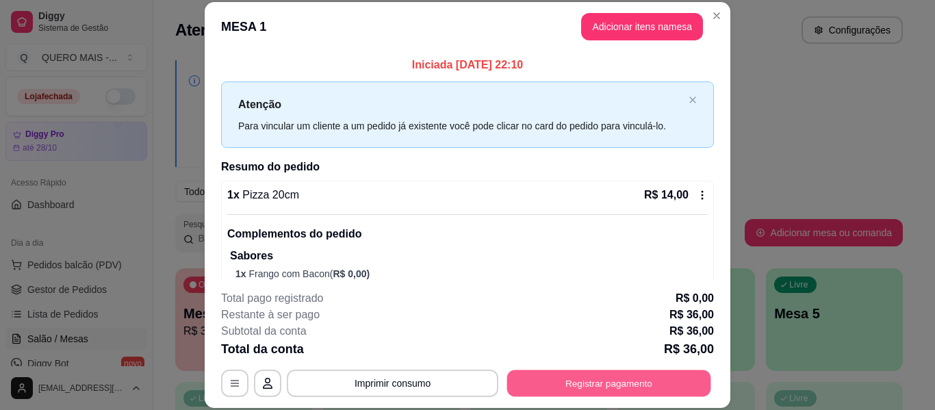
click at [578, 378] on button "Registrar pagamento" at bounding box center [609, 383] width 204 height 27
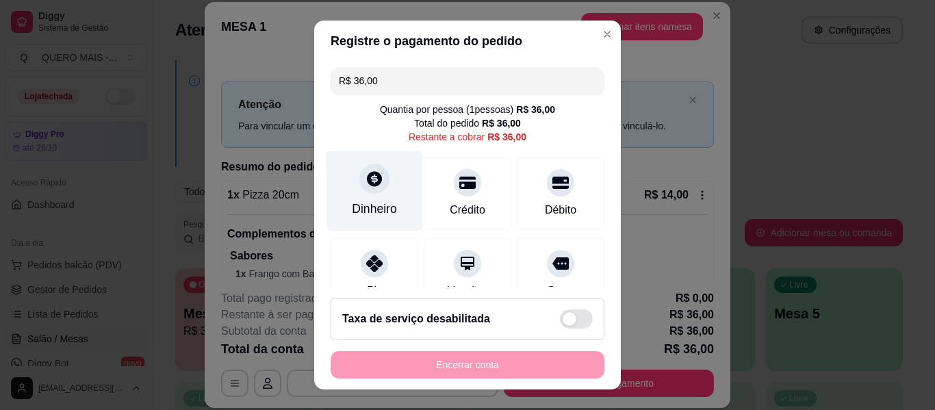
click at [363, 198] on div "Dinheiro" at bounding box center [374, 191] width 96 height 80
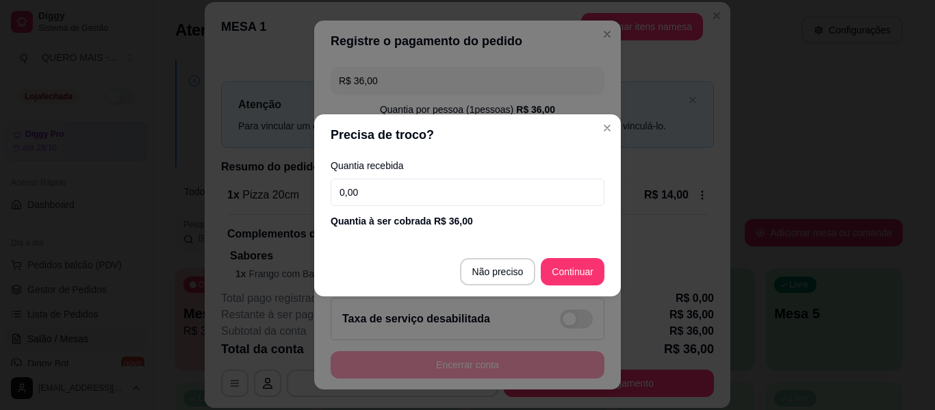
click at [434, 201] on input "0,00" at bounding box center [467, 192] width 274 height 27
type input "50,00"
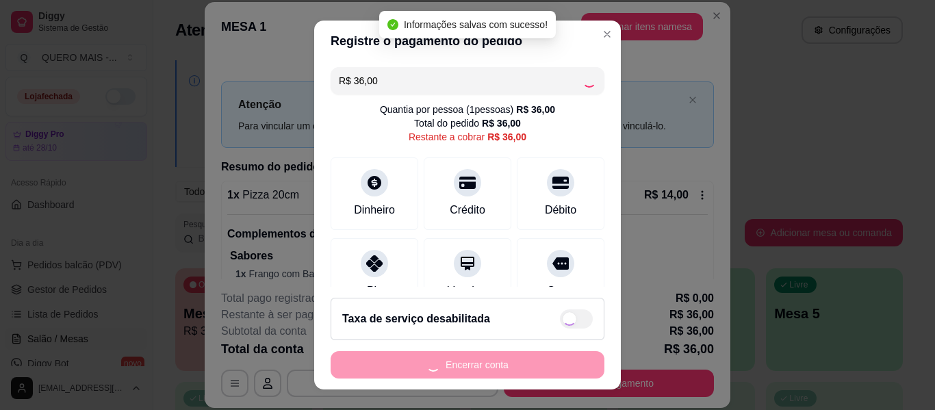
type input "R$ 0,00"
